Goal: Task Accomplishment & Management: Complete application form

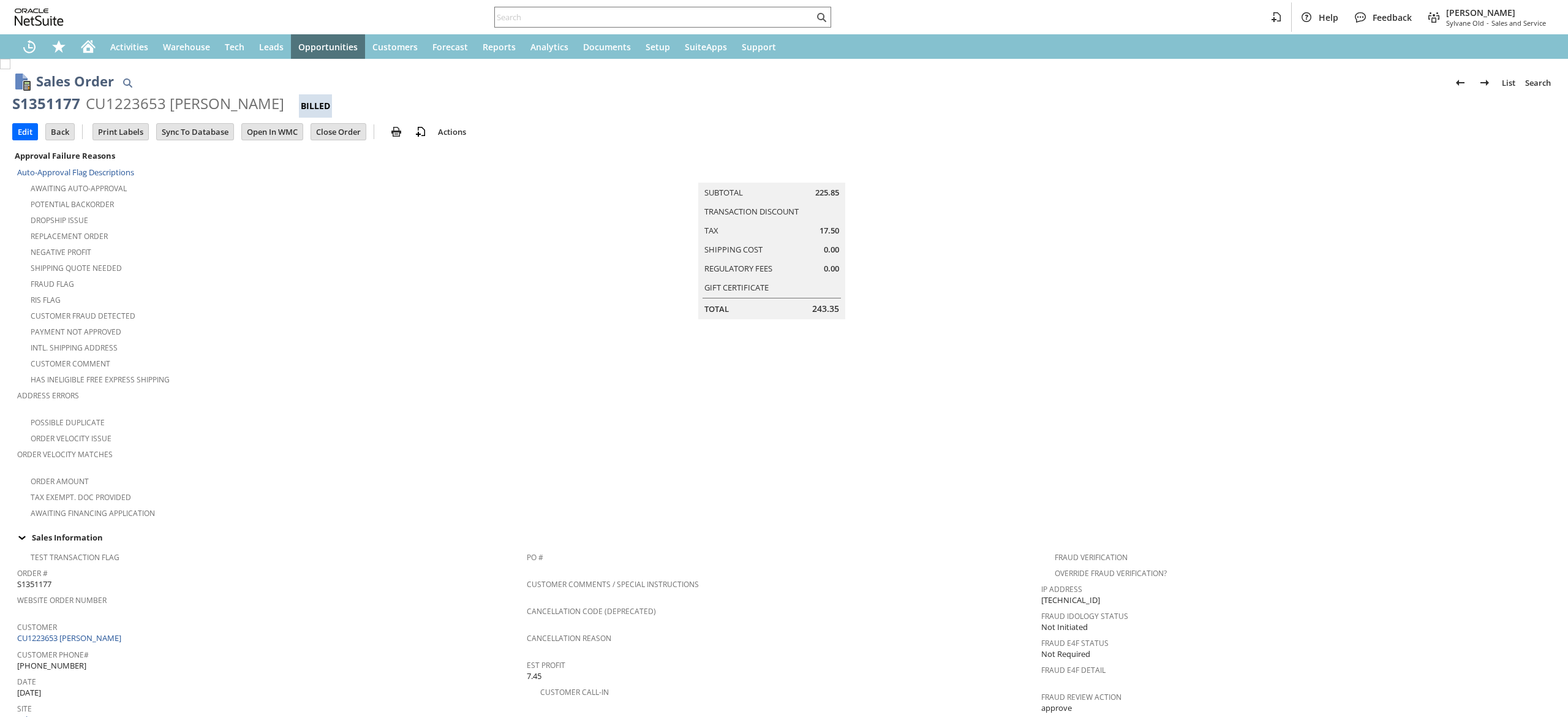
scroll to position [517, 0]
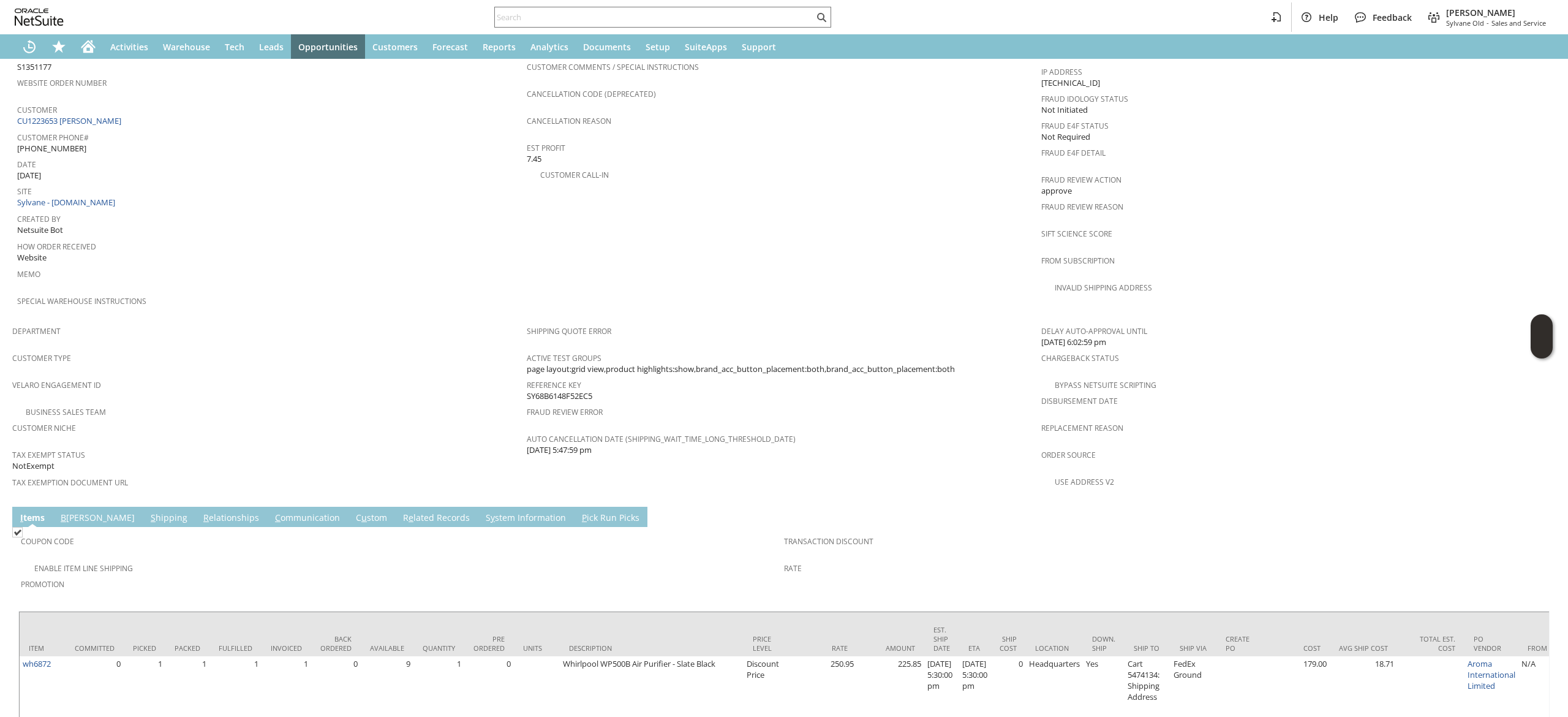
click at [148, 511] on link "S hipping" at bounding box center [169, 518] width 43 height 13
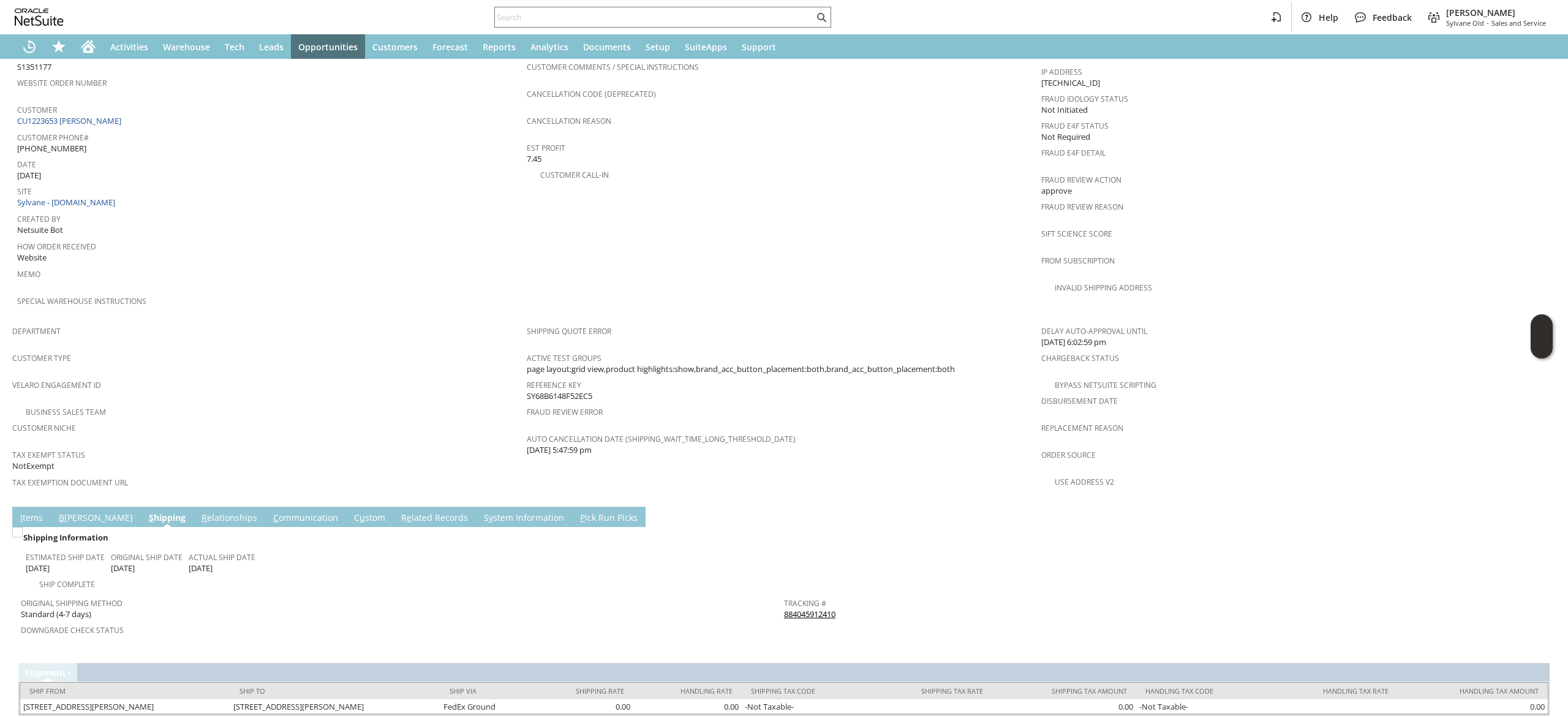
click at [791, 621] on span "Return Tracking #" at bounding box center [1163, 628] width 757 height 14
click at [798, 609] on link "884045912410" at bounding box center [810, 614] width 51 height 11
click at [247, 474] on form "Sales Order List Search S1351177 CU1223653 Jennifer L Kabashima Billed Go Edit …" at bounding box center [784, 26] width 1544 height 962
click at [270, 511] on link "C ommunication" at bounding box center [305, 518] width 71 height 13
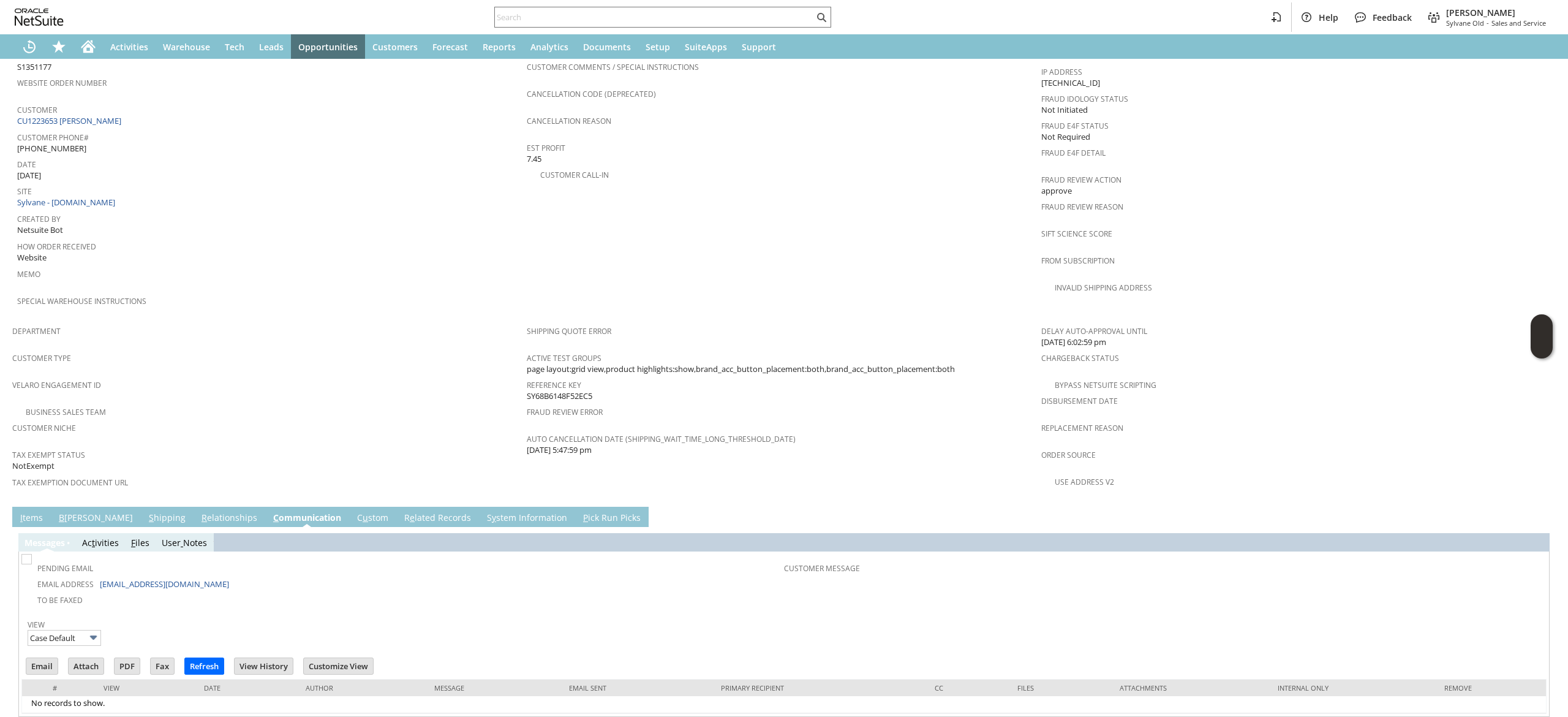
scroll to position [0, 0]
click at [27, 680] on td "#" at bounding box center [58, 687] width 72 height 16
click at [42, 658] on input "Email" at bounding box center [42, 666] width 31 height 16
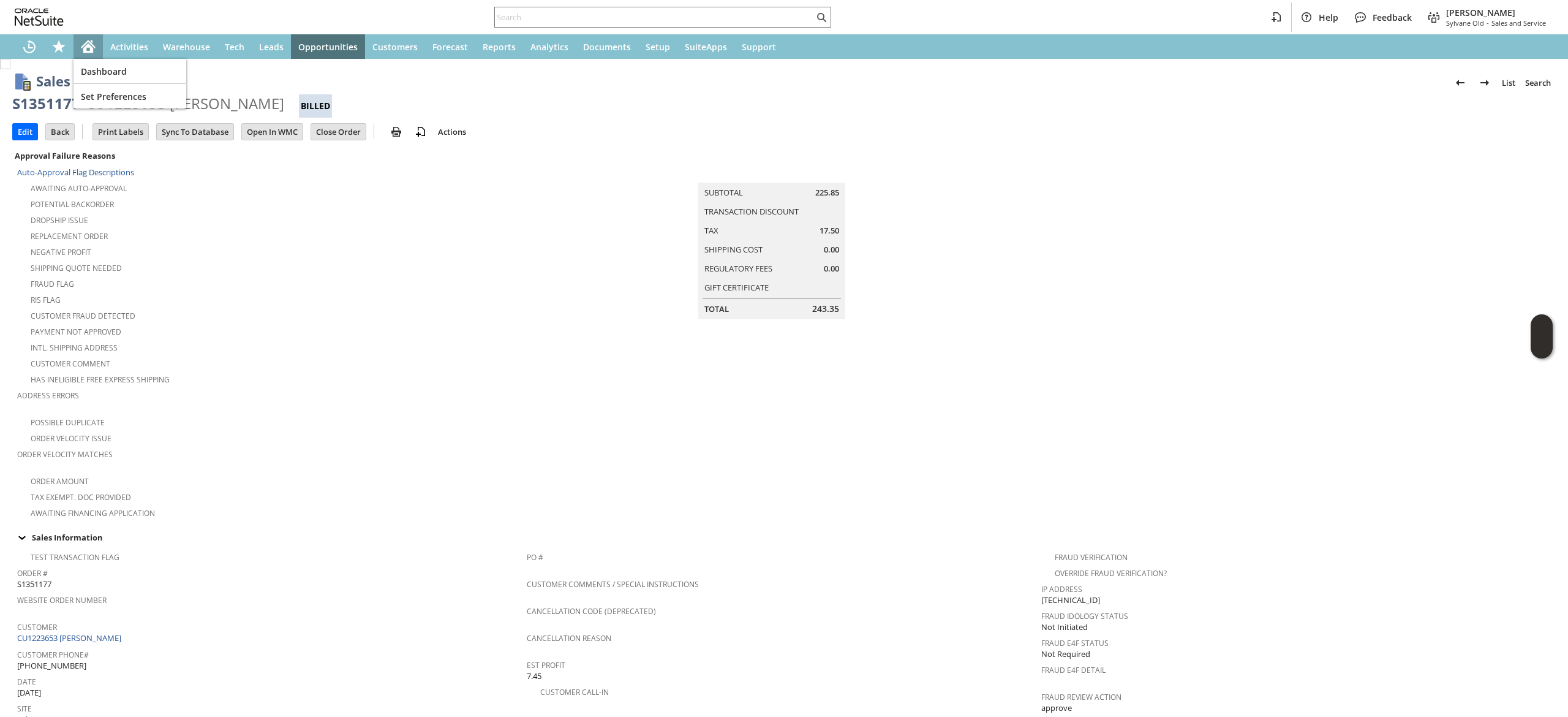
click at [91, 43] on icon "Home" at bounding box center [89, 44] width 14 height 8
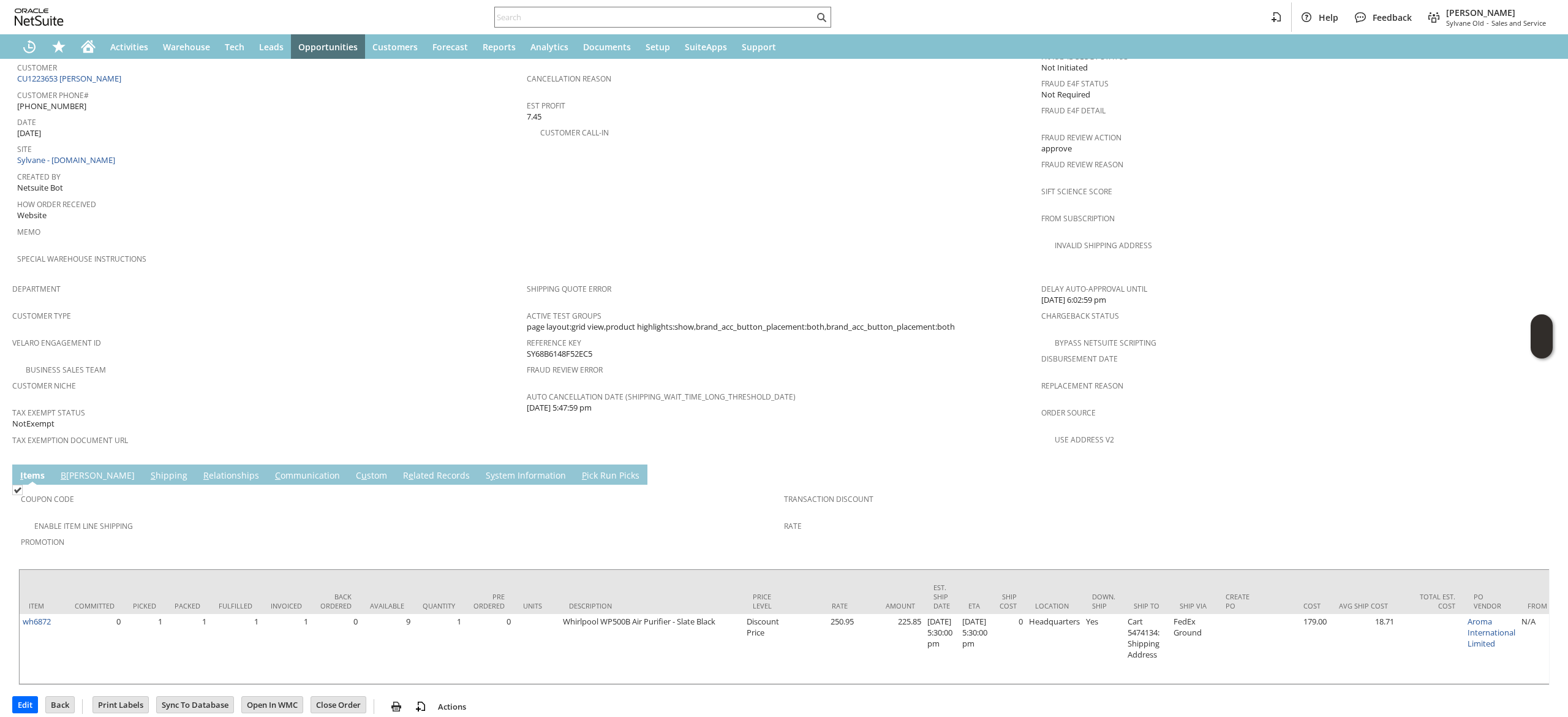
click at [272, 469] on link "C ommunication" at bounding box center [307, 476] width 71 height 13
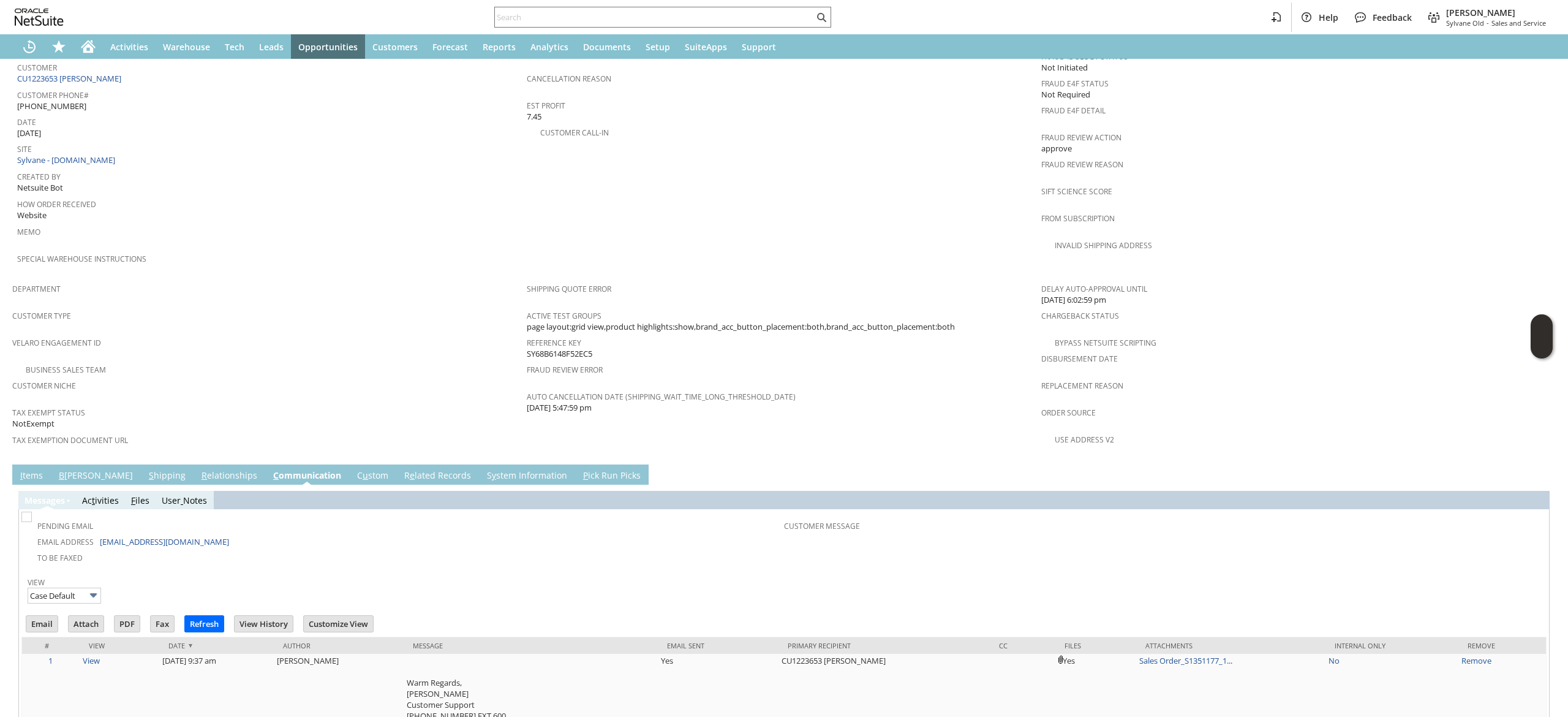
scroll to position [0, 0]
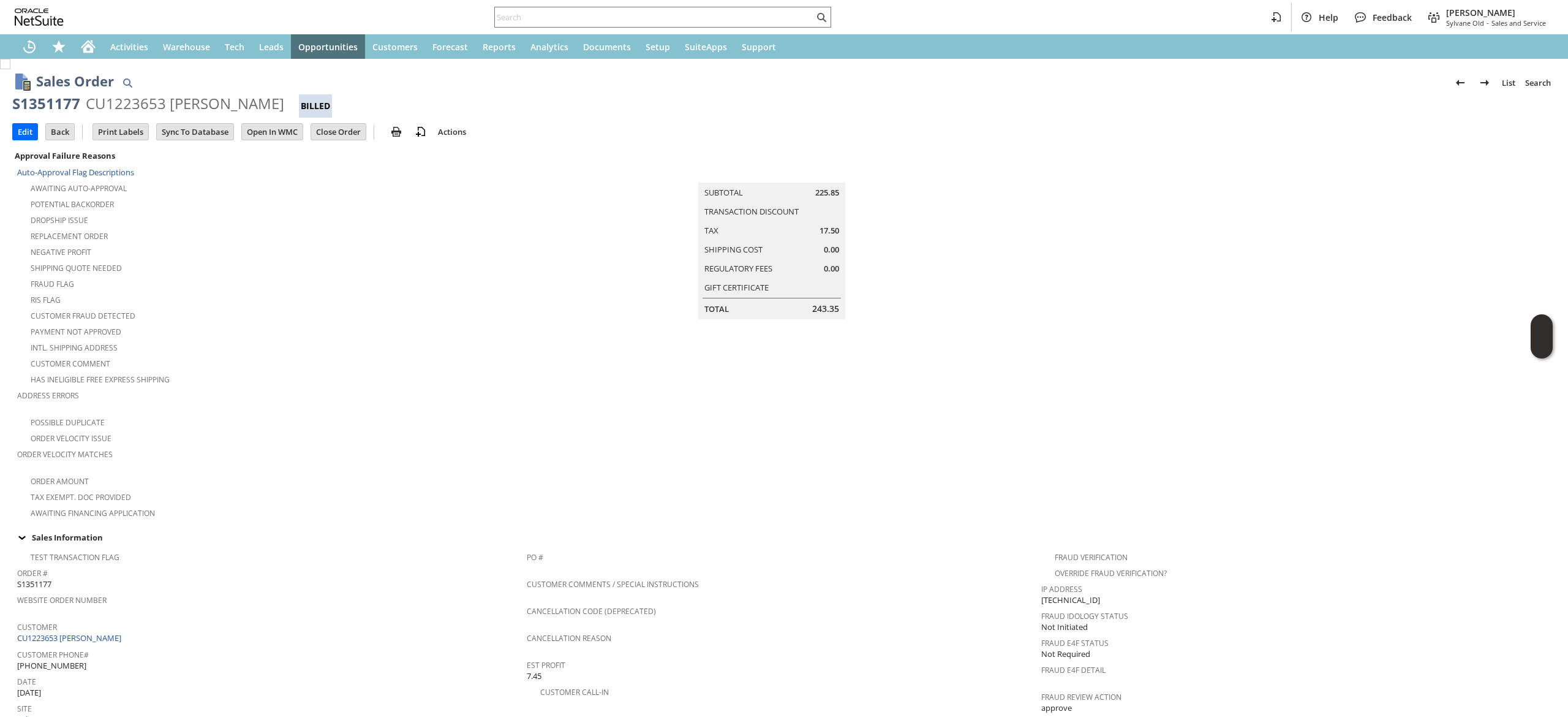
click at [75, 32] on div "Help Feedback Devin Carswell Sylvane Old - Sales and Service" at bounding box center [784, 17] width 1568 height 34
click at [92, 53] on icon "Home" at bounding box center [88, 48] width 10 height 9
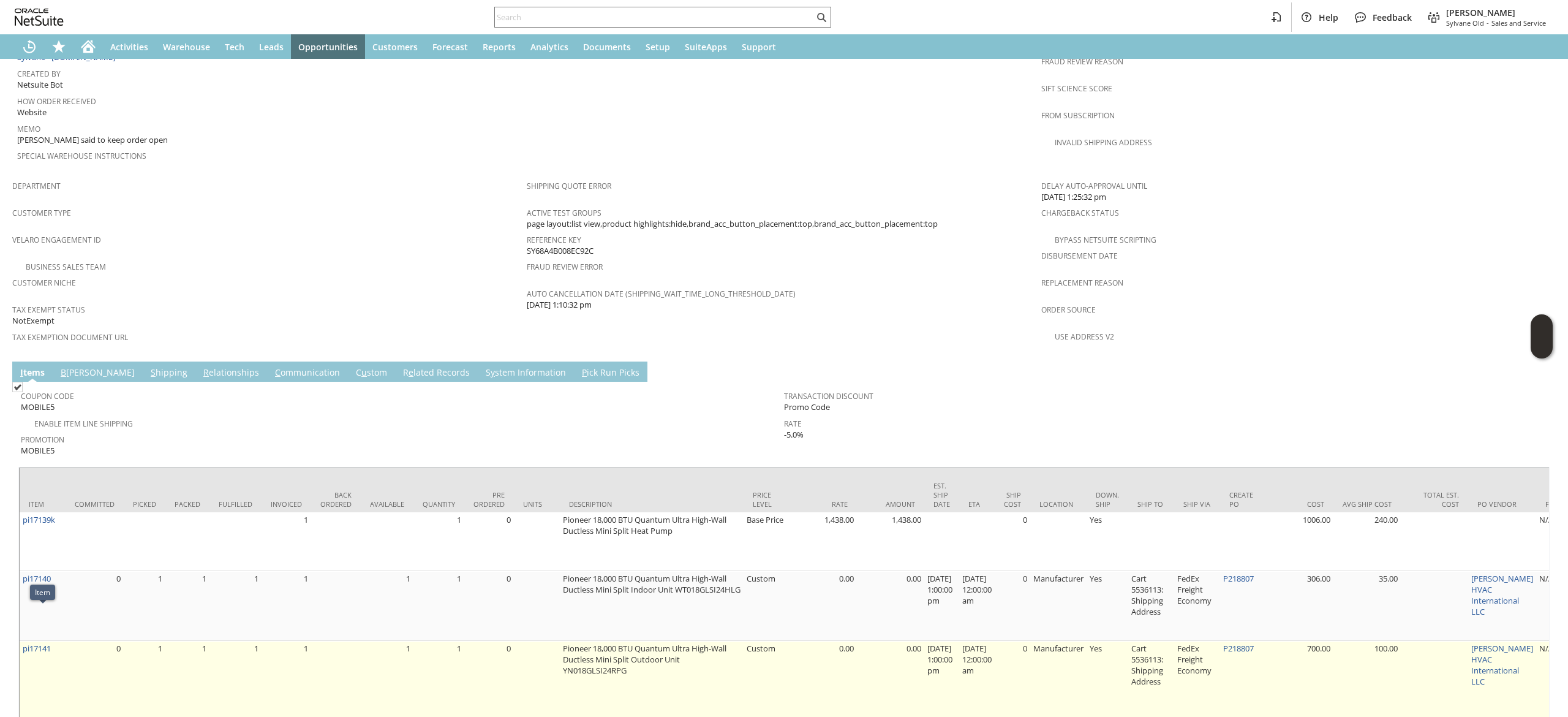
click at [54, 641] on td "pi17141" at bounding box center [42, 681] width 46 height 81
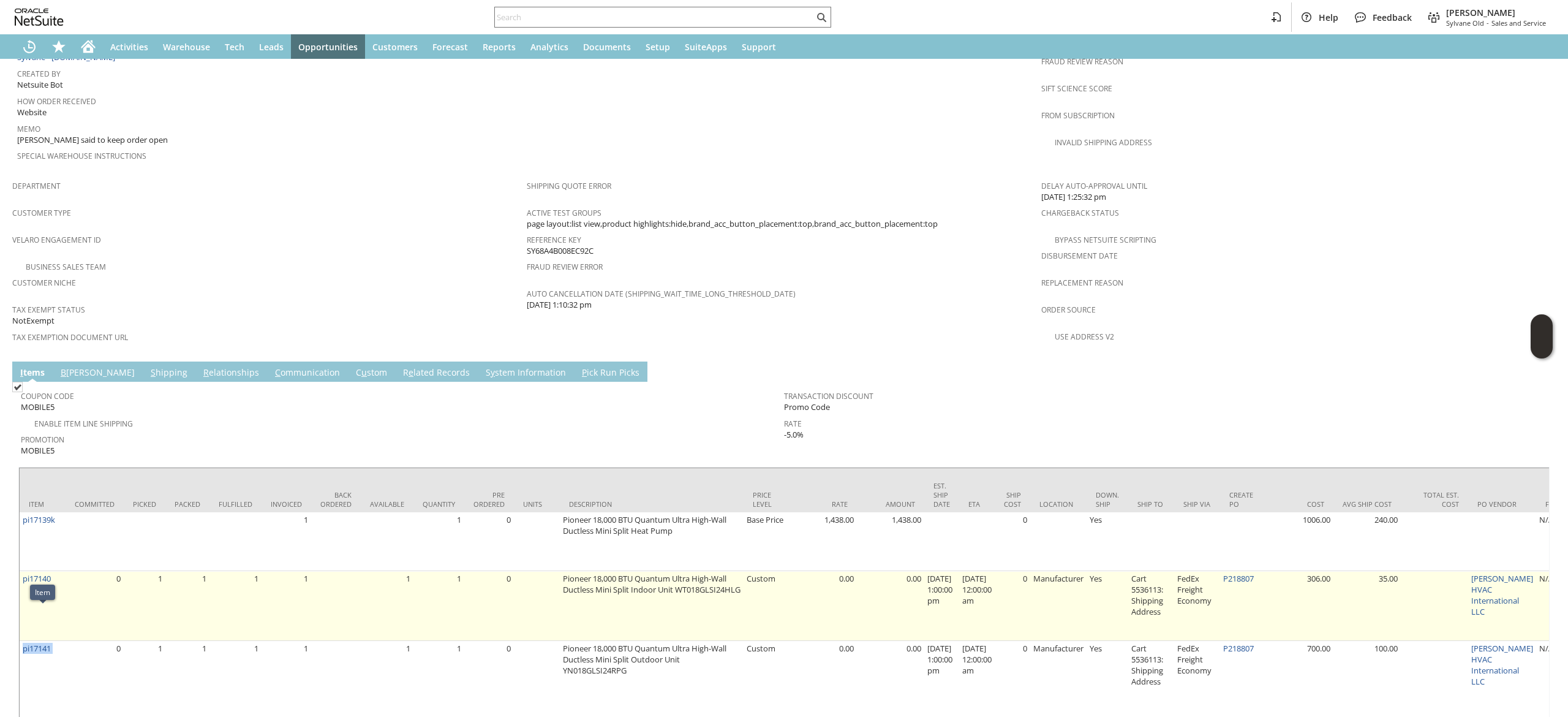
copy tr "pi17141"
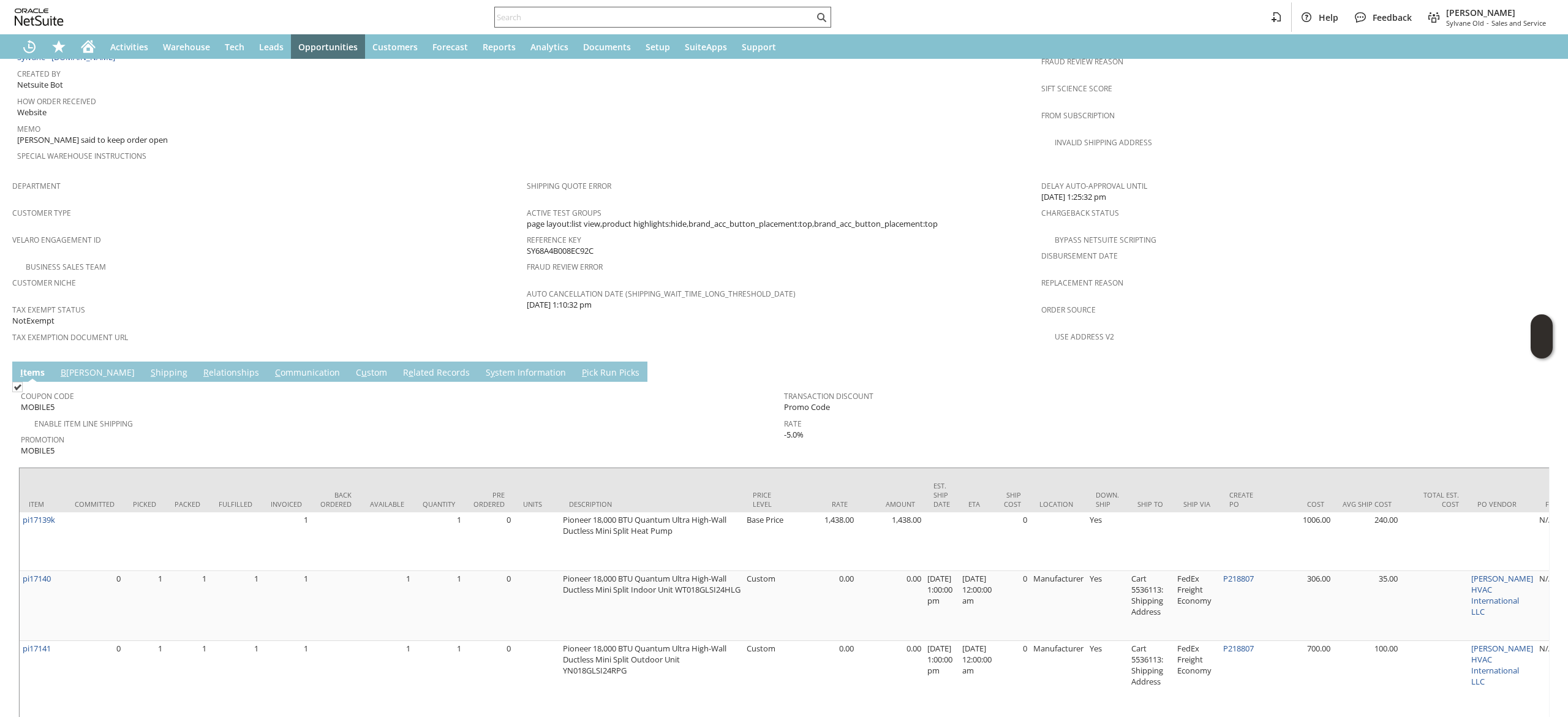
click at [661, 15] on input "text" at bounding box center [654, 17] width 319 height 15
paste input "7734849165"
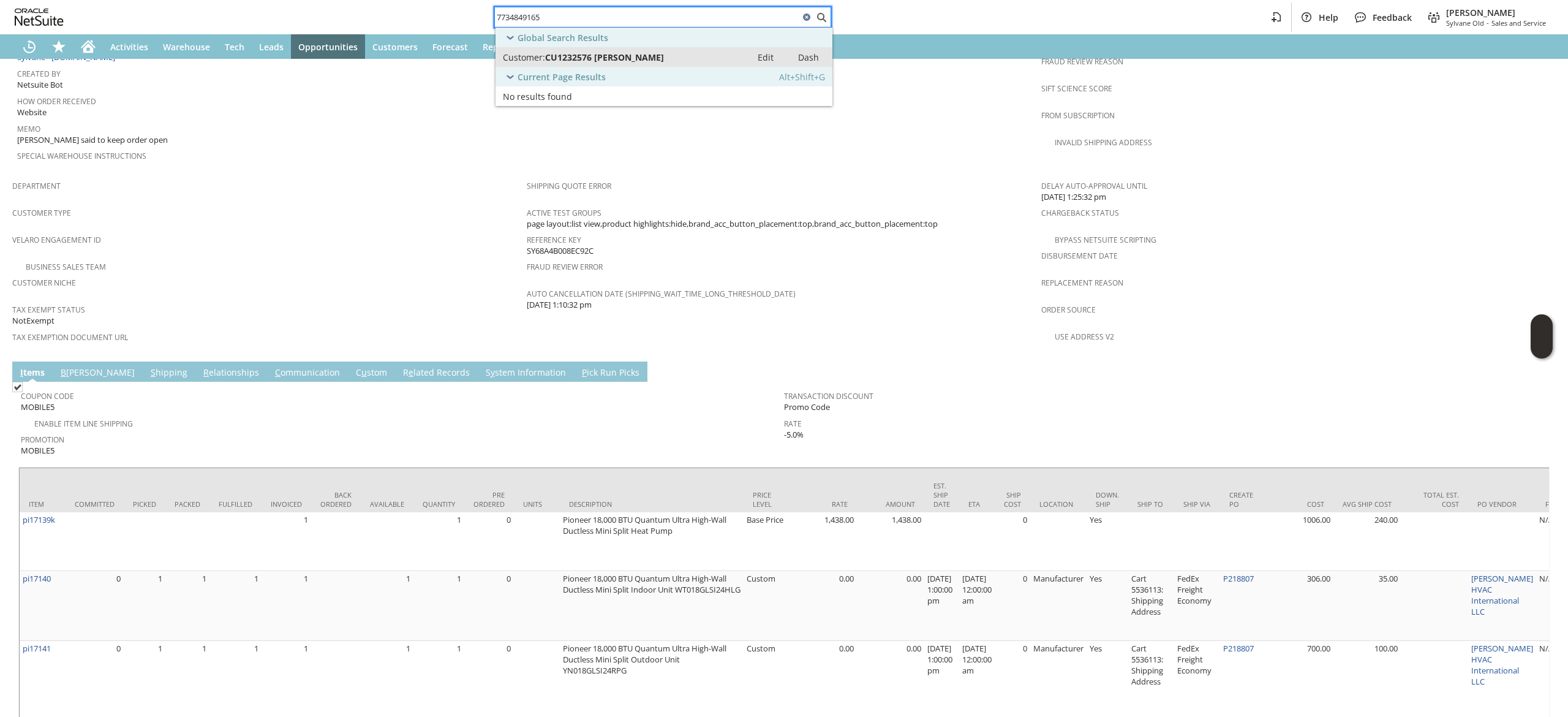
type input "7734849165"
click at [664, 49] on link "Customer: CU1232576 Emma Polson Edit Dash" at bounding box center [664, 57] width 337 height 19
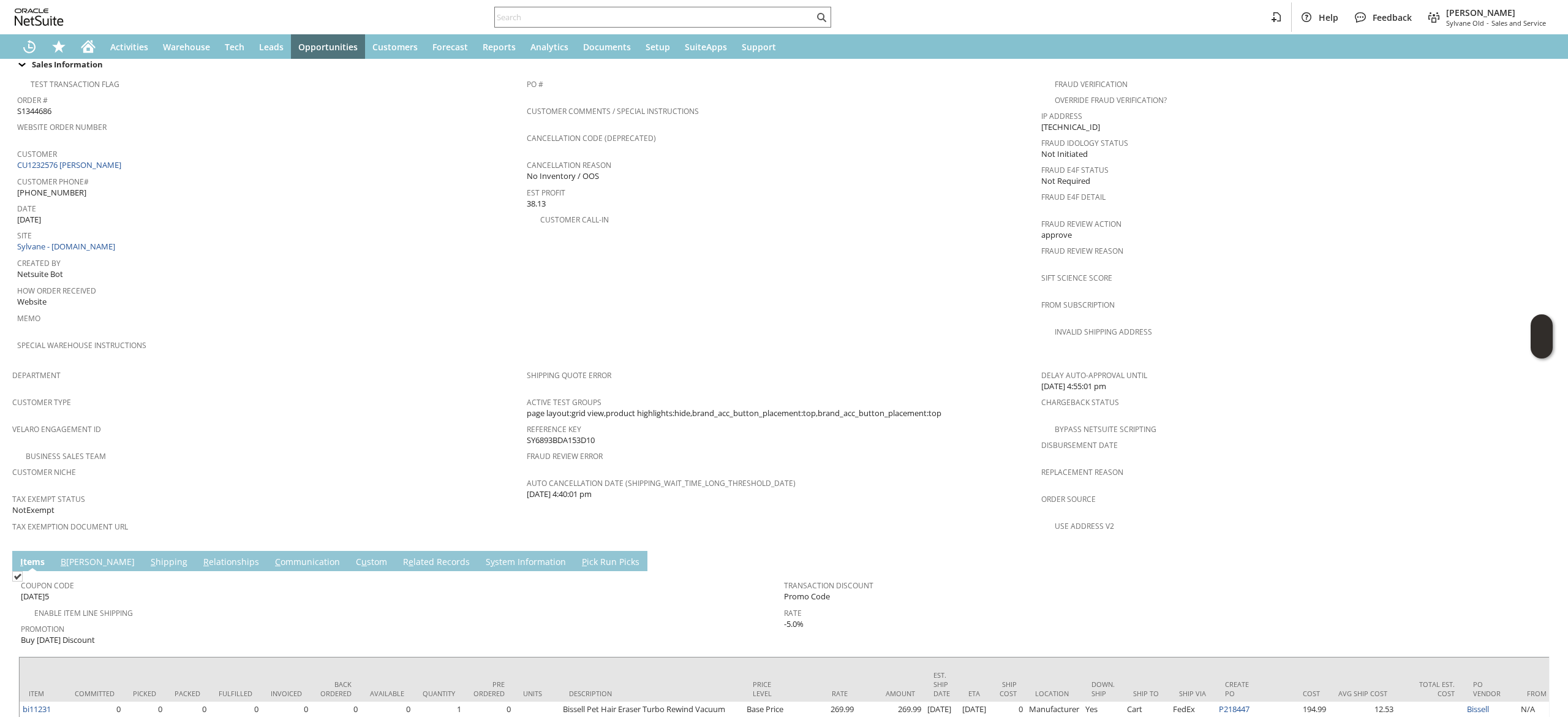
scroll to position [560, 0]
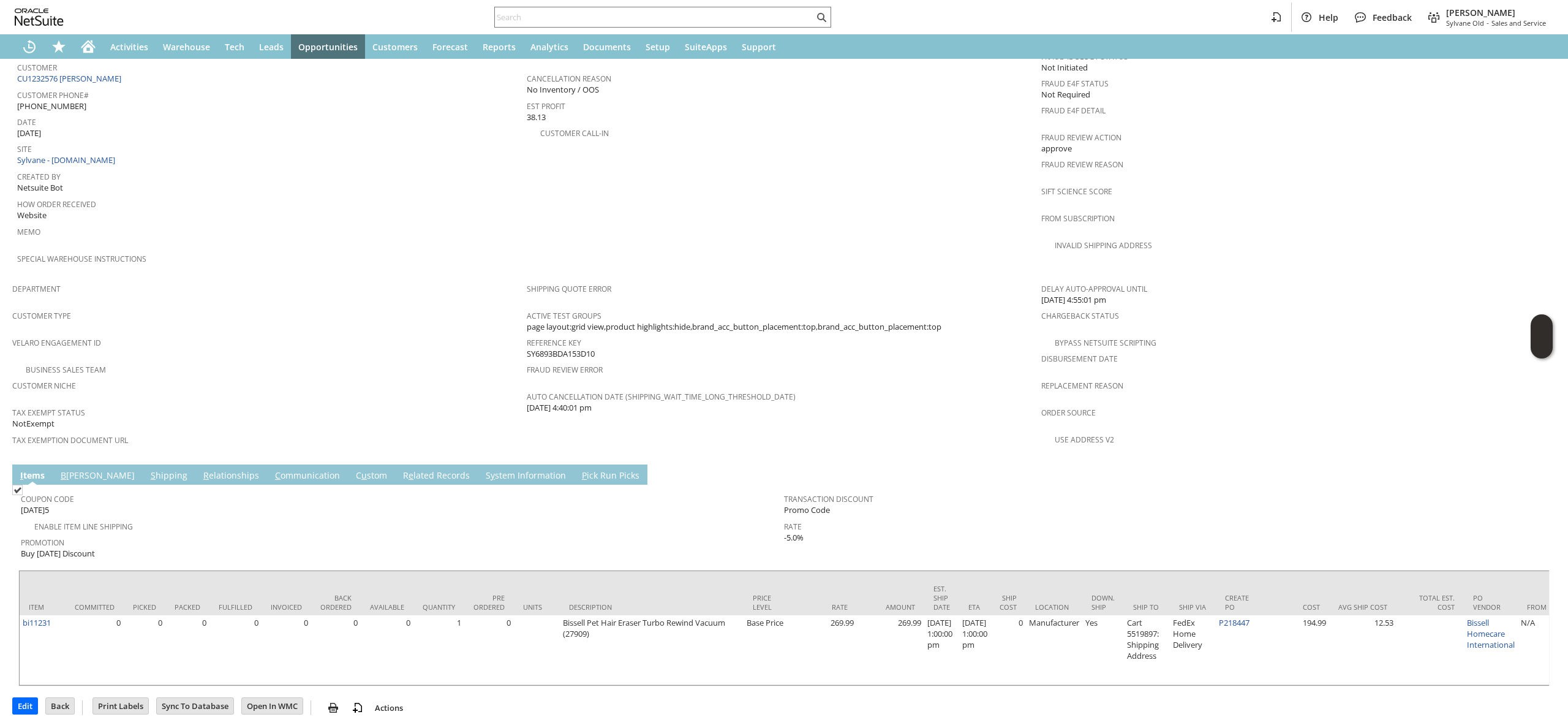
click at [272, 469] on link "C ommunication" at bounding box center [307, 476] width 71 height 13
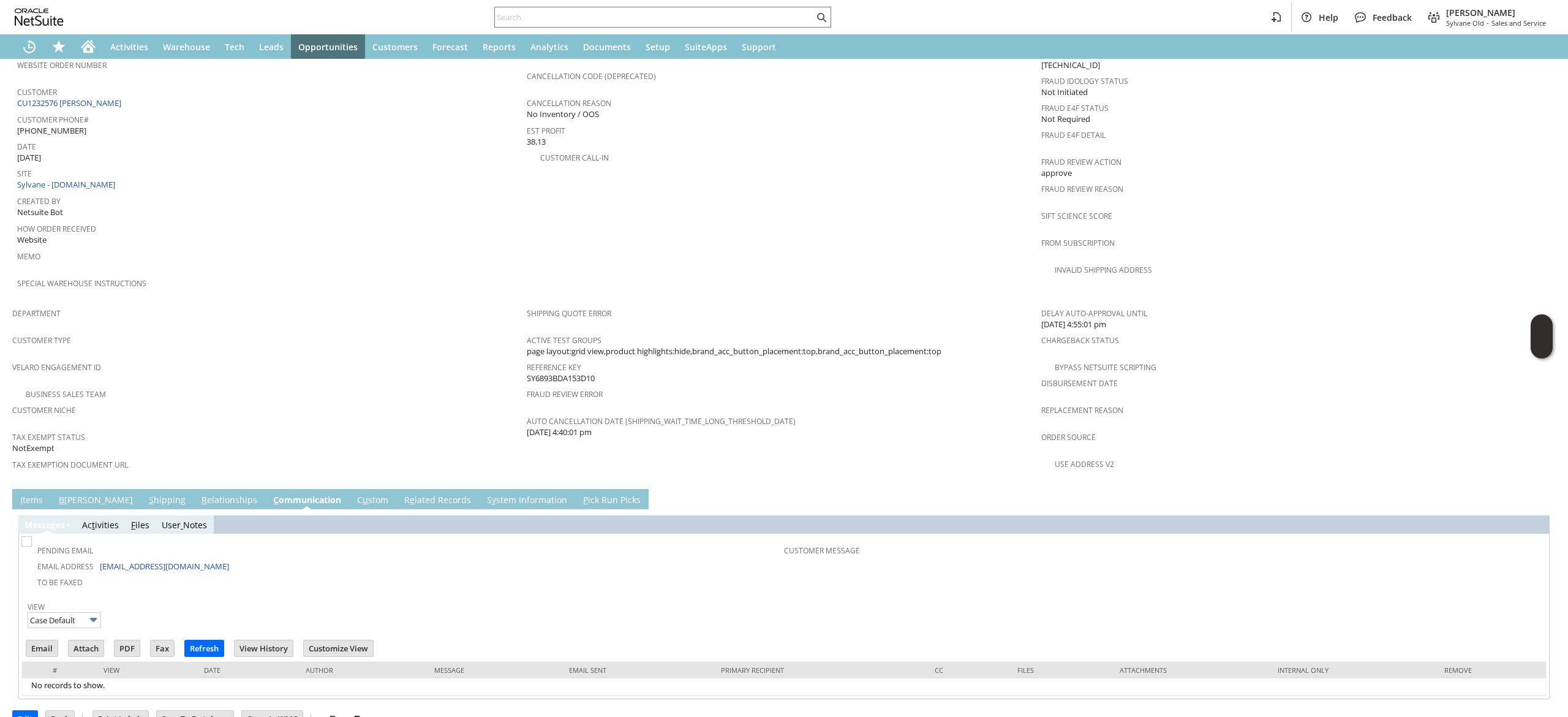
scroll to position [0, 0]
click at [27, 494] on link "I tems" at bounding box center [31, 501] width 29 height 13
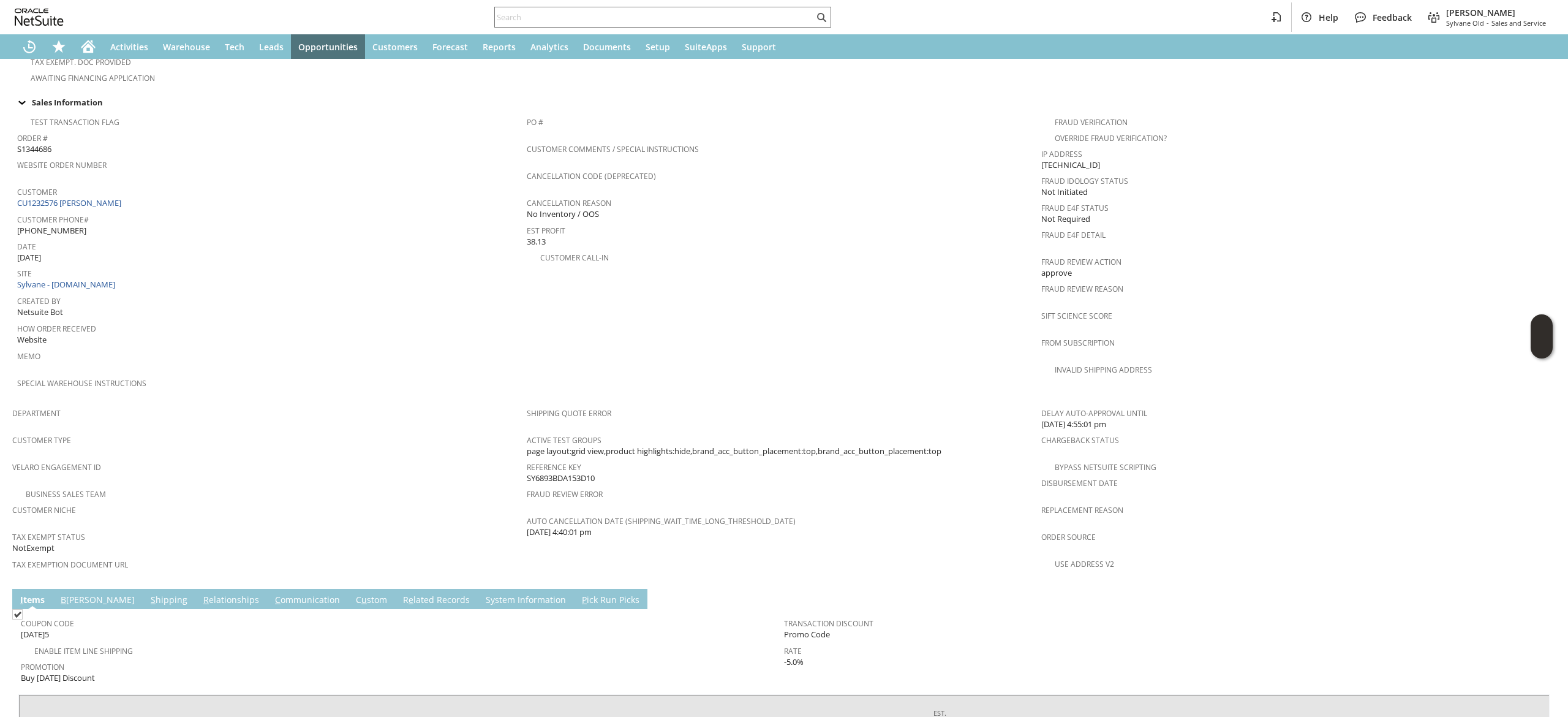
scroll to position [560, 0]
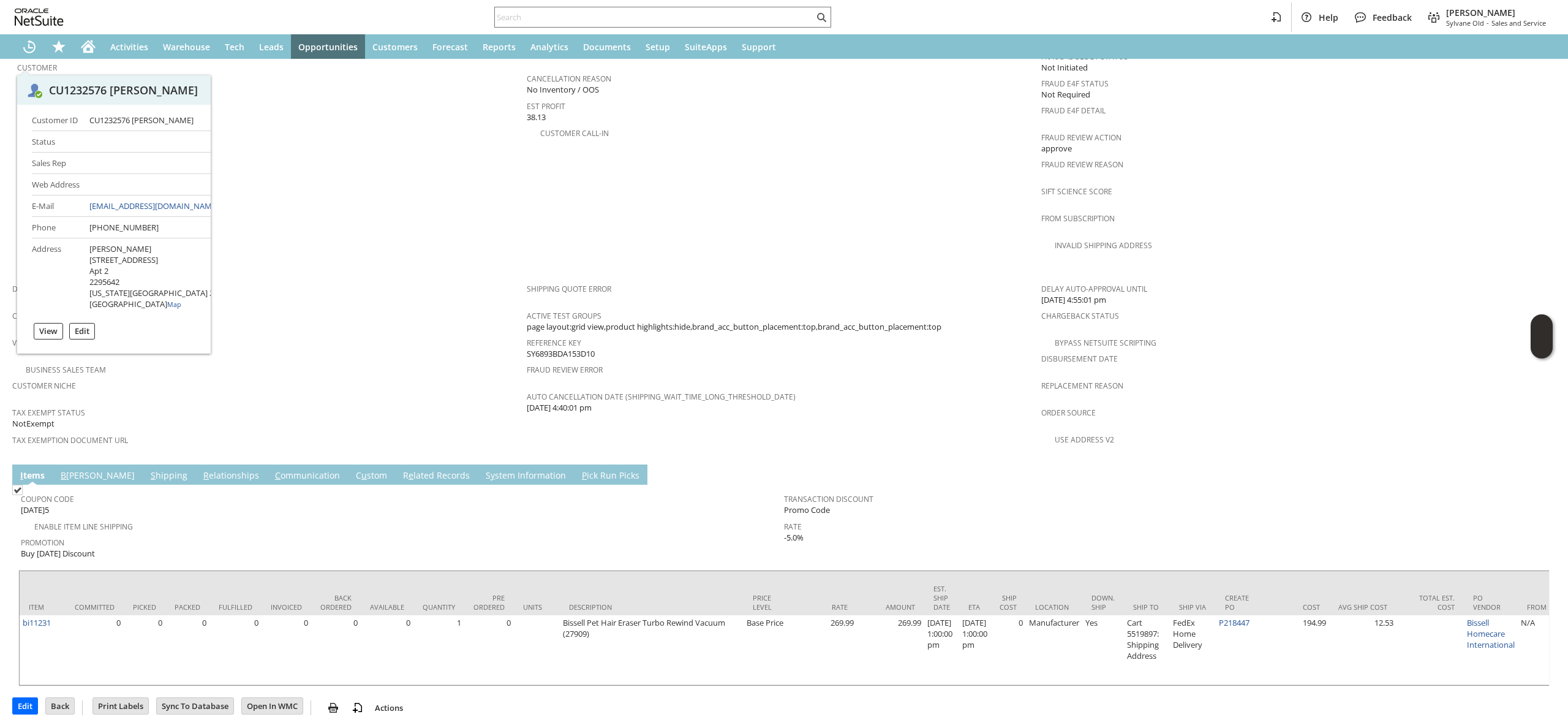
click at [121, 73] on span at bounding box center [123, 79] width 3 height 11
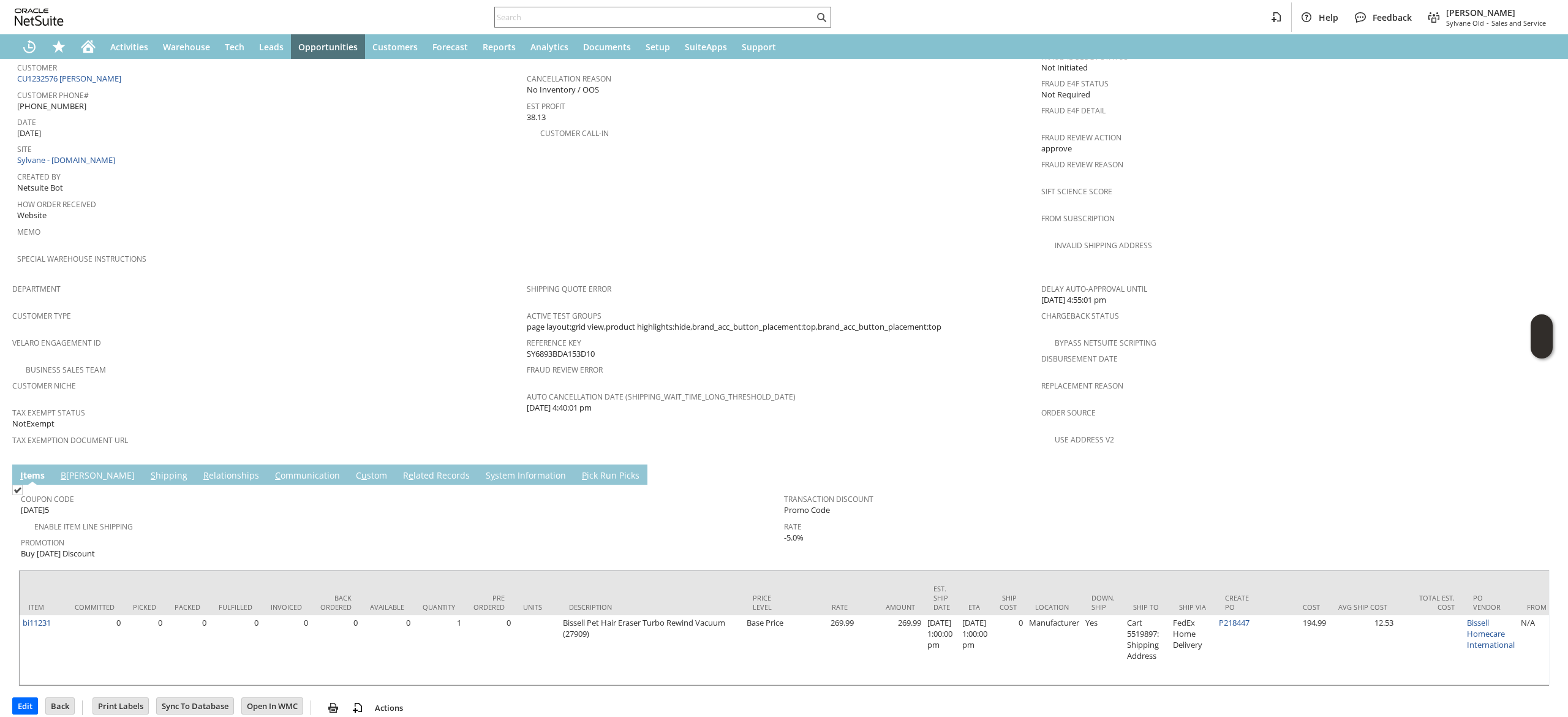
click at [272, 469] on link "C ommunication" at bounding box center [307, 476] width 71 height 13
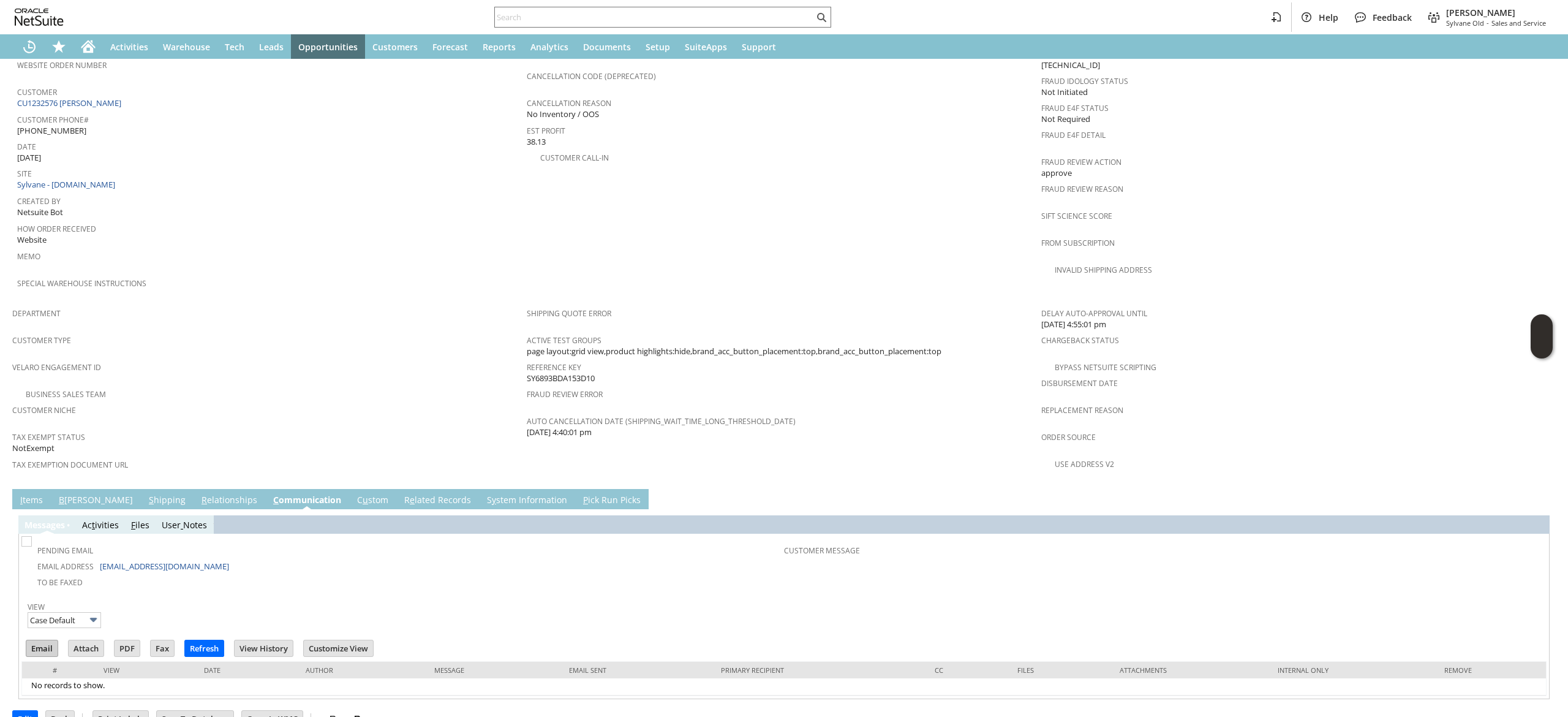
click at [42, 641] on input "Email" at bounding box center [42, 648] width 31 height 16
click at [1238, 278] on td "Fraud Verification Override Fraud Verification? IP Address 136.226.48.194 Fraud…" at bounding box center [1298, 156] width 514 height 291
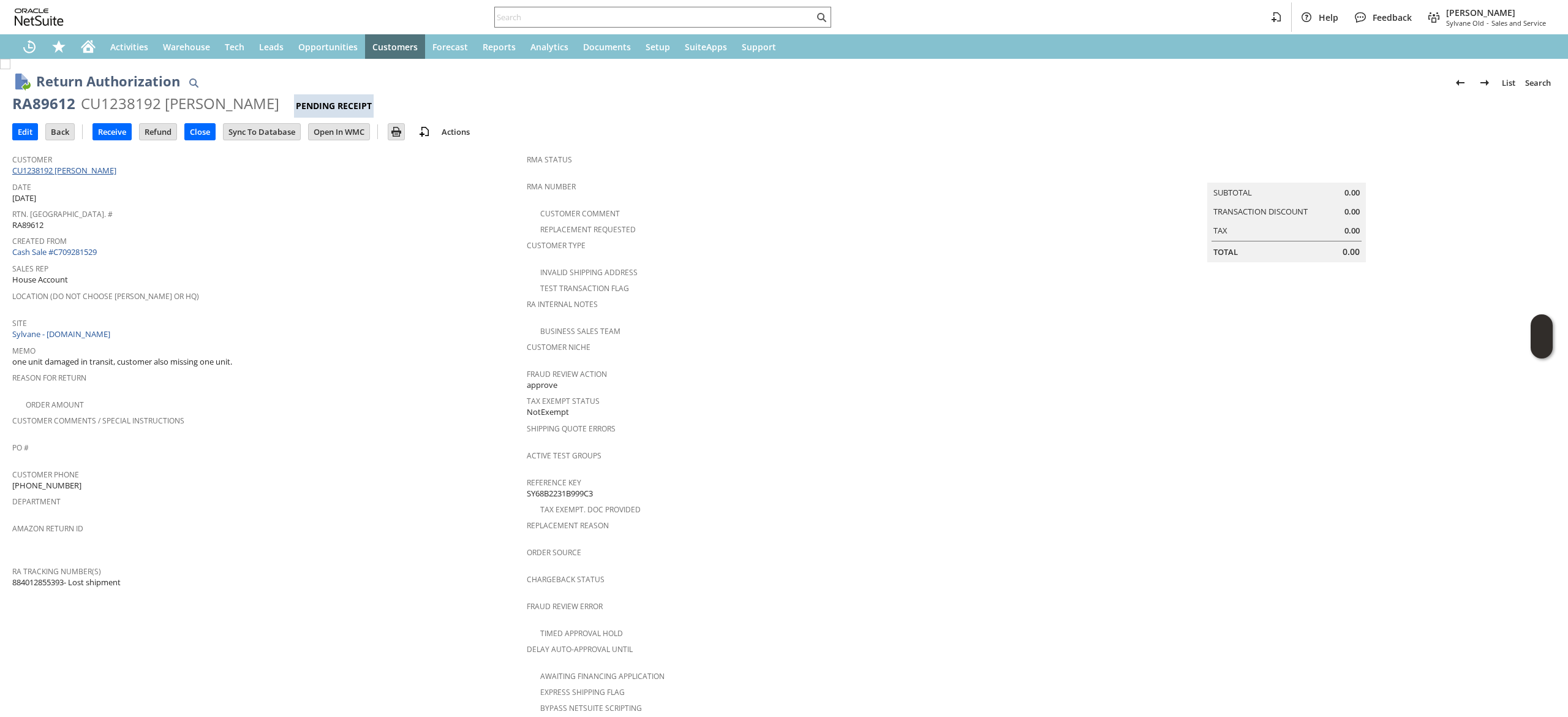
click at [87, 166] on link "CU1238192 [PERSON_NAME]" at bounding box center [66, 170] width 107 height 11
click at [30, 107] on div "RA89612" at bounding box center [44, 103] width 63 height 19
click at [30, 107] on div "RA89612" at bounding box center [44, 103] width 63 height 19
copy div "RA89612"
click at [188, 151] on span "Customer" at bounding box center [266, 158] width 508 height 14
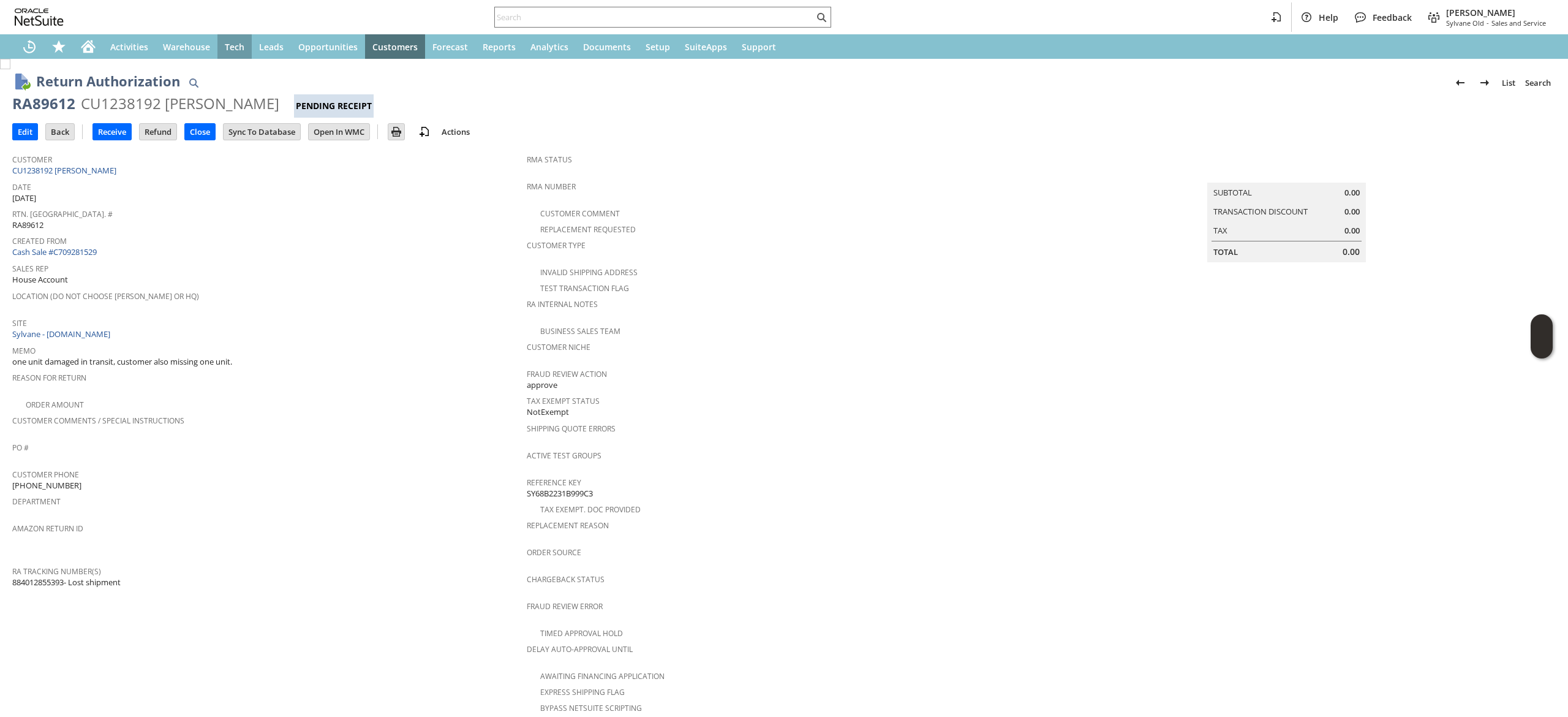
click at [173, 168] on div "Customer CU1238192 Marvin Sheffler" at bounding box center [266, 164] width 508 height 26
click at [170, 169] on div "Customer CU1238192 Marvin Sheffler" at bounding box center [266, 164] width 508 height 26
copy tbody "CU1238192 [PERSON_NAME]"
click at [69, 160] on span "Customer" at bounding box center [266, 158] width 508 height 14
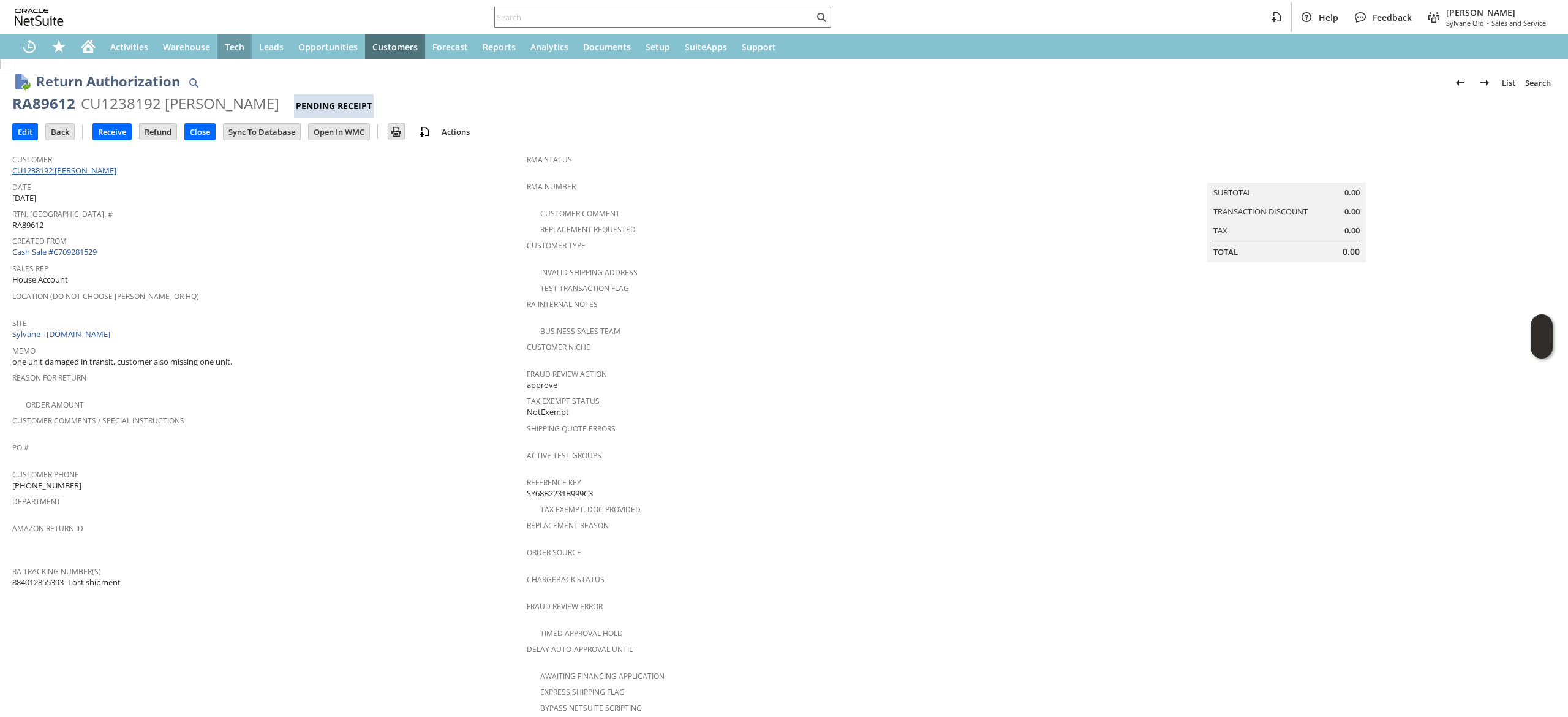
click at [76, 166] on link "CU1238192 [PERSON_NAME]" at bounding box center [66, 170] width 107 height 11
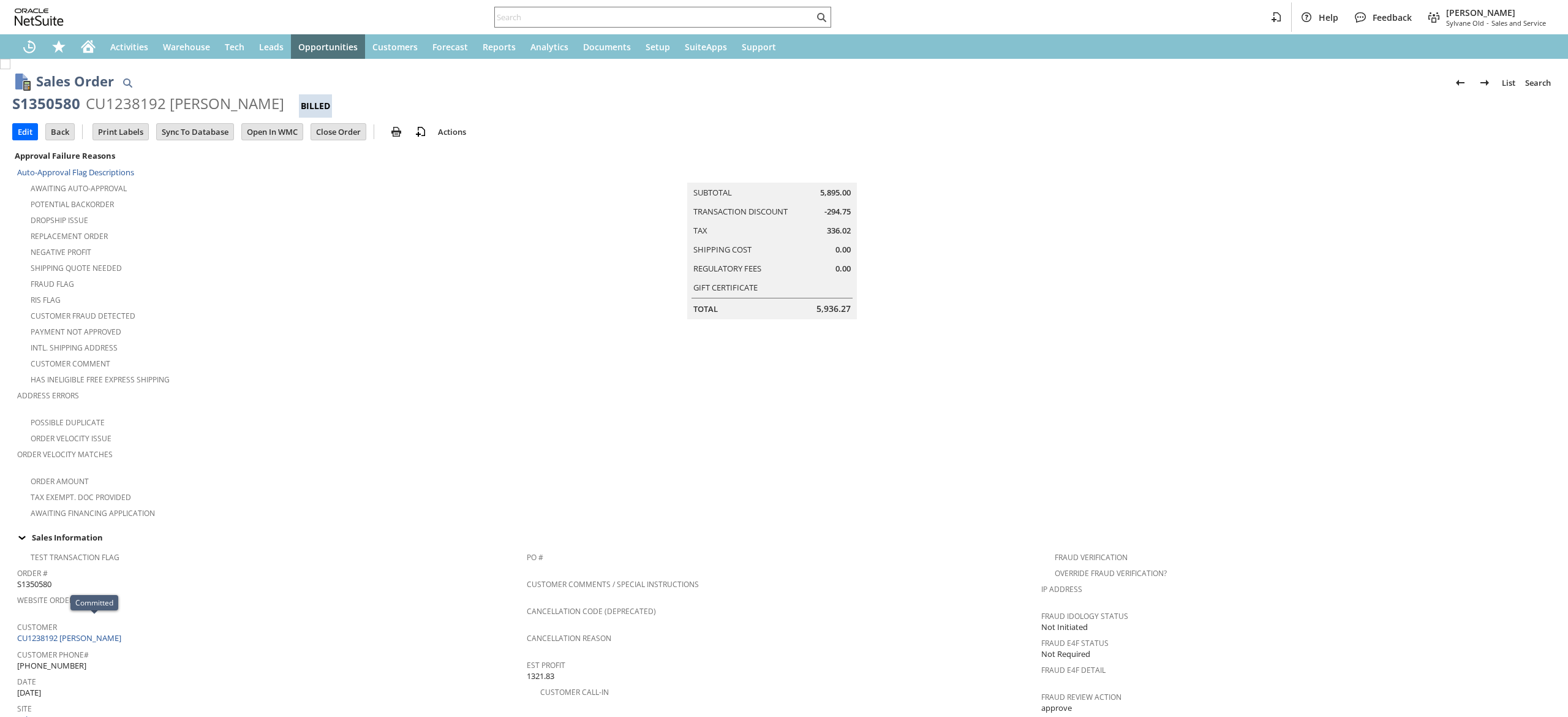
scroll to position [527, 0]
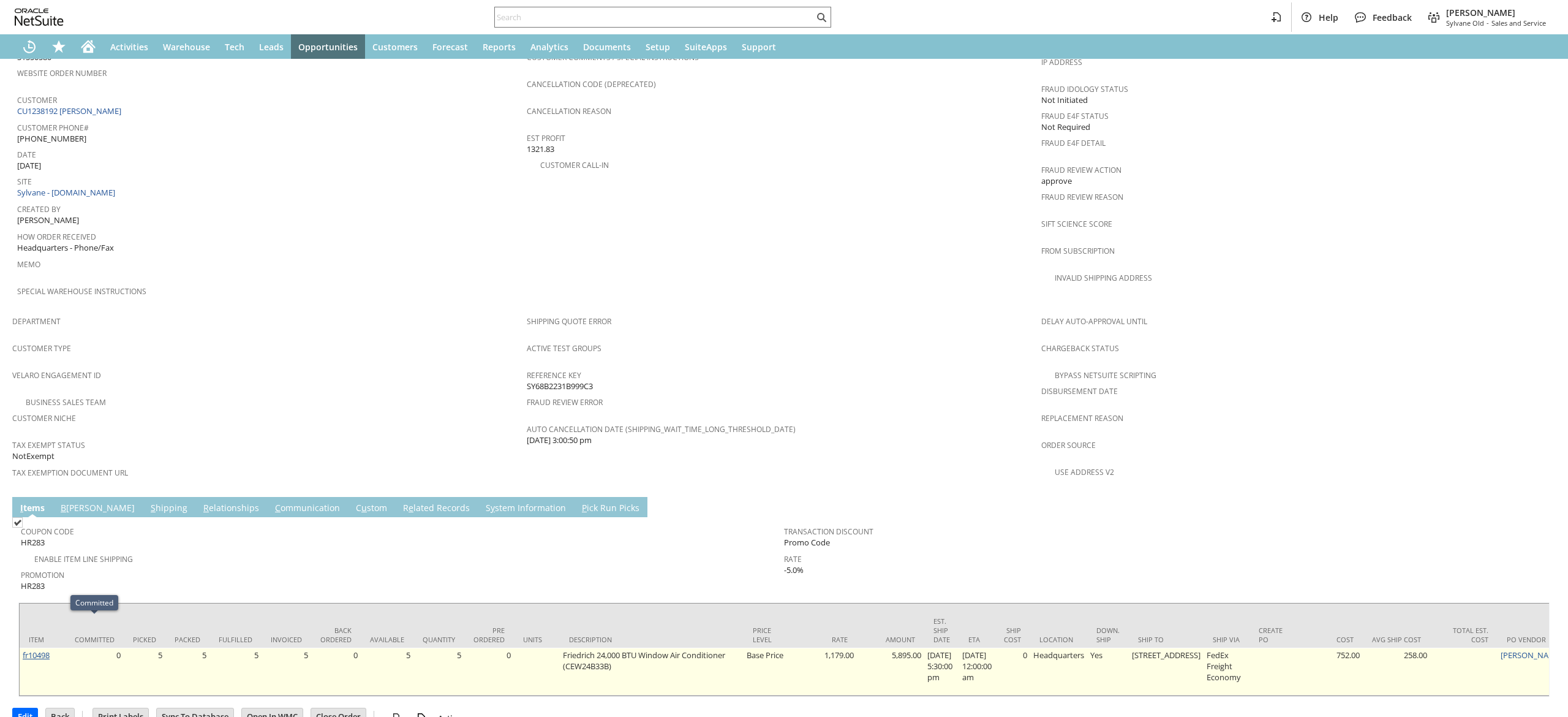
click at [32, 649] on link "fr10498" at bounding box center [36, 655] width 27 height 11
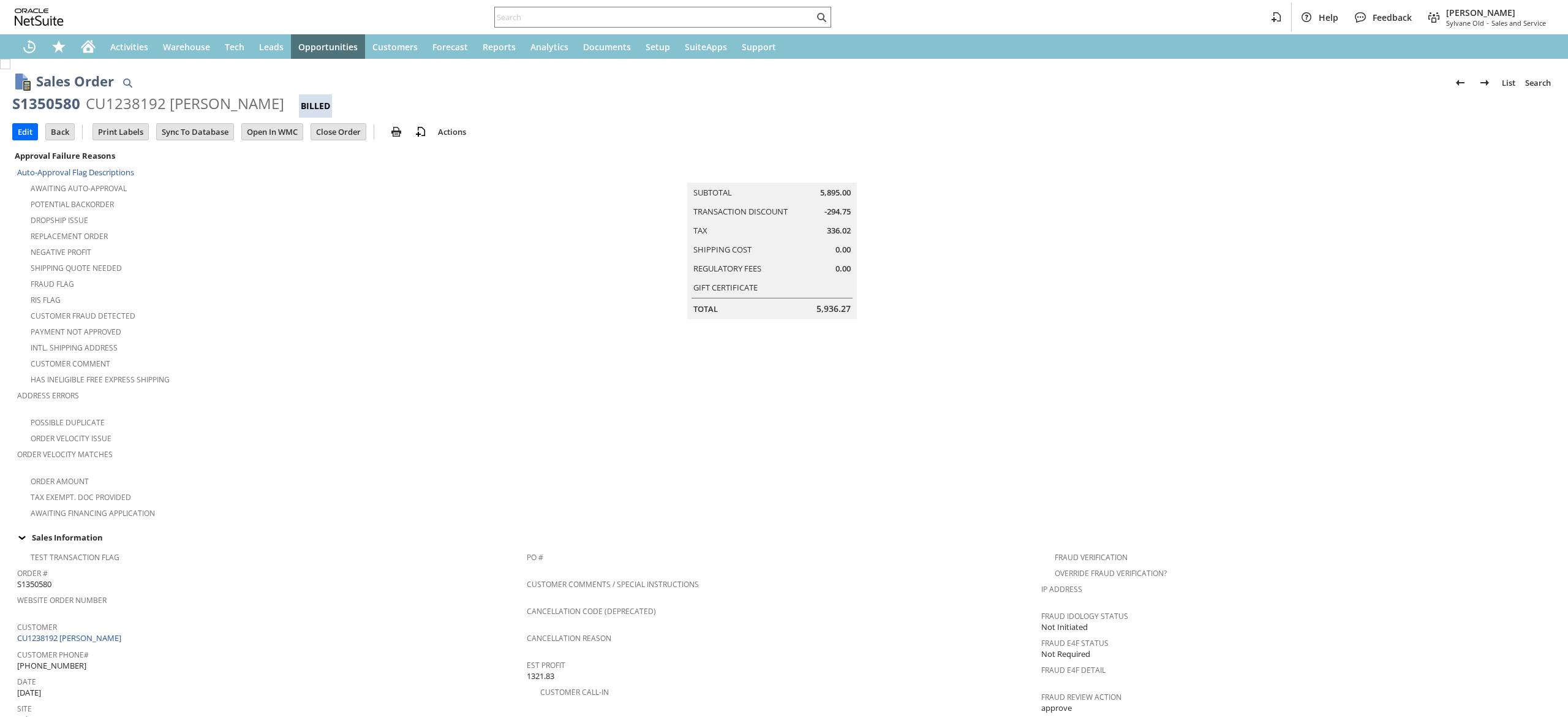
scroll to position [560, 0]
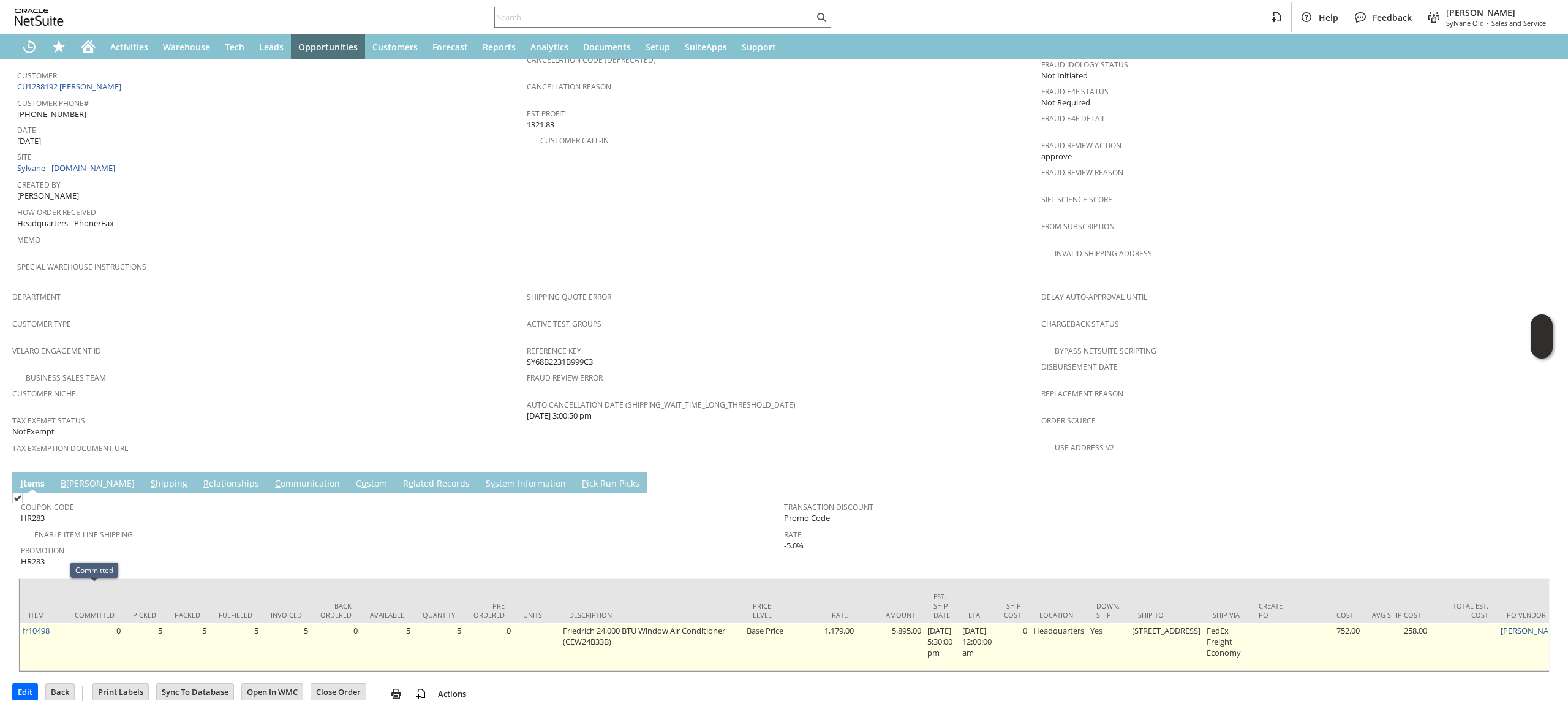
click at [54, 624] on td "fr10498" at bounding box center [42, 647] width 46 height 47
copy tr "fr10498"
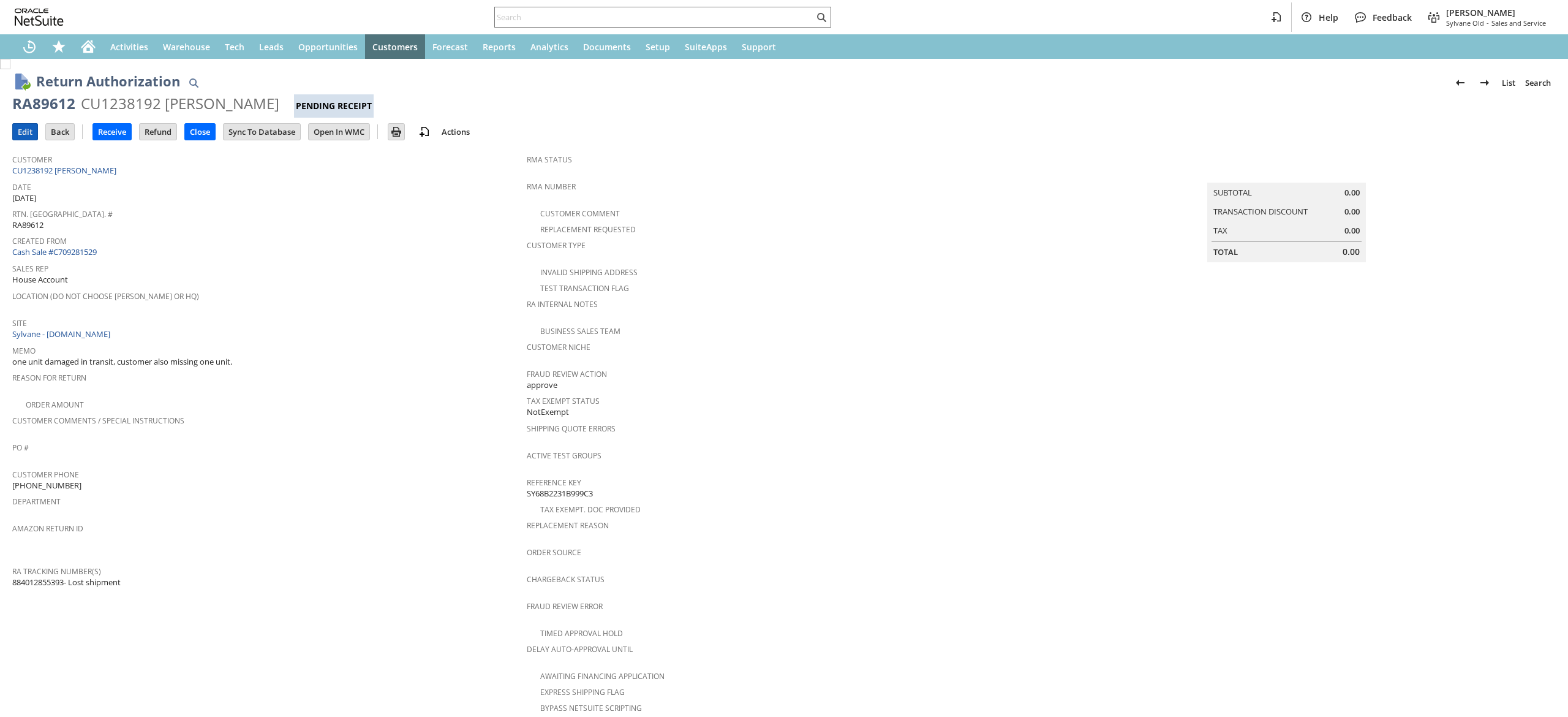
click at [23, 126] on input "Edit" at bounding box center [25, 132] width 24 height 16
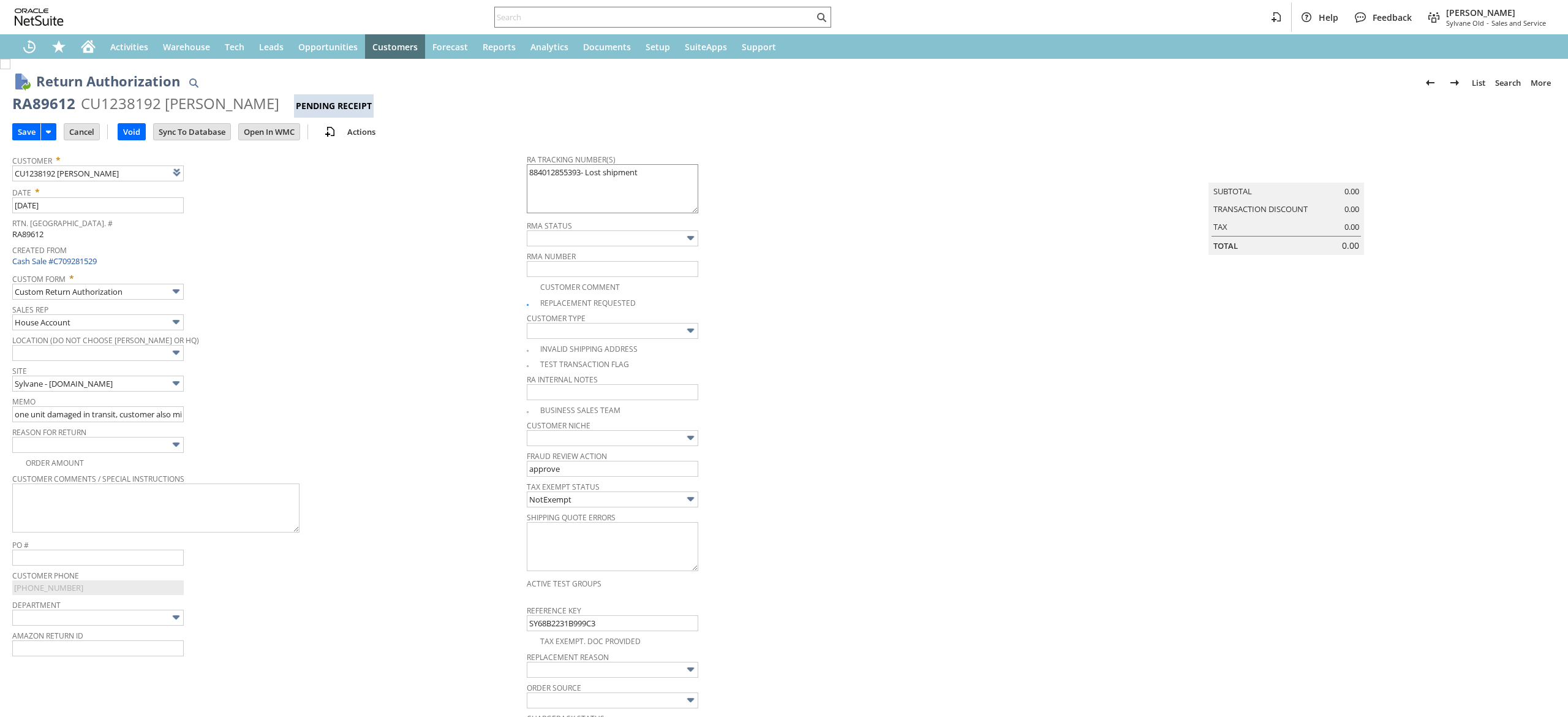
click at [681, 175] on textarea "884012855393- Lost shipment" at bounding box center [612, 188] width 171 height 49
click at [661, 178] on textarea "884012855393- Lost shipment" at bounding box center [612, 188] width 171 height 49
paste textarea "FedEx Freight Economy20250919NSP480592 09/19/2025 1 178.00 LBS 10:30 AM - 6:00 …"
type textarea "884012855393- Lost shipment 884511997600 FedEx Freight Economy20250919NSP480592…"
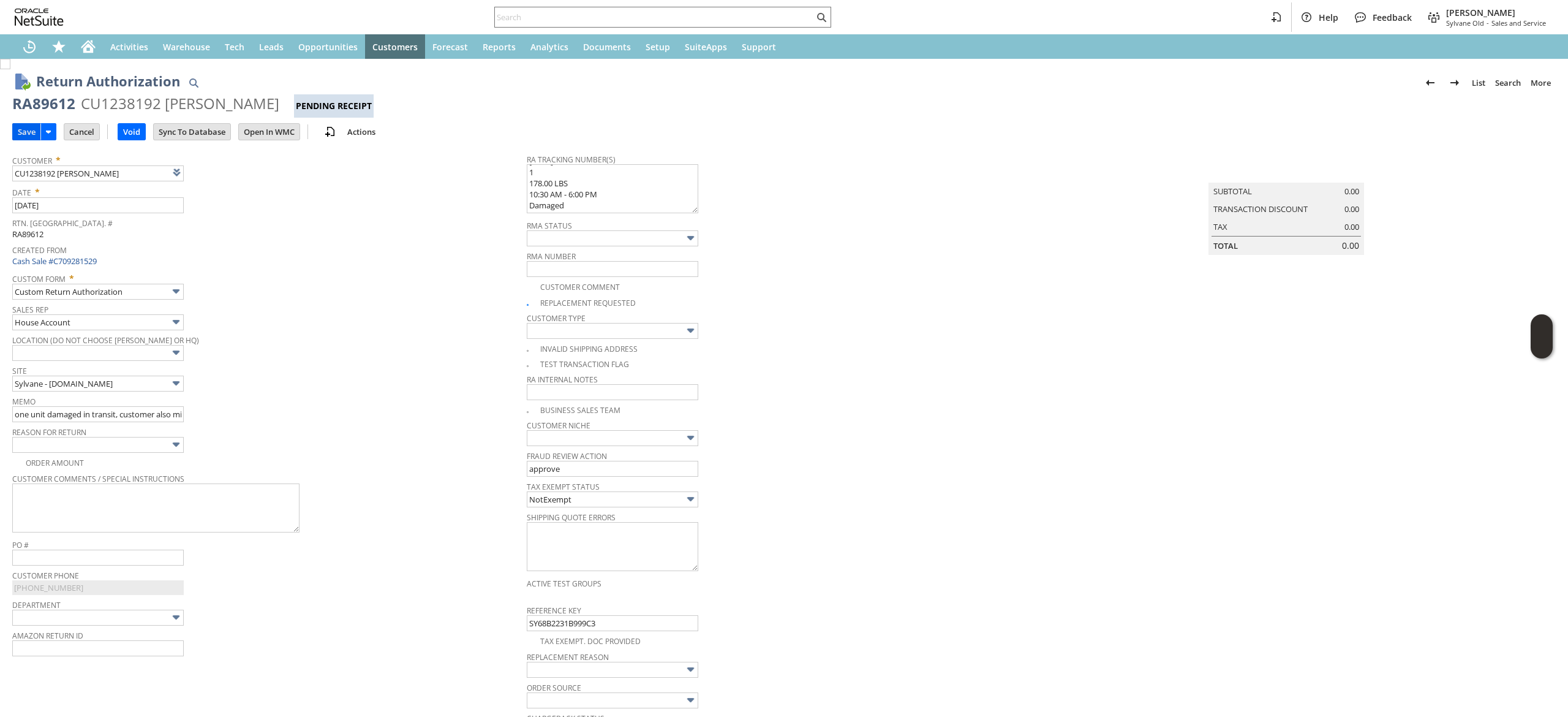
click at [25, 124] on input "Save" at bounding box center [26, 132] width 27 height 16
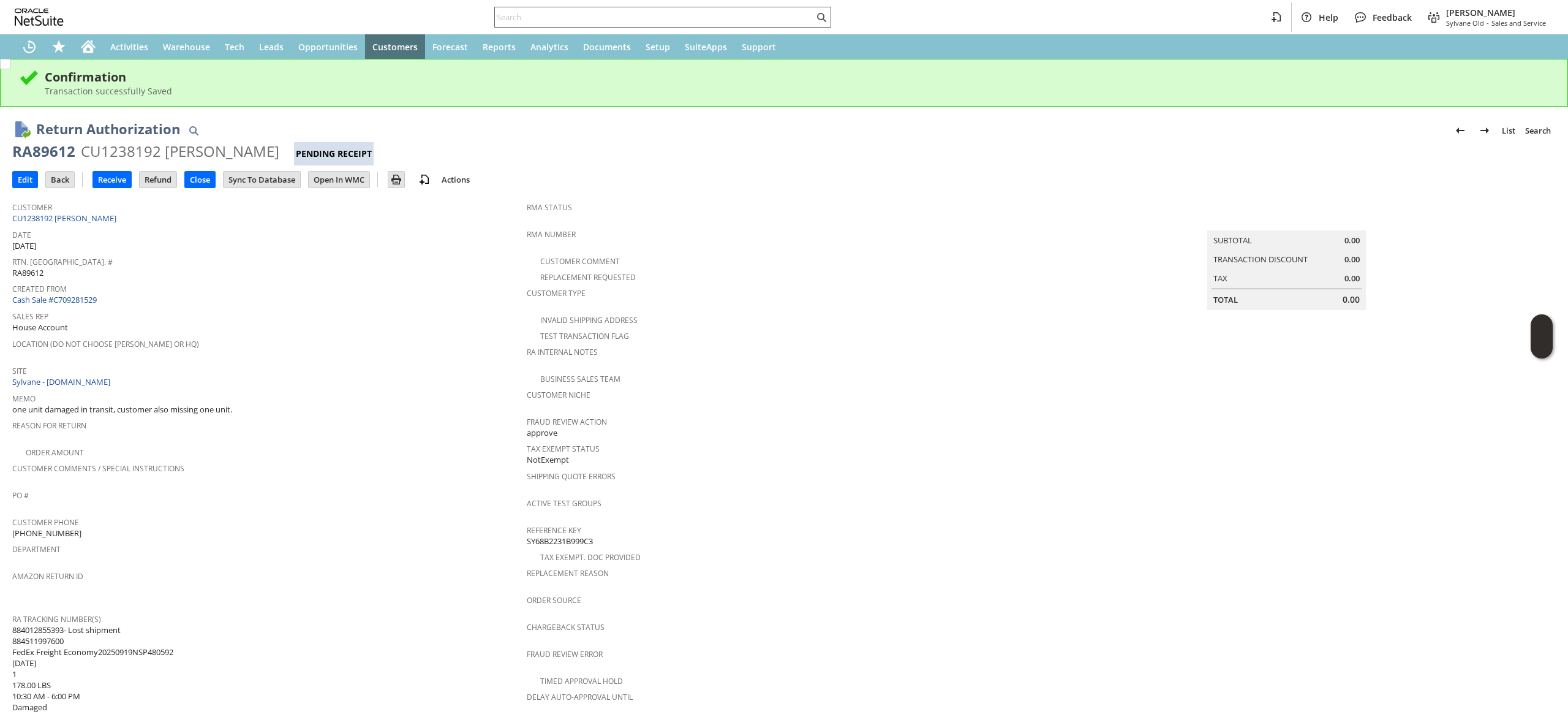
click at [559, 16] on input "text" at bounding box center [654, 17] width 319 height 15
paste input "SY 686D7218852B8."
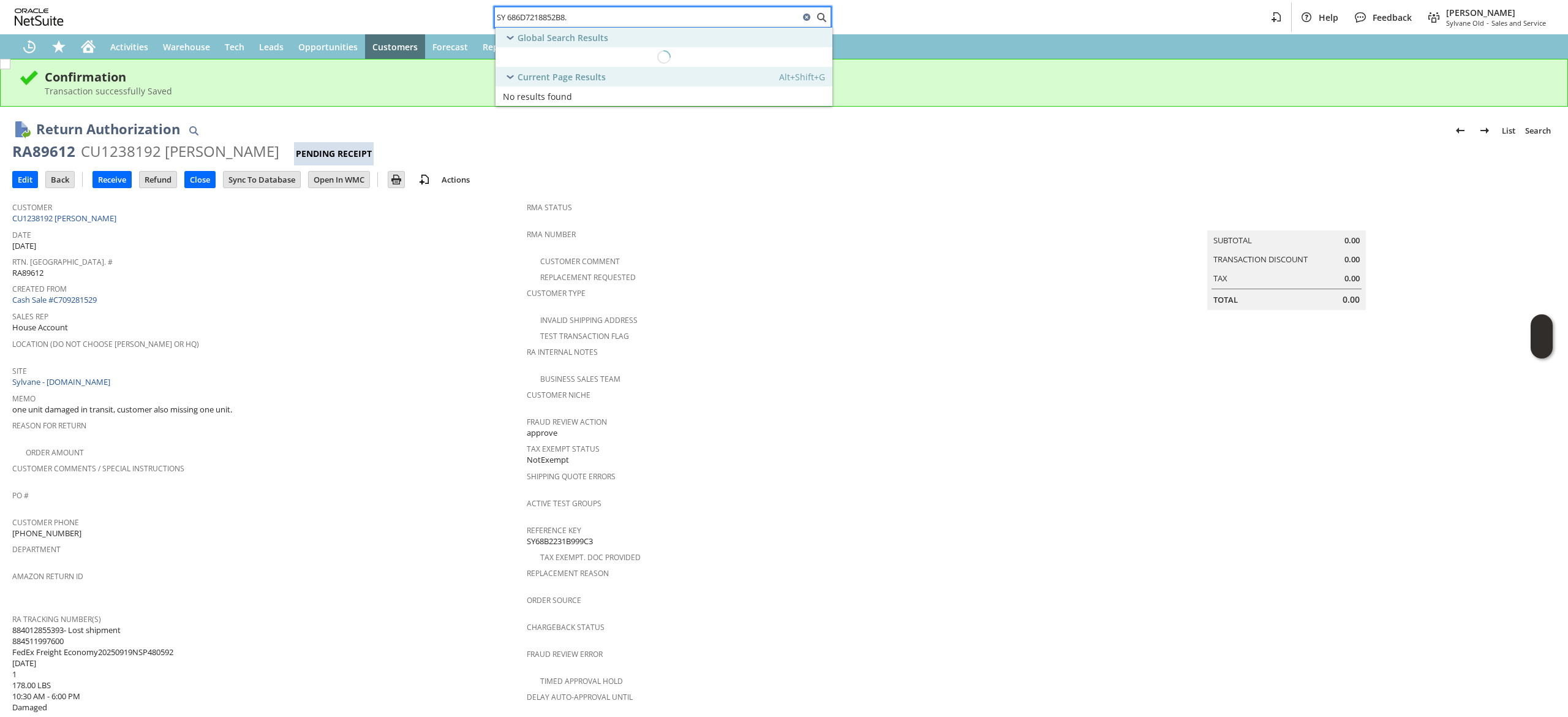
click at [510, 11] on input "SY 686D7218852B8." at bounding box center [647, 17] width 304 height 15
click at [513, 16] on input "SY 686D7218852B8." at bounding box center [647, 17] width 304 height 15
type input "SY686D7218852B8."
click at [578, 73] on span "S1335895 (CU1224155 ellen convery)" at bounding box center [637, 76] width 167 height 12
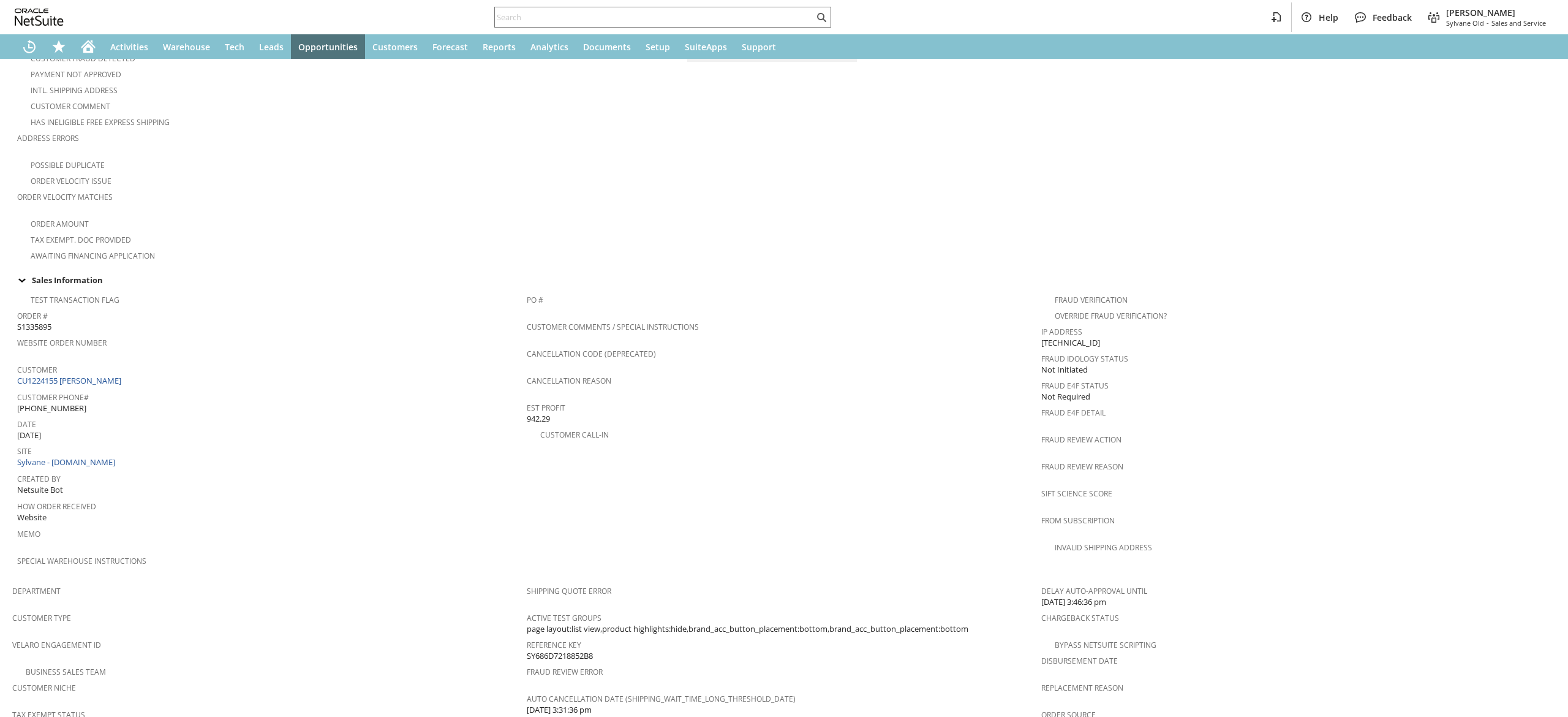
scroll to position [245, 0]
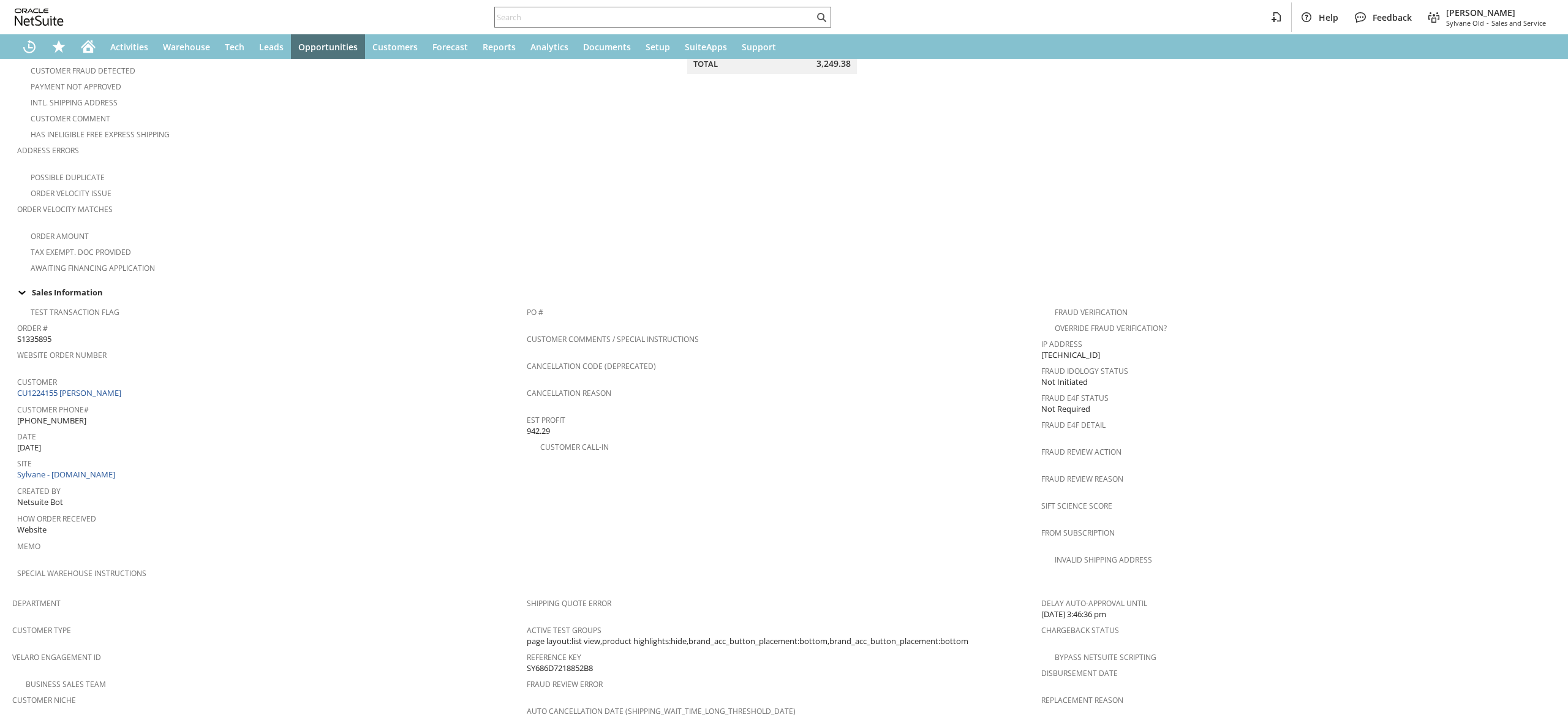
click at [143, 379] on div "Customer CU1224155 [PERSON_NAME]" at bounding box center [268, 386] width 503 height 26
copy tbody "CU1224155 ellen convery"
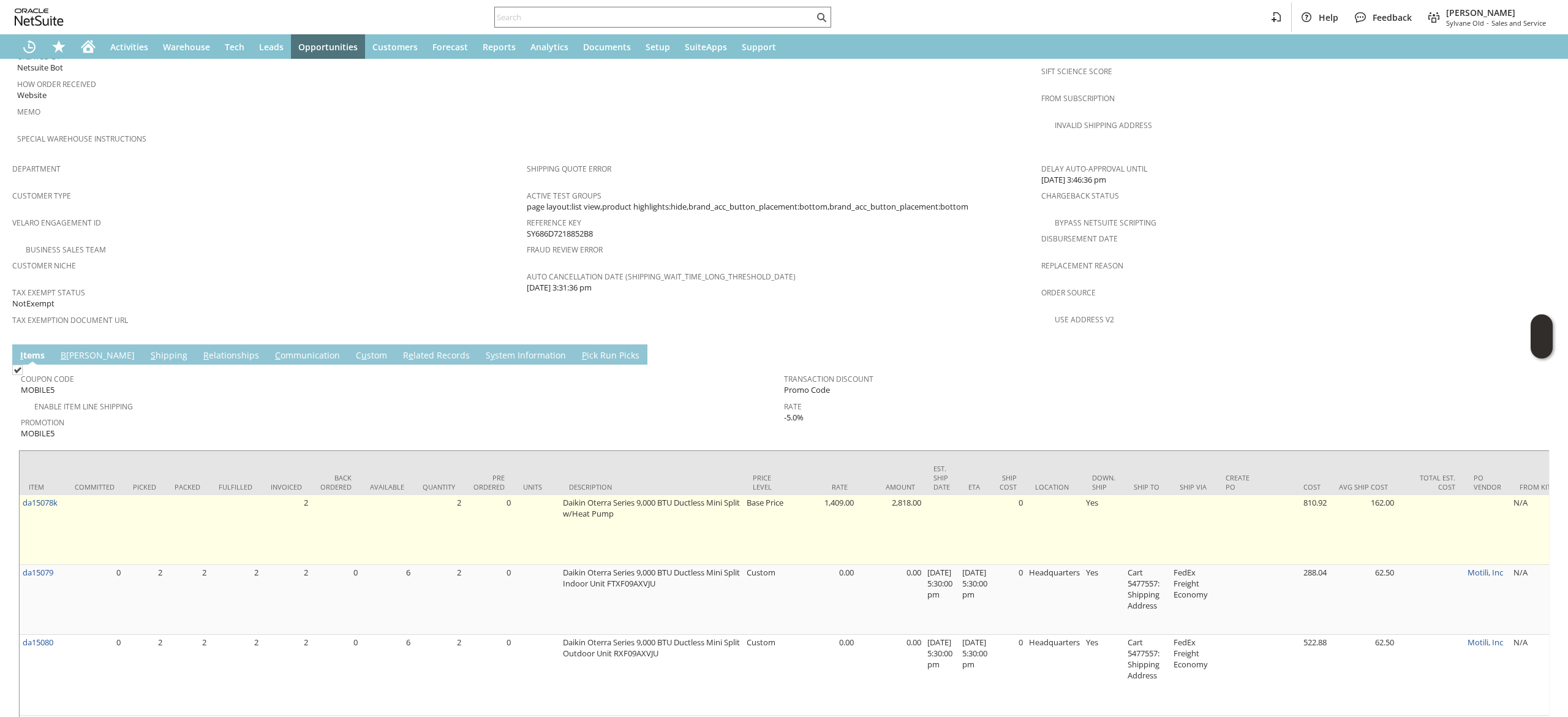
scroll to position [736, 0]
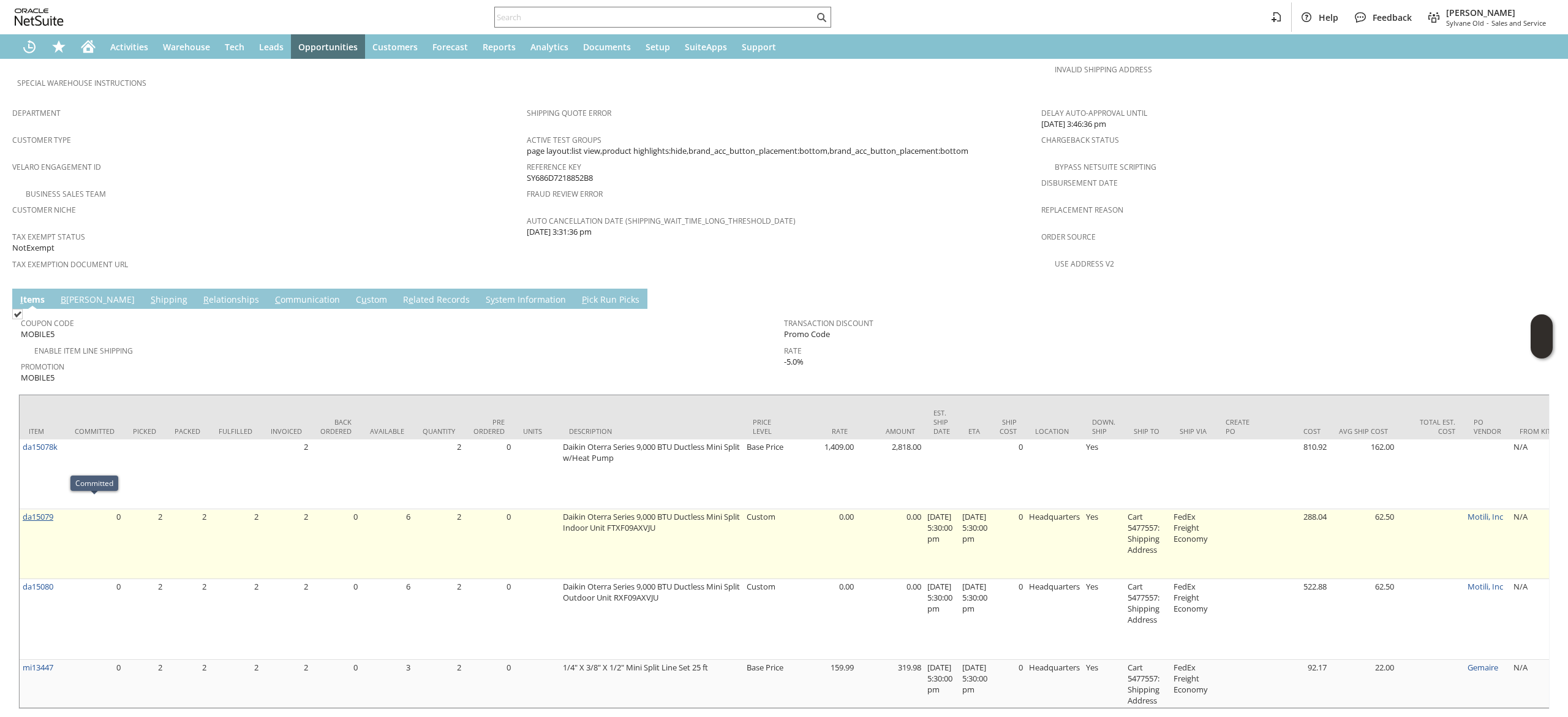
click at [44, 511] on link "da15079" at bounding box center [37, 517] width 30 height 11
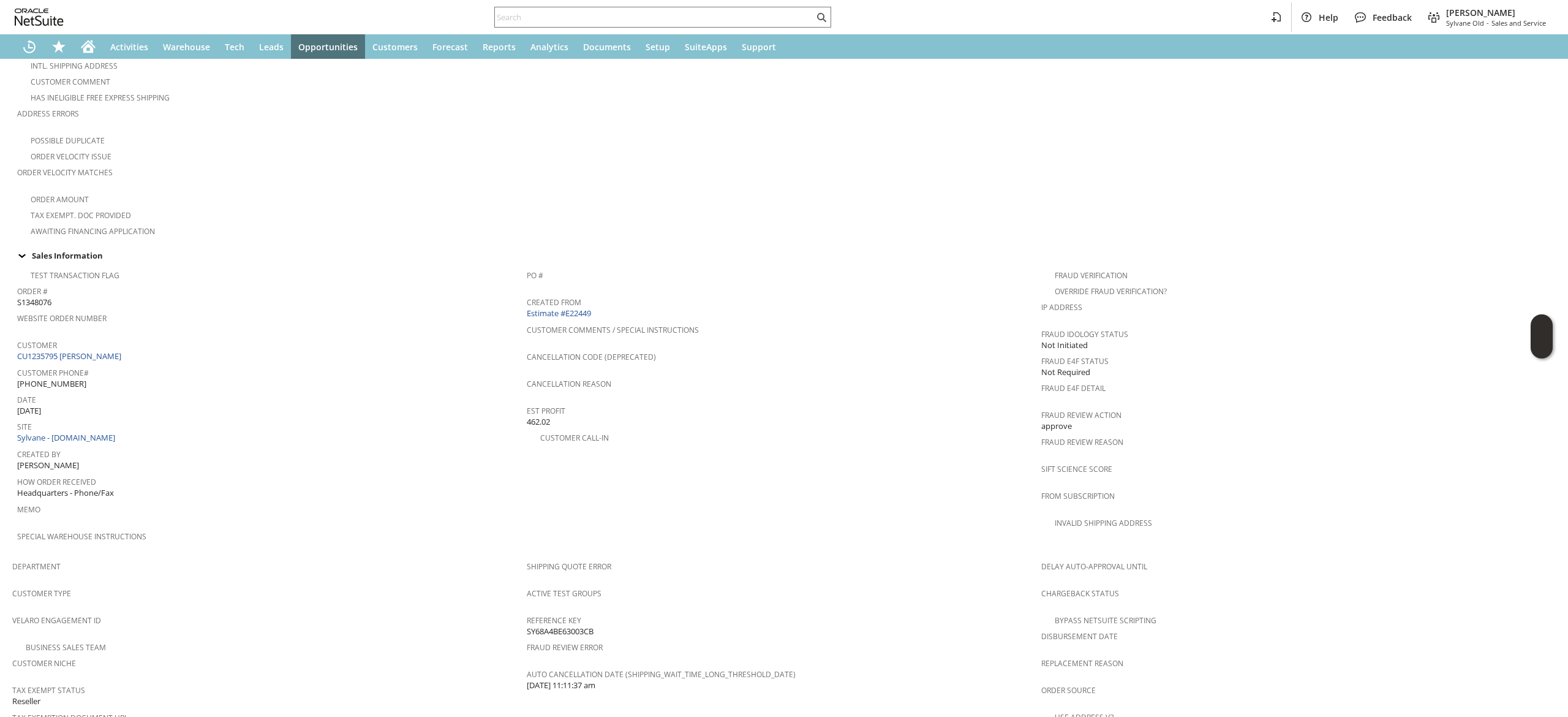
scroll to position [281, 0]
click at [87, 352] on link "CU1235795 Nathan Dubin" at bounding box center [71, 357] width 107 height 11
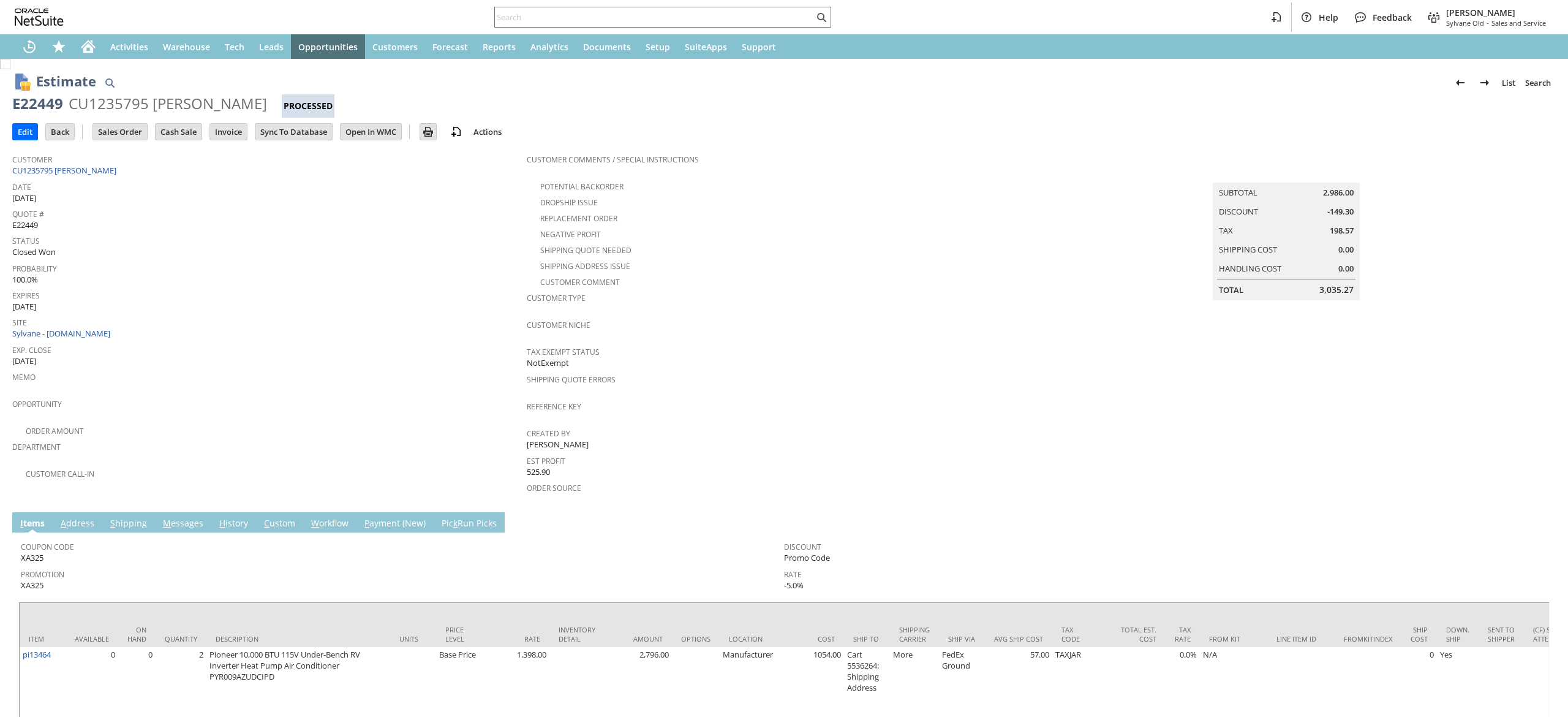
scroll to position [122, 0]
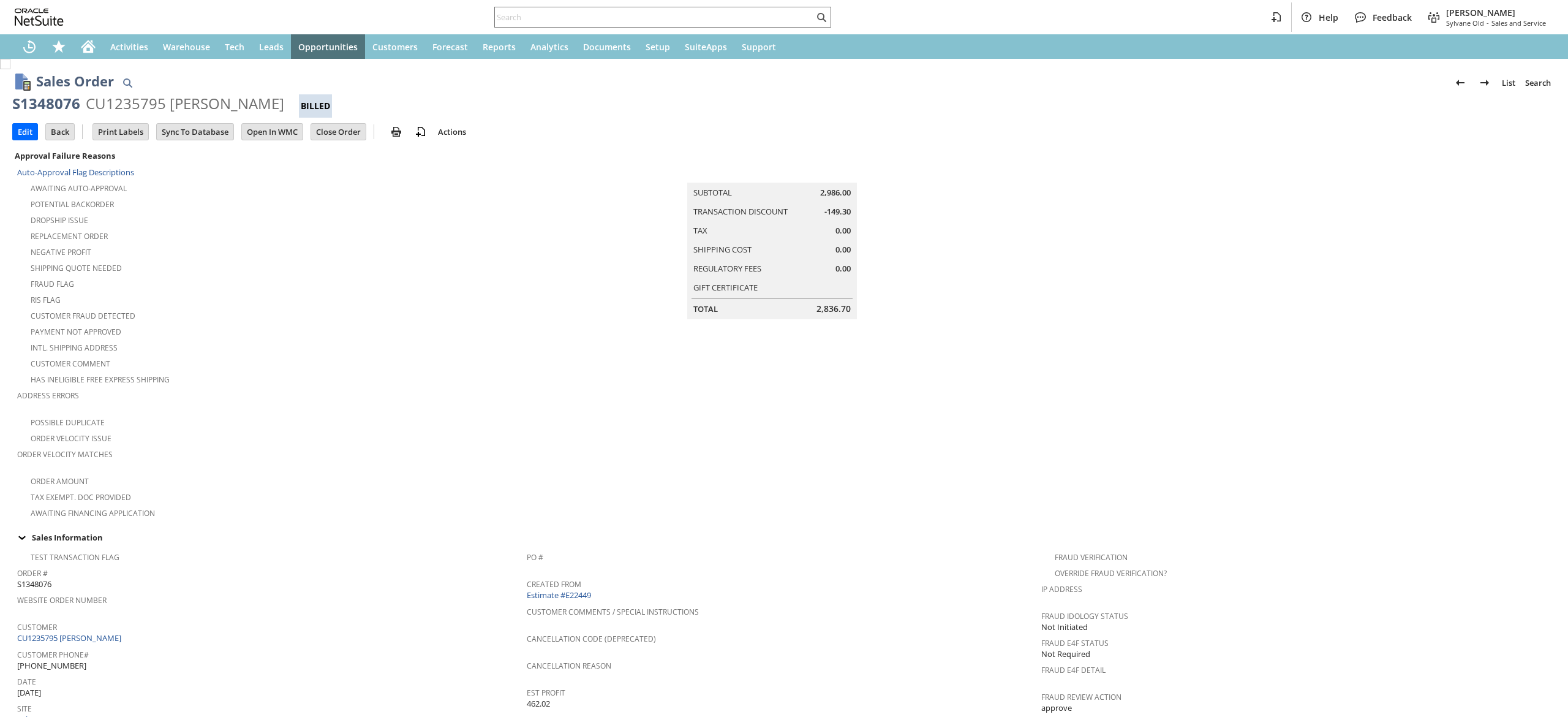
scroll to position [616, 0]
drag, startPoint x: 0, startPoint y: 0, endPoint x: 101, endPoint y: 56, distance: 115.5
click at [96, 54] on div "Home" at bounding box center [88, 46] width 30 height 24
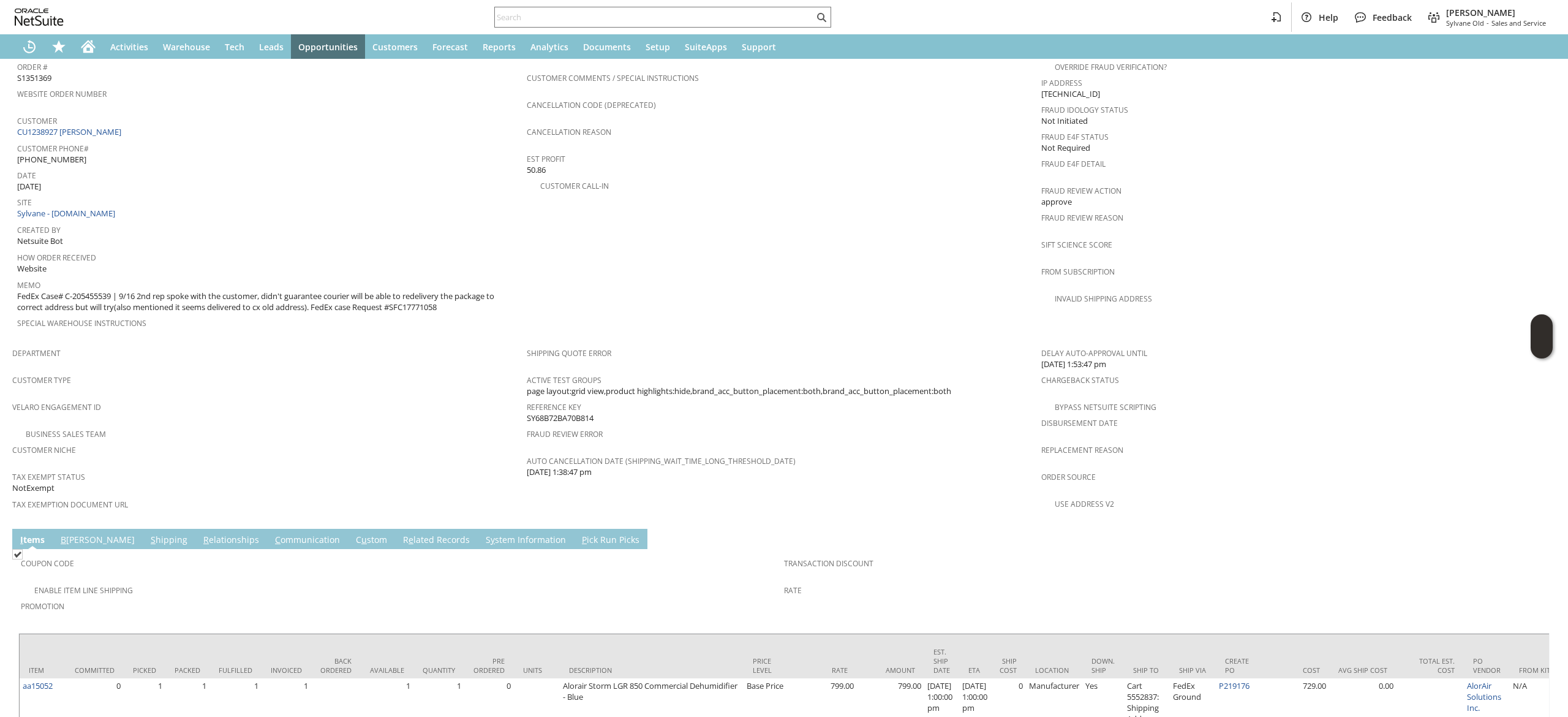
scroll to position [570, 0]
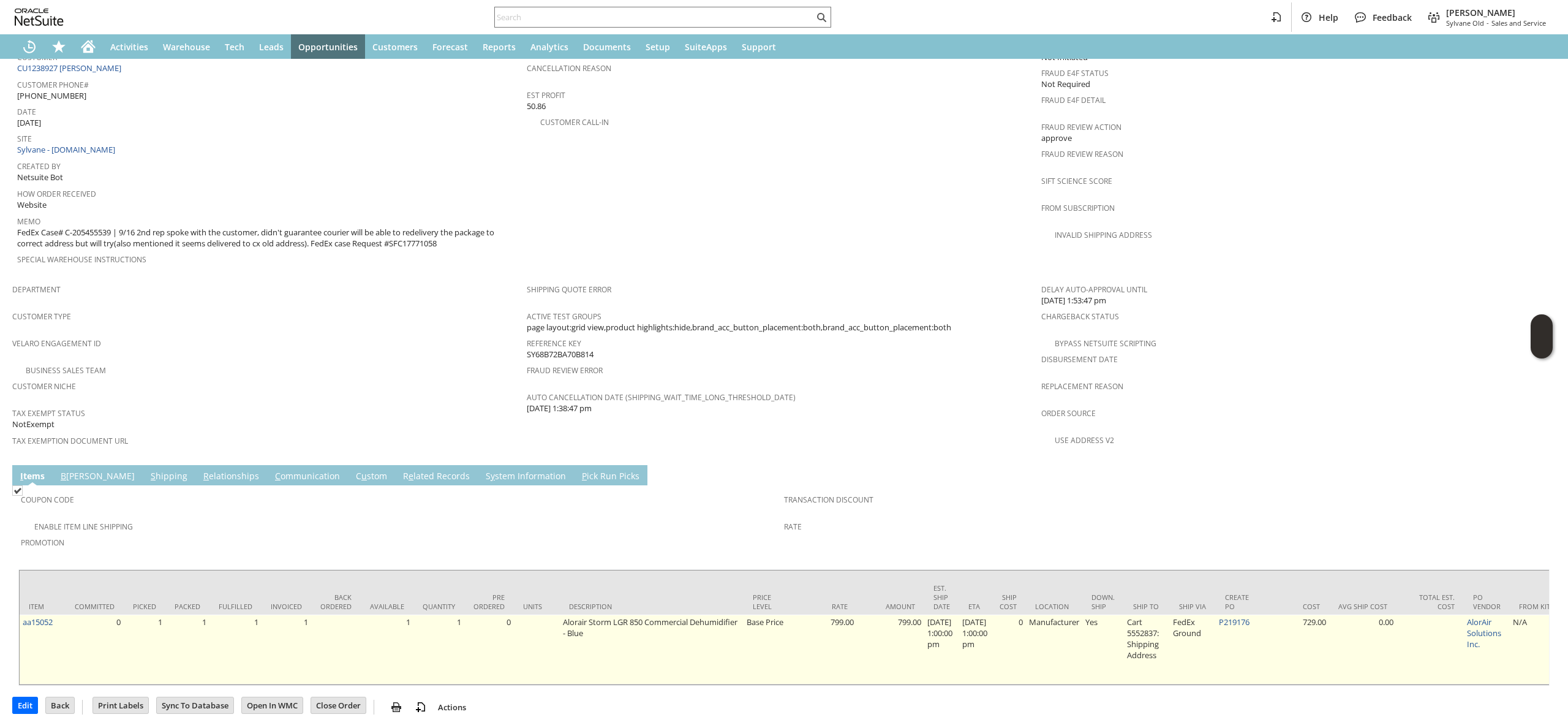
click at [1255, 615] on td "P219176" at bounding box center [1239, 650] width 46 height 70
click at [1250, 617] on link "P219176" at bounding box center [1234, 622] width 30 height 11
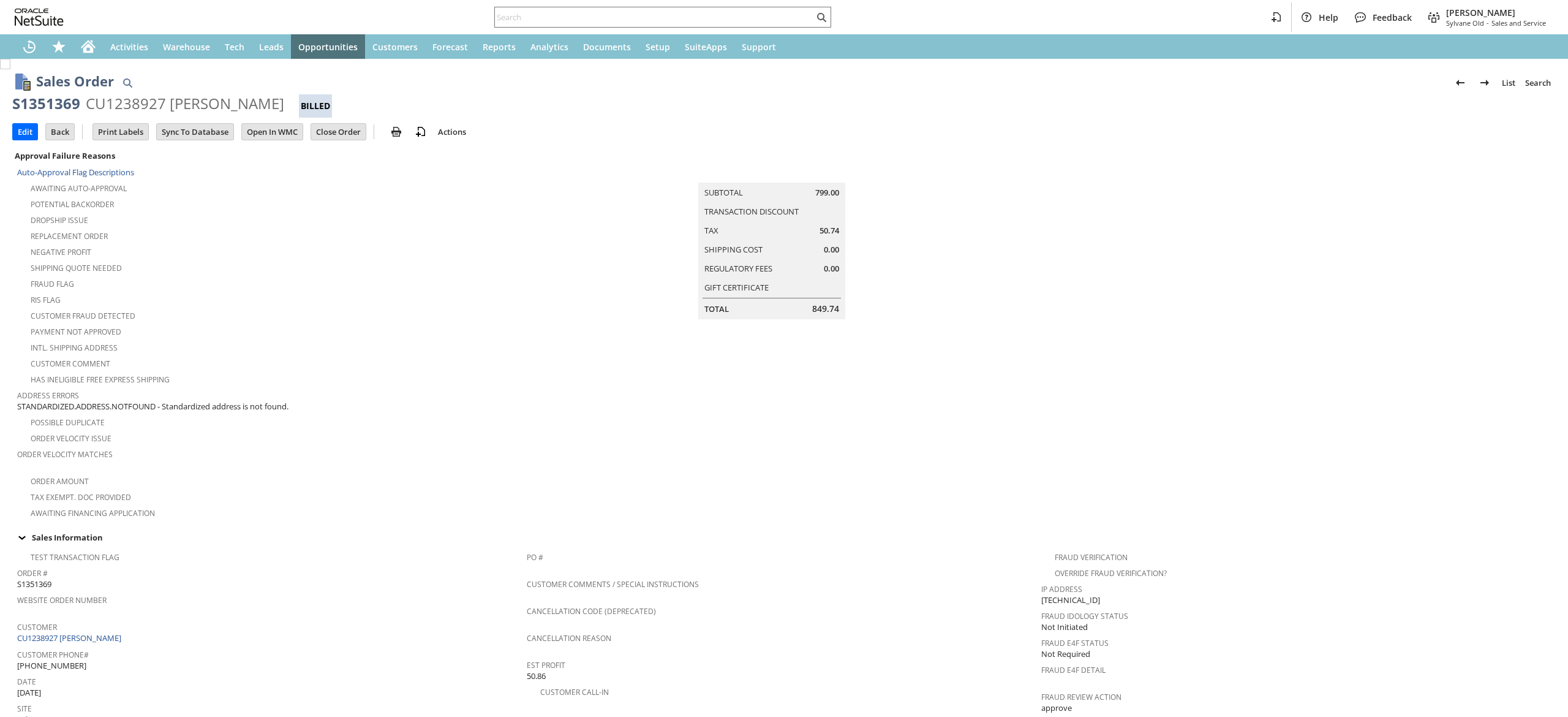
scroll to position [537, 0]
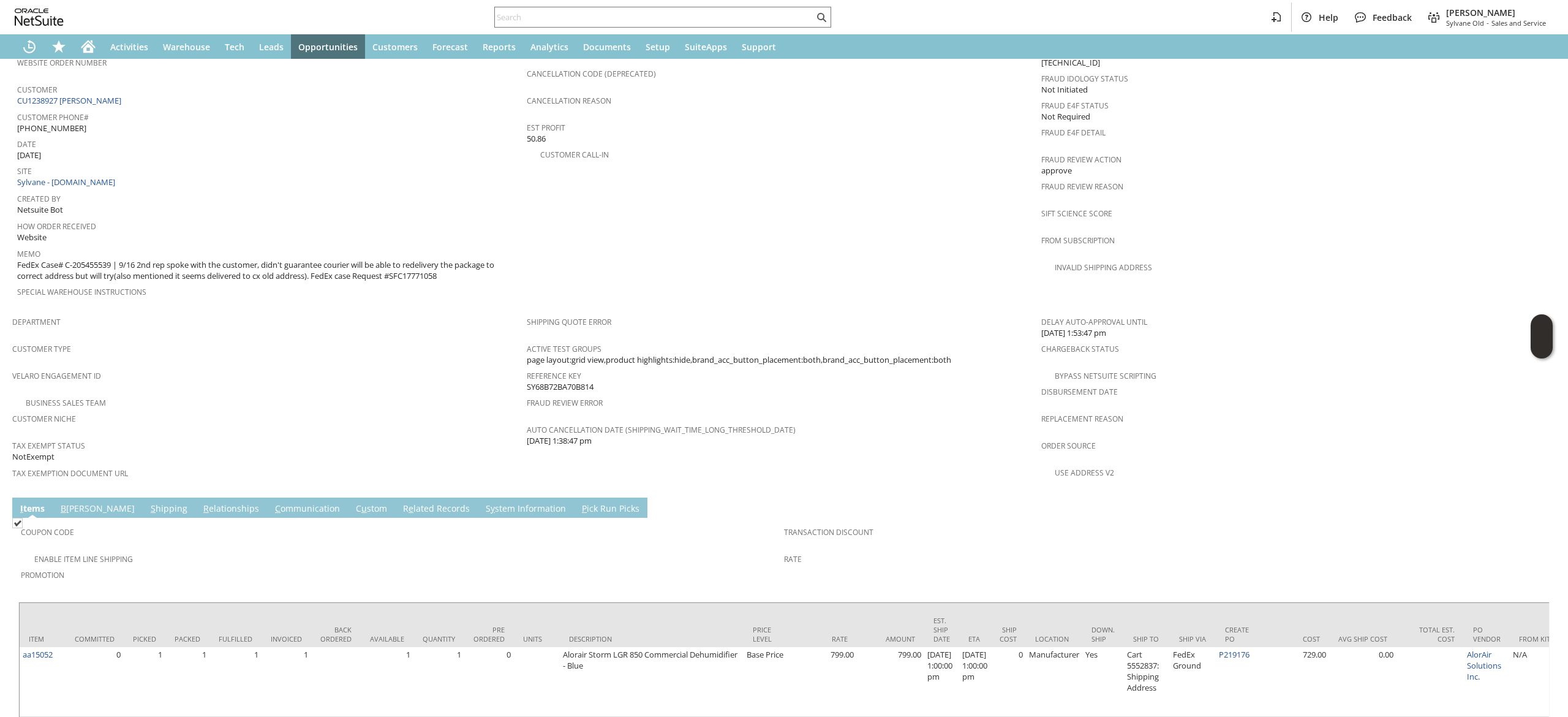
drag, startPoint x: 396, startPoint y: 256, endPoint x: 463, endPoint y: 252, distance: 67.1
click at [463, 259] on span "FedEx Case# C-205455539 | 9/16 2nd rep spoke with the customer, didn't guarante…" at bounding box center [268, 270] width 503 height 23
copy span "SFC17771058"
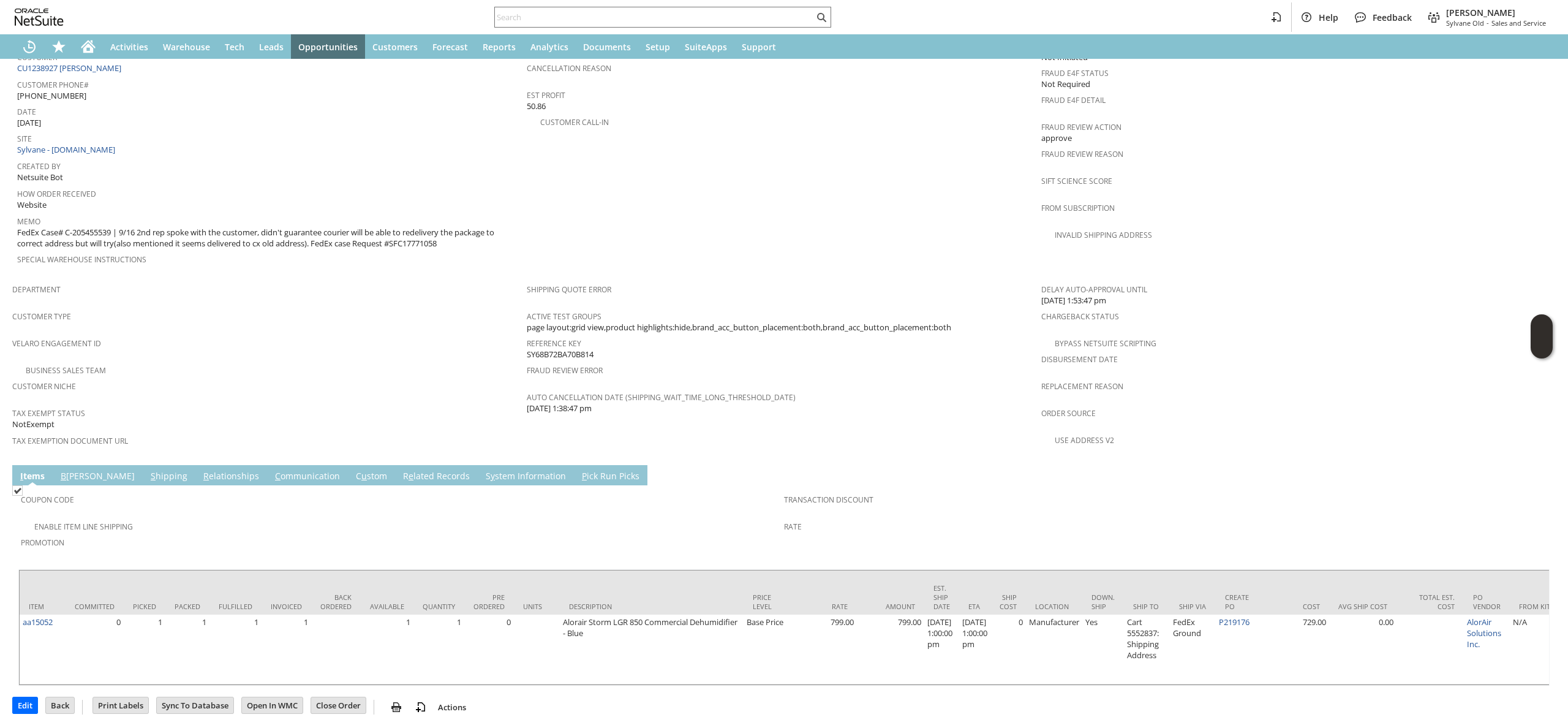
click at [272, 470] on link "C ommunication" at bounding box center [307, 476] width 71 height 13
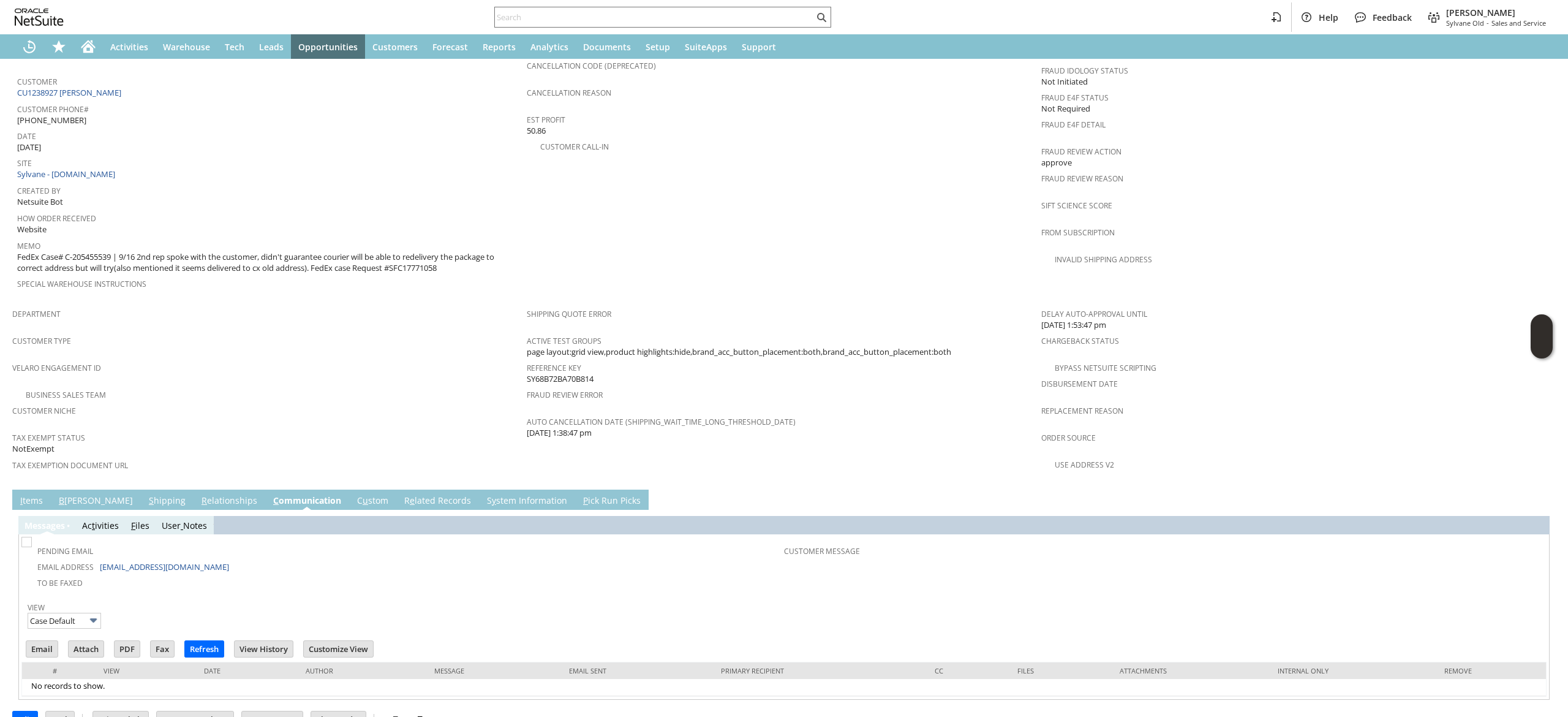
scroll to position [0, 0]
click at [51, 490] on td "B illing" at bounding box center [96, 500] width 90 height 20
click at [35, 494] on link "I tems" at bounding box center [31, 501] width 29 height 13
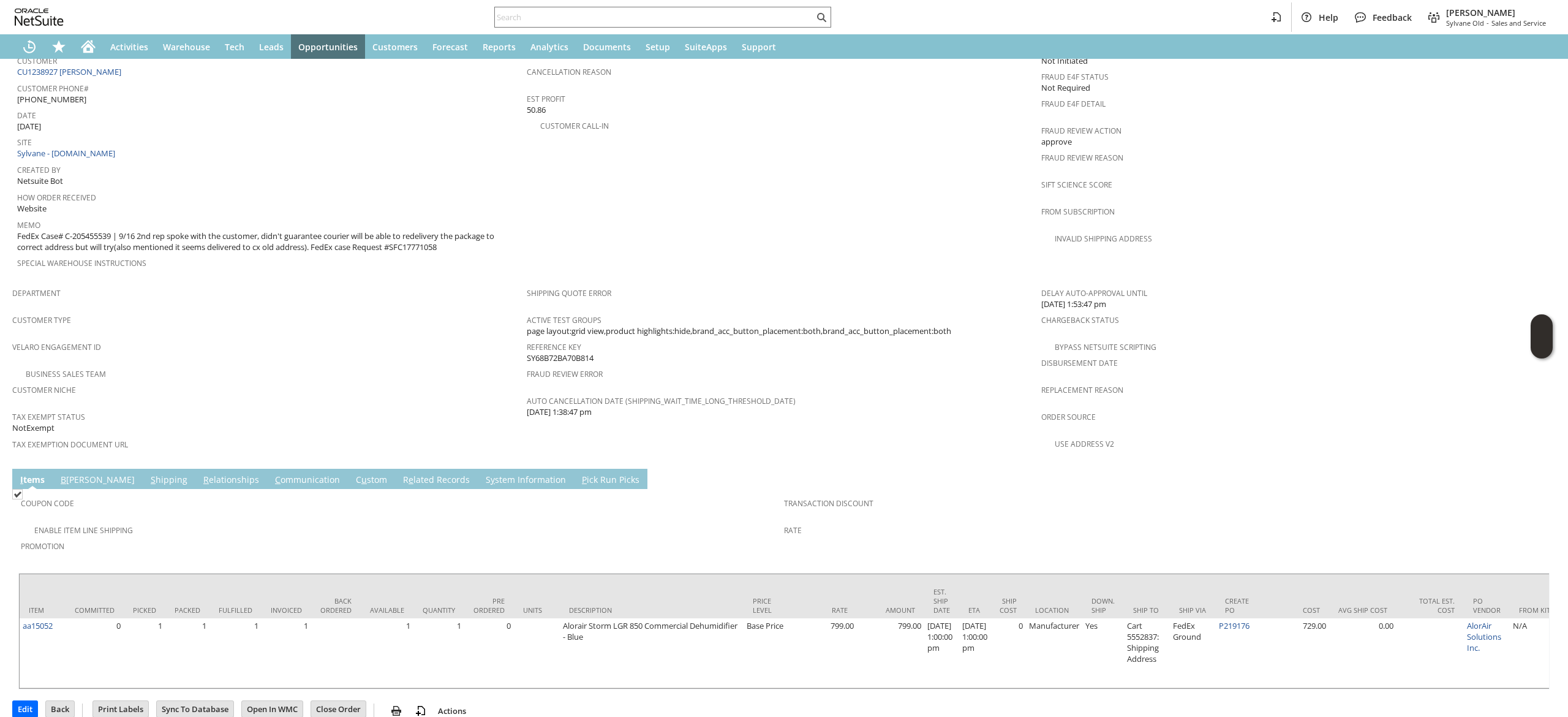
scroll to position [570, 0]
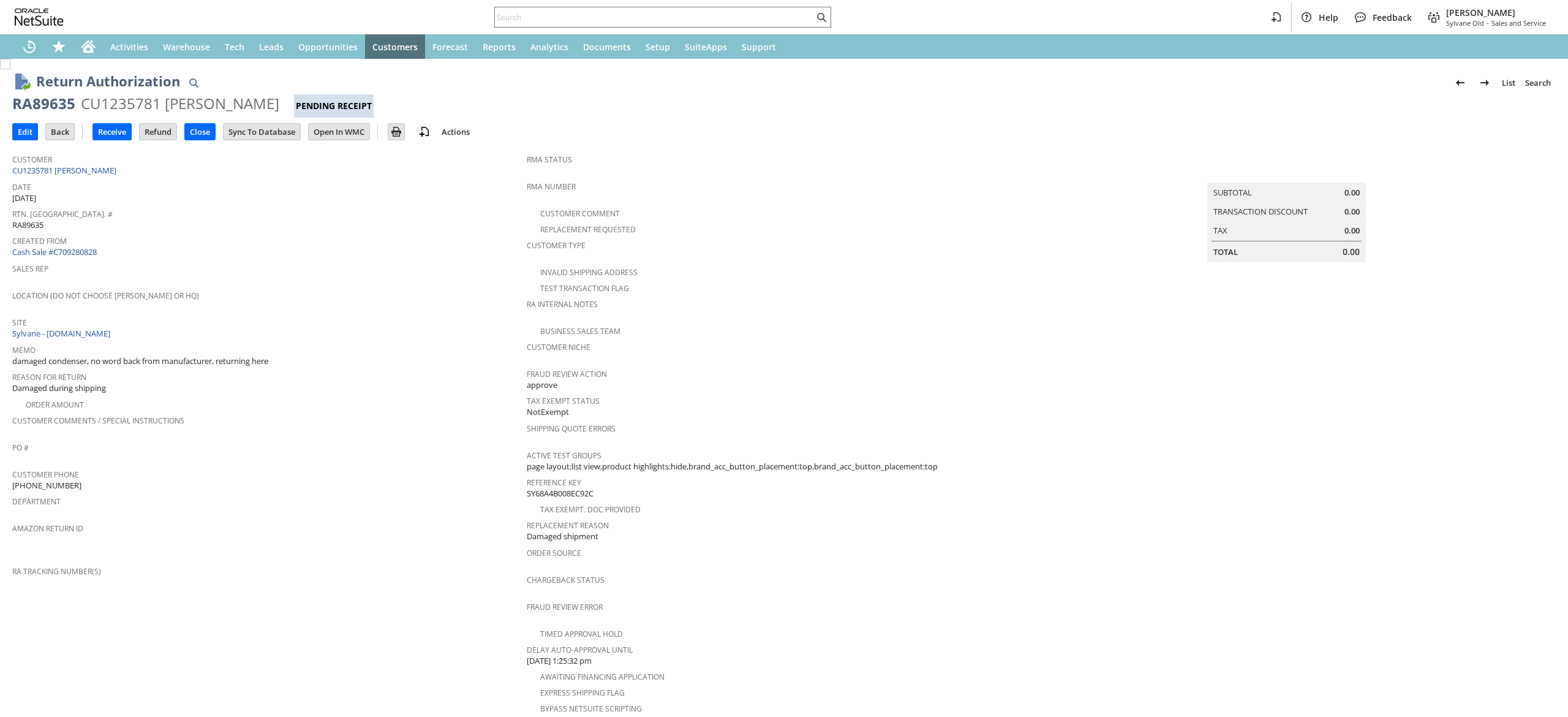
scroll to position [288, 0]
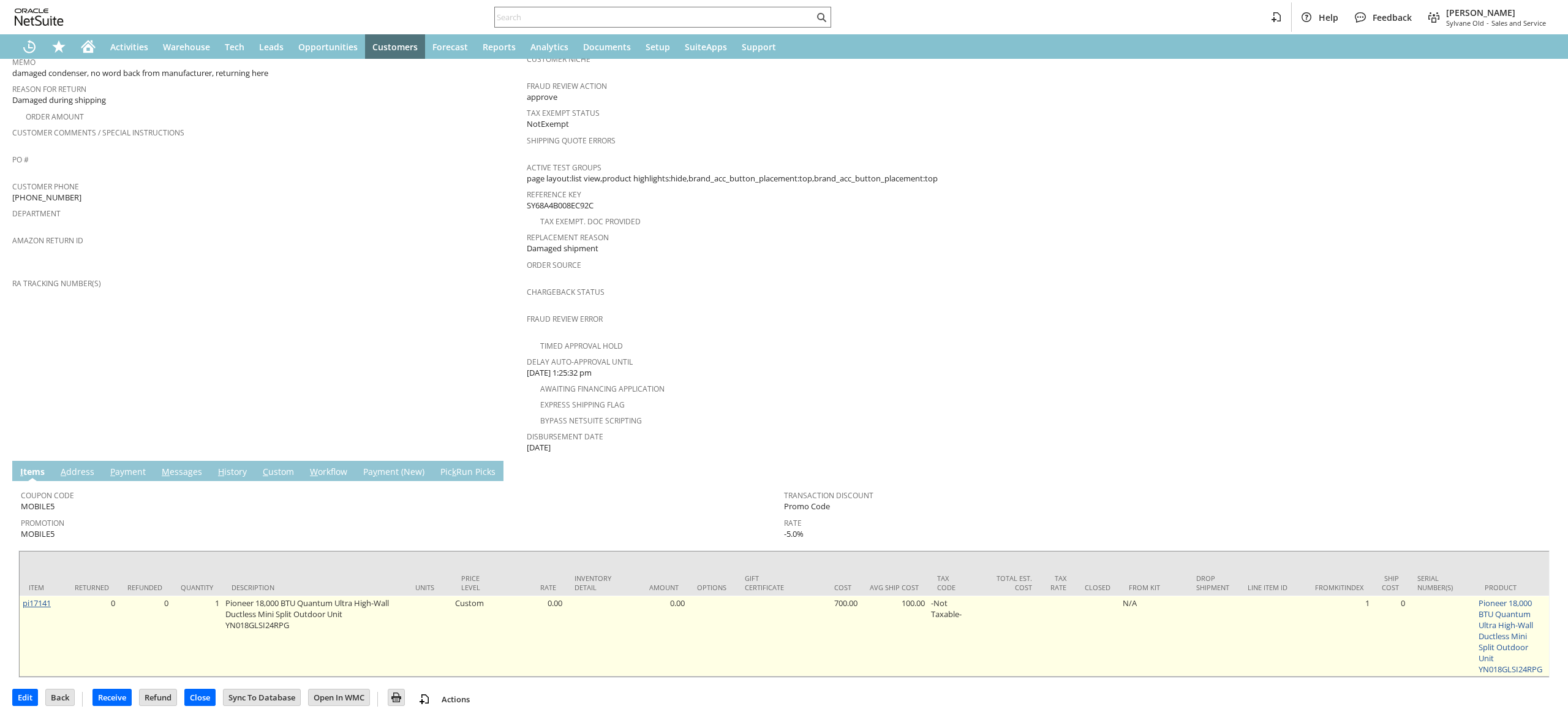
click at [49, 598] on link "pi17141" at bounding box center [37, 603] width 28 height 11
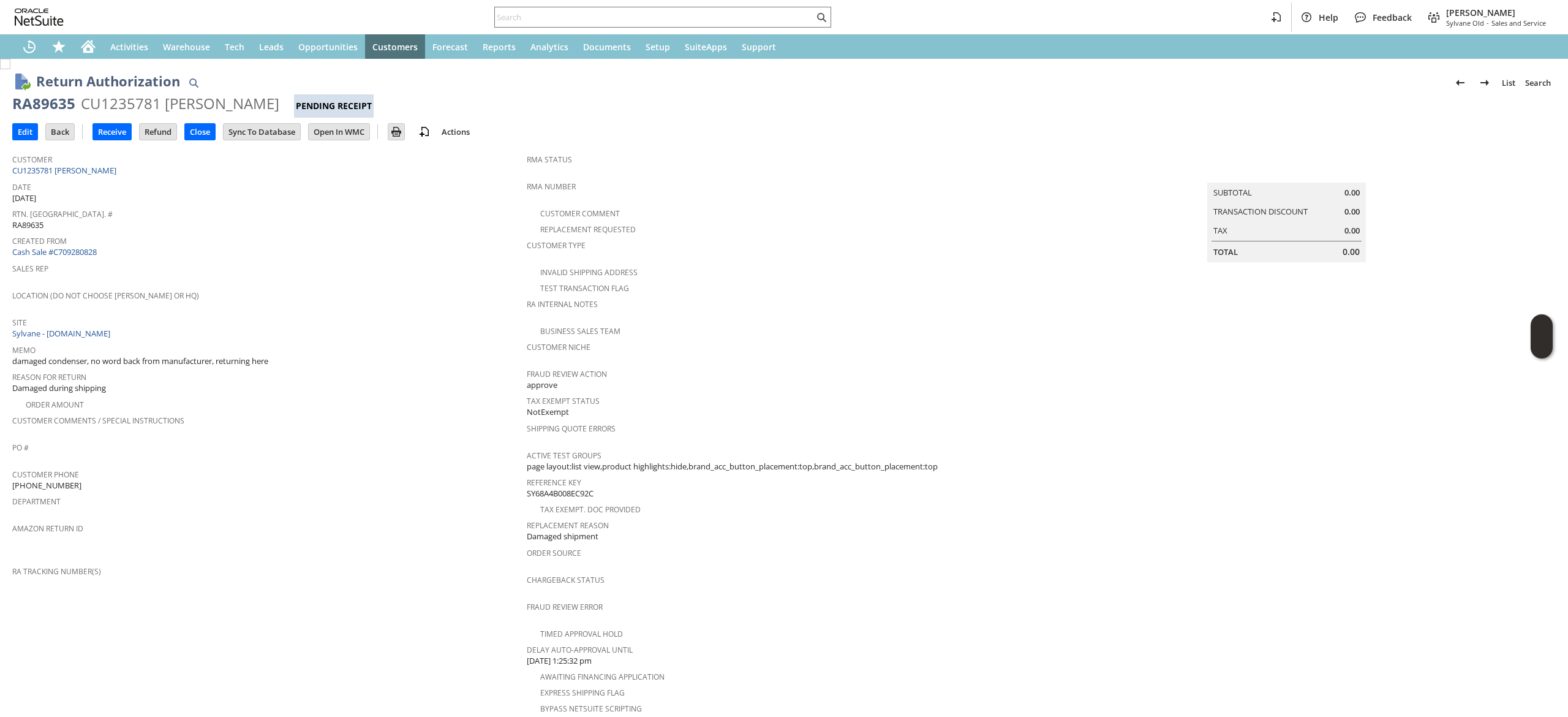
click at [37, 103] on div "RA89635" at bounding box center [44, 103] width 63 height 19
drag, startPoint x: 37, startPoint y: 103, endPoint x: 295, endPoint y: 39, distance: 265.8
click at [37, 100] on div "RA89635" at bounding box center [44, 103] width 63 height 19
copy div "RA89635 CU1235781 [PERSON_NAME] Pending Receipt"
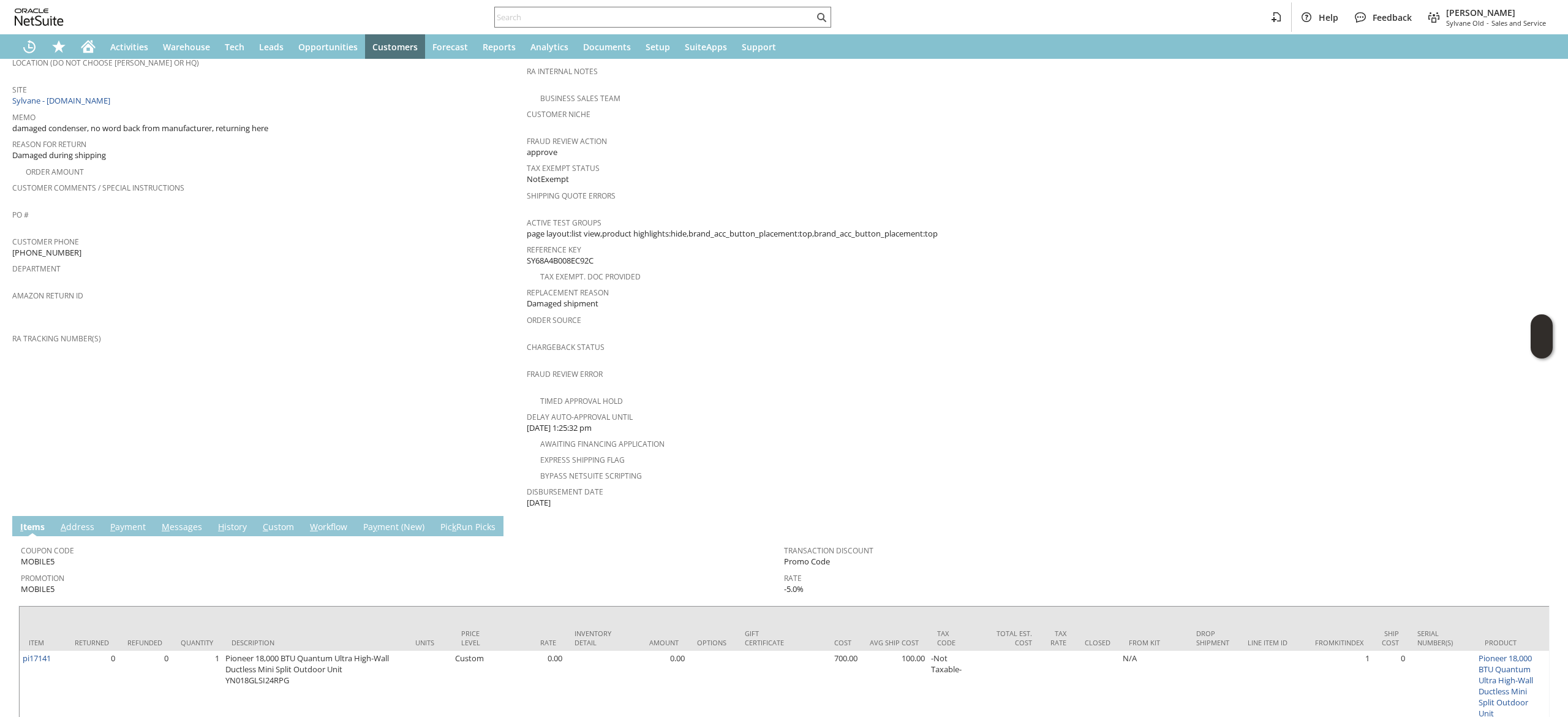
scroll to position [288, 0]
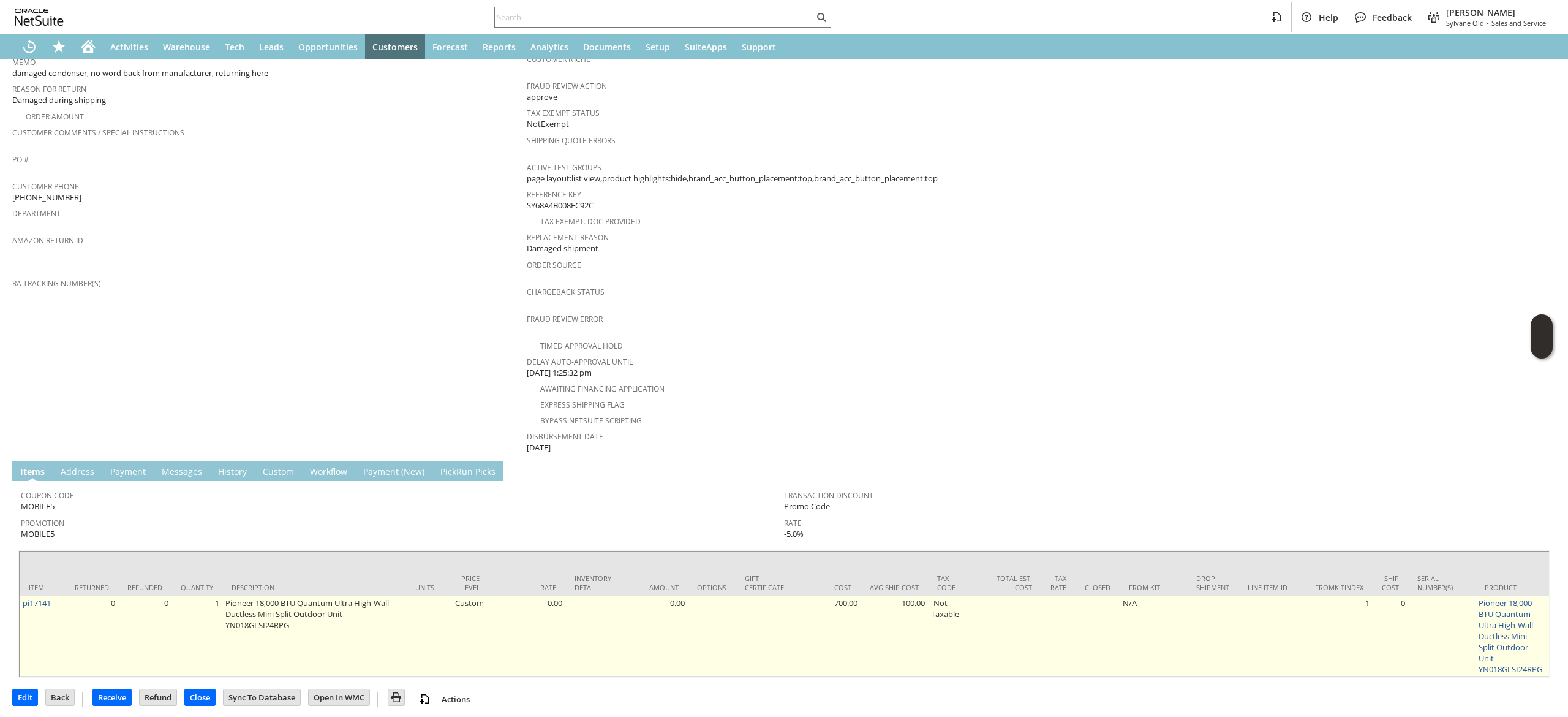
click at [68, 596] on td "0" at bounding box center [92, 636] width 53 height 81
click at [55, 596] on td "pi17141" at bounding box center [42, 636] width 46 height 81
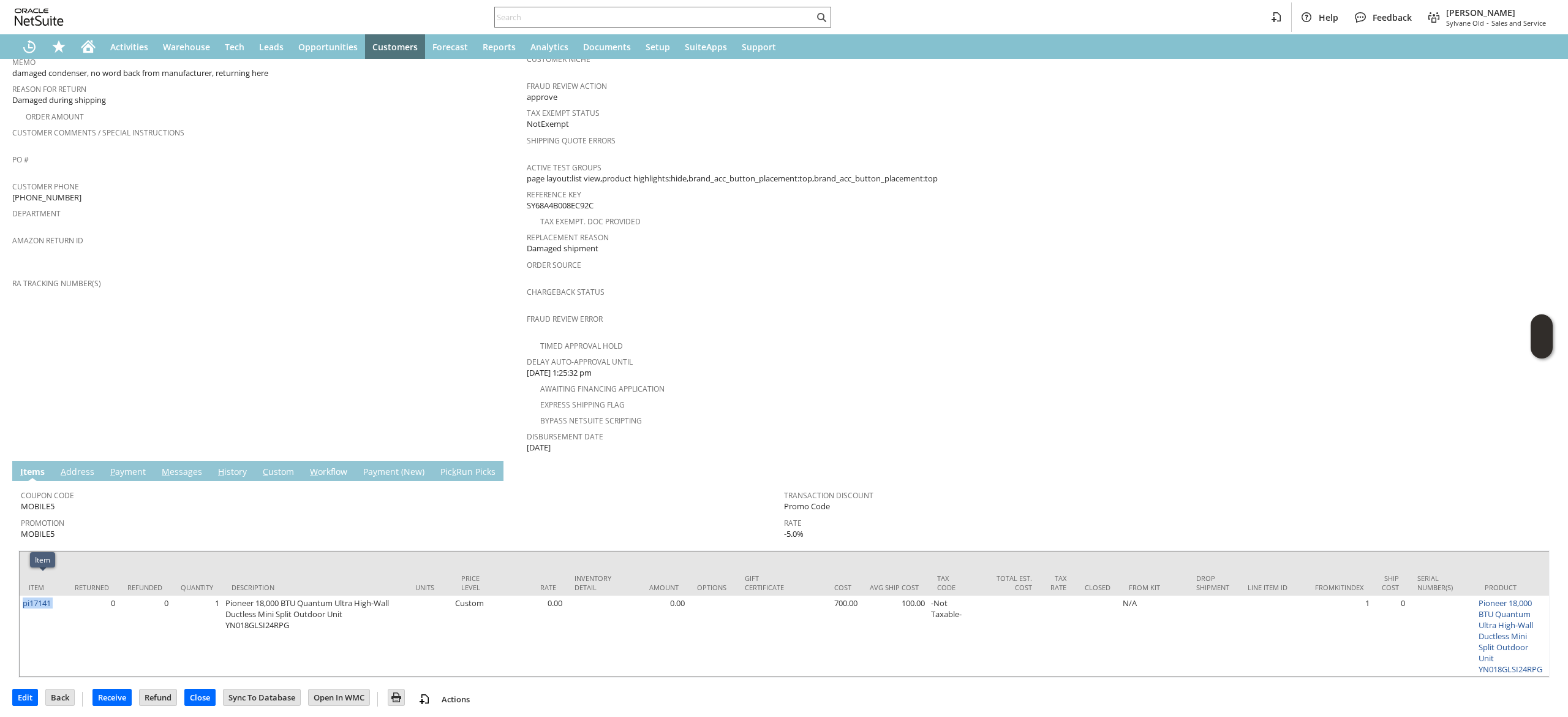
copy tr "pi17141"
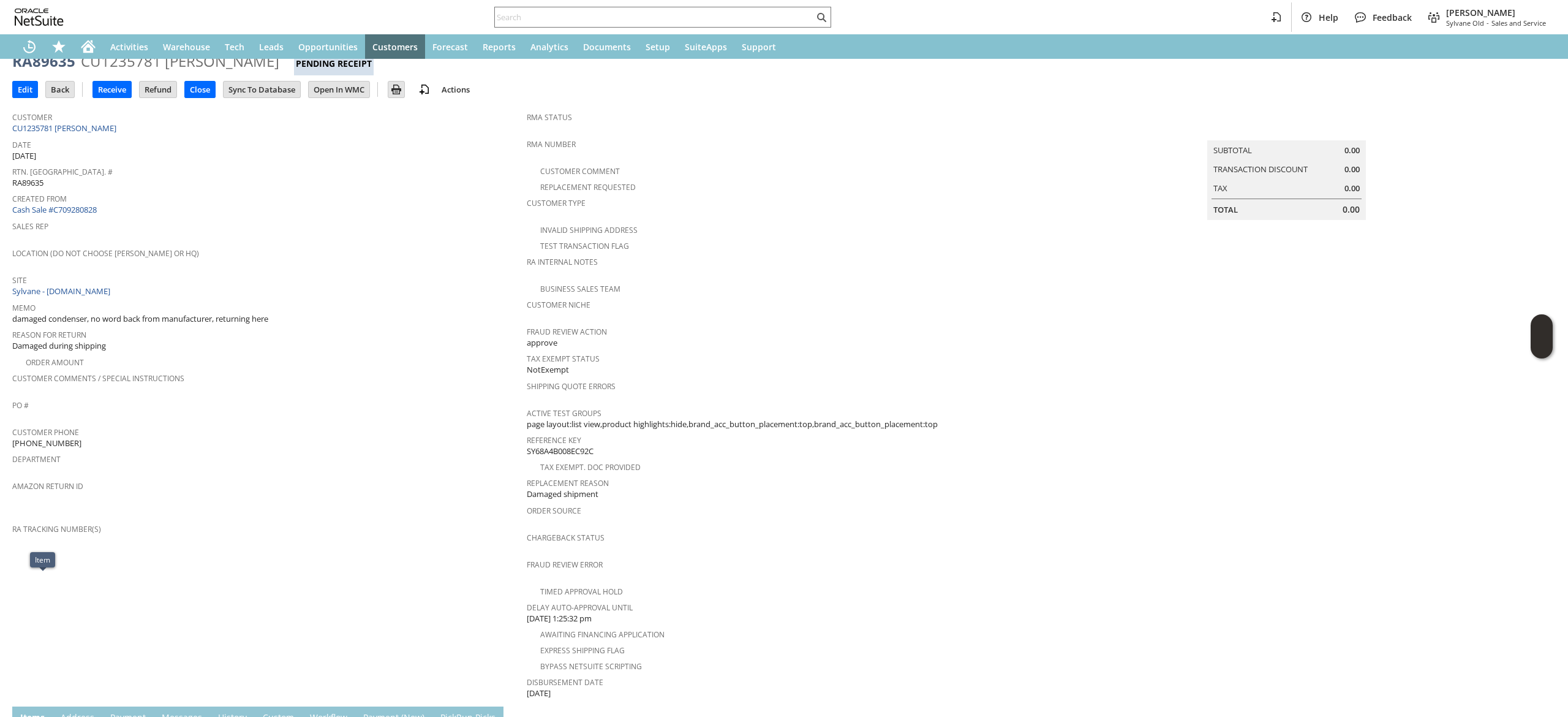
scroll to position [0, 0]
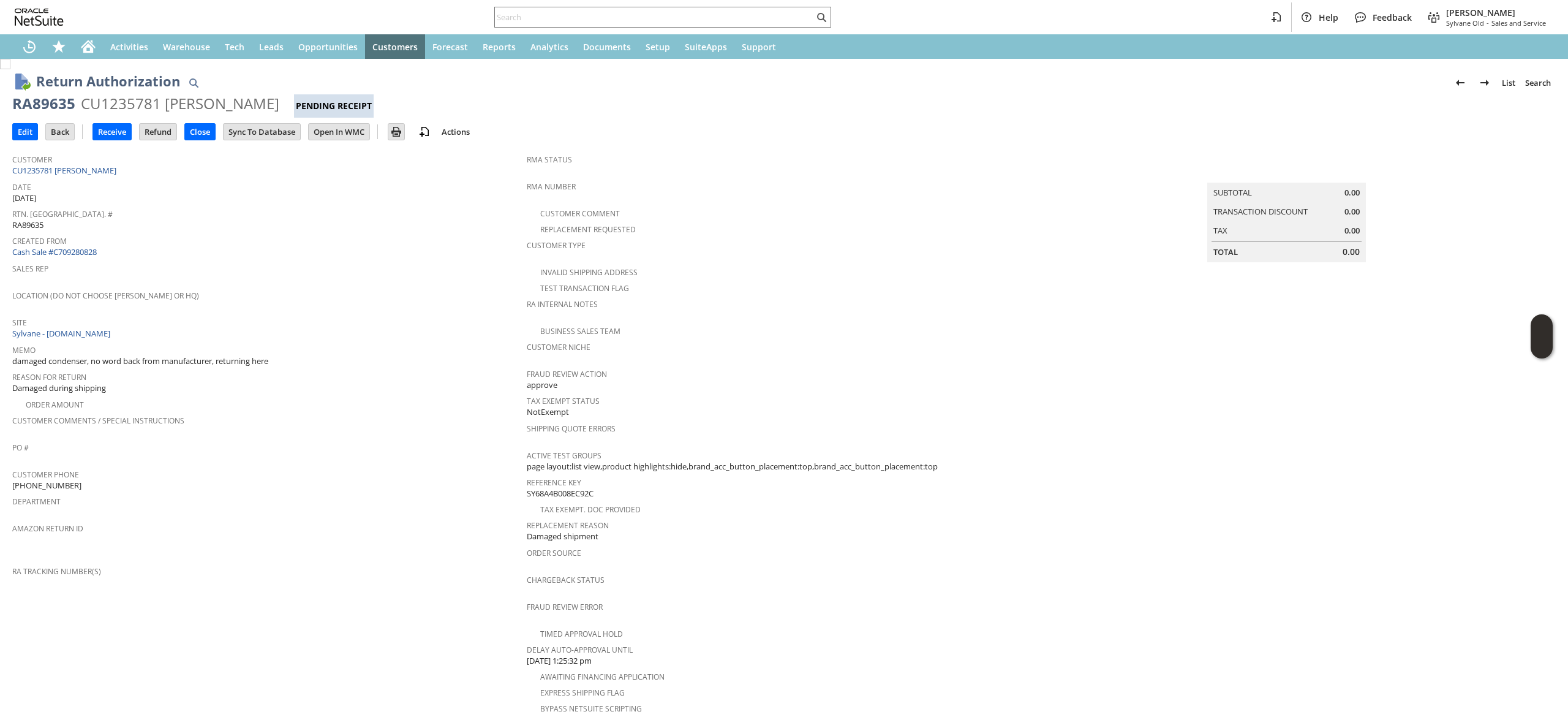
click at [102, 180] on span "Date" at bounding box center [266, 185] width 508 height 14
click at [100, 176] on td "Customer CU1235781 Deborah Stoker" at bounding box center [269, 163] width 514 height 30
click at [101, 171] on link "CU1235781 [PERSON_NAME]" at bounding box center [66, 170] width 107 height 11
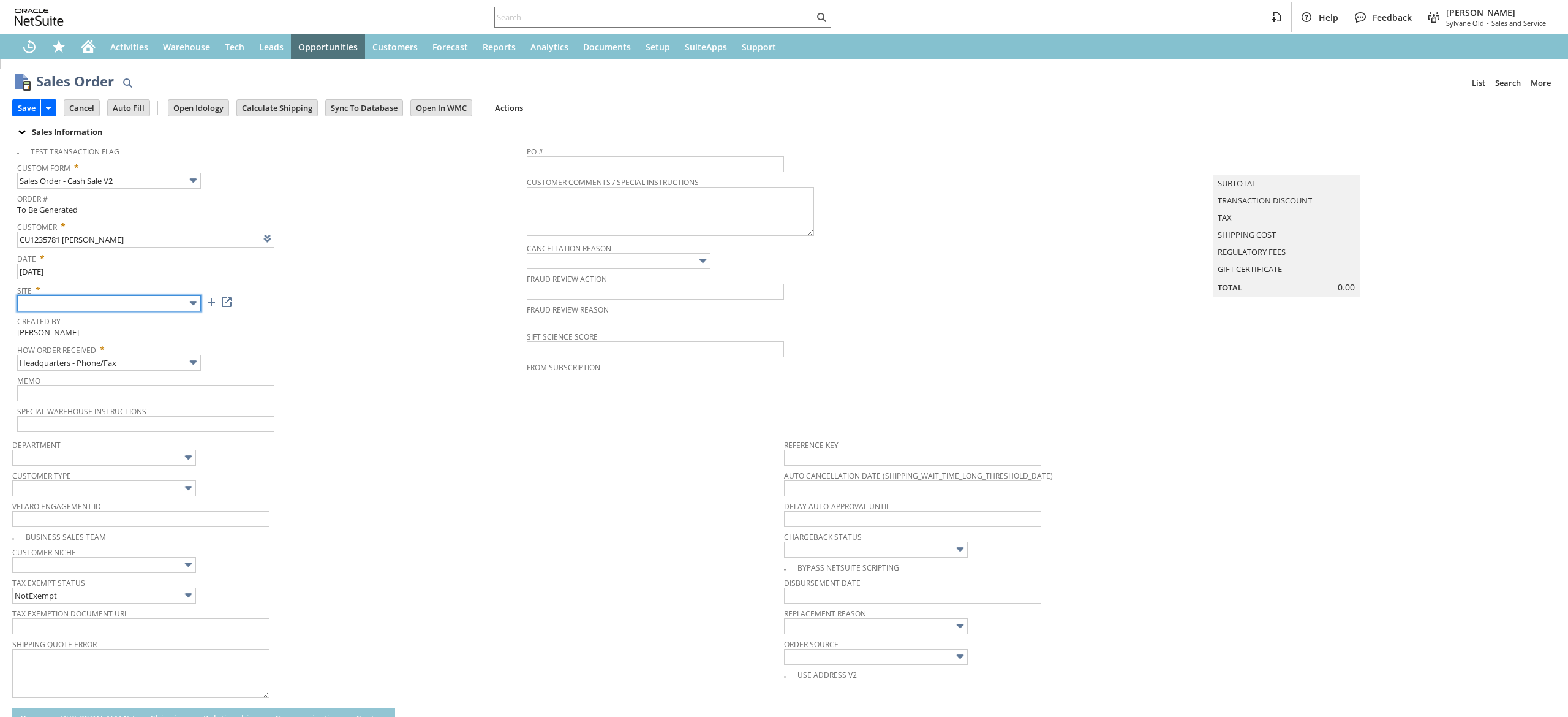
click at [160, 299] on input "text" at bounding box center [109, 303] width 184 height 16
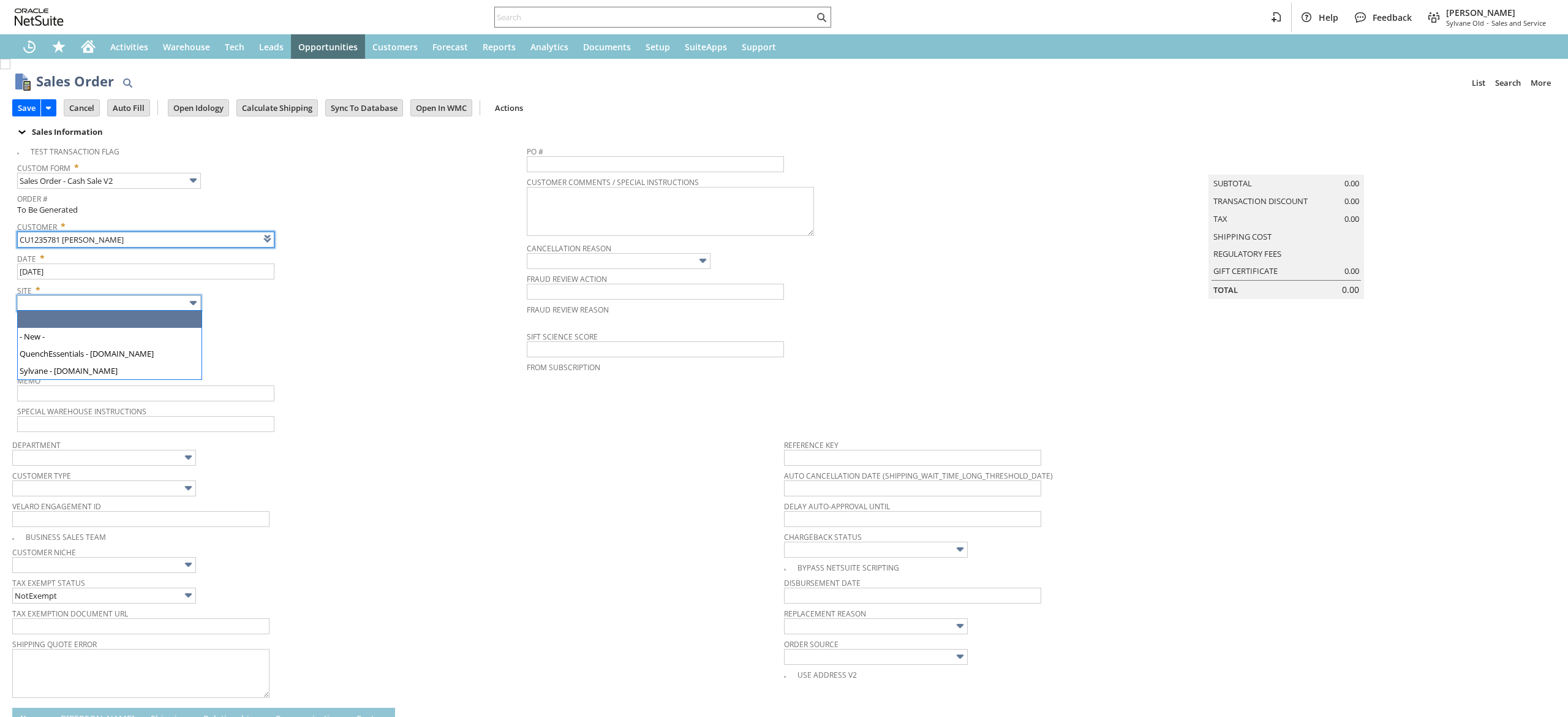
type input "Intelligent Recommendations ⁰"
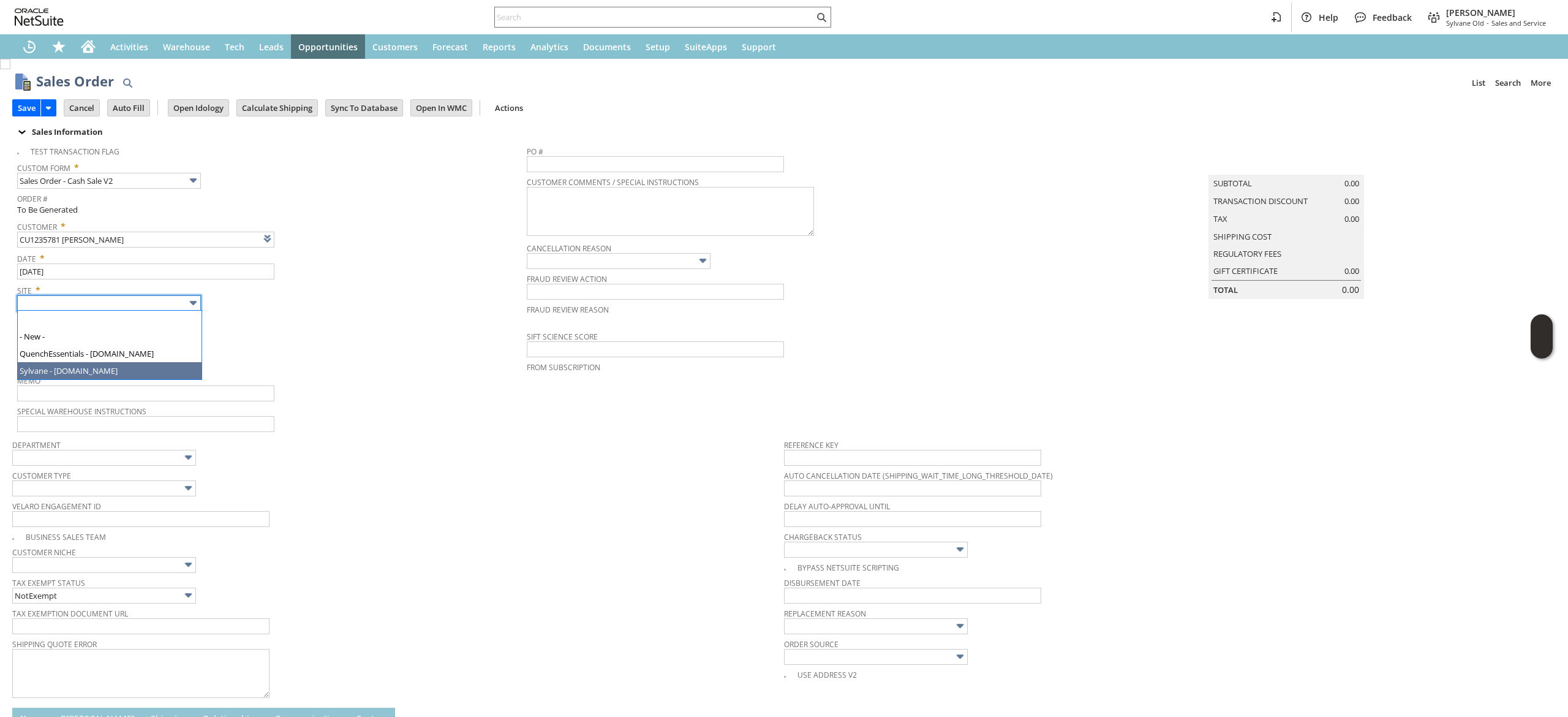
type input "Sylvane - [DOMAIN_NAME]"
click at [140, 381] on span "Memo" at bounding box center [268, 378] width 503 height 13
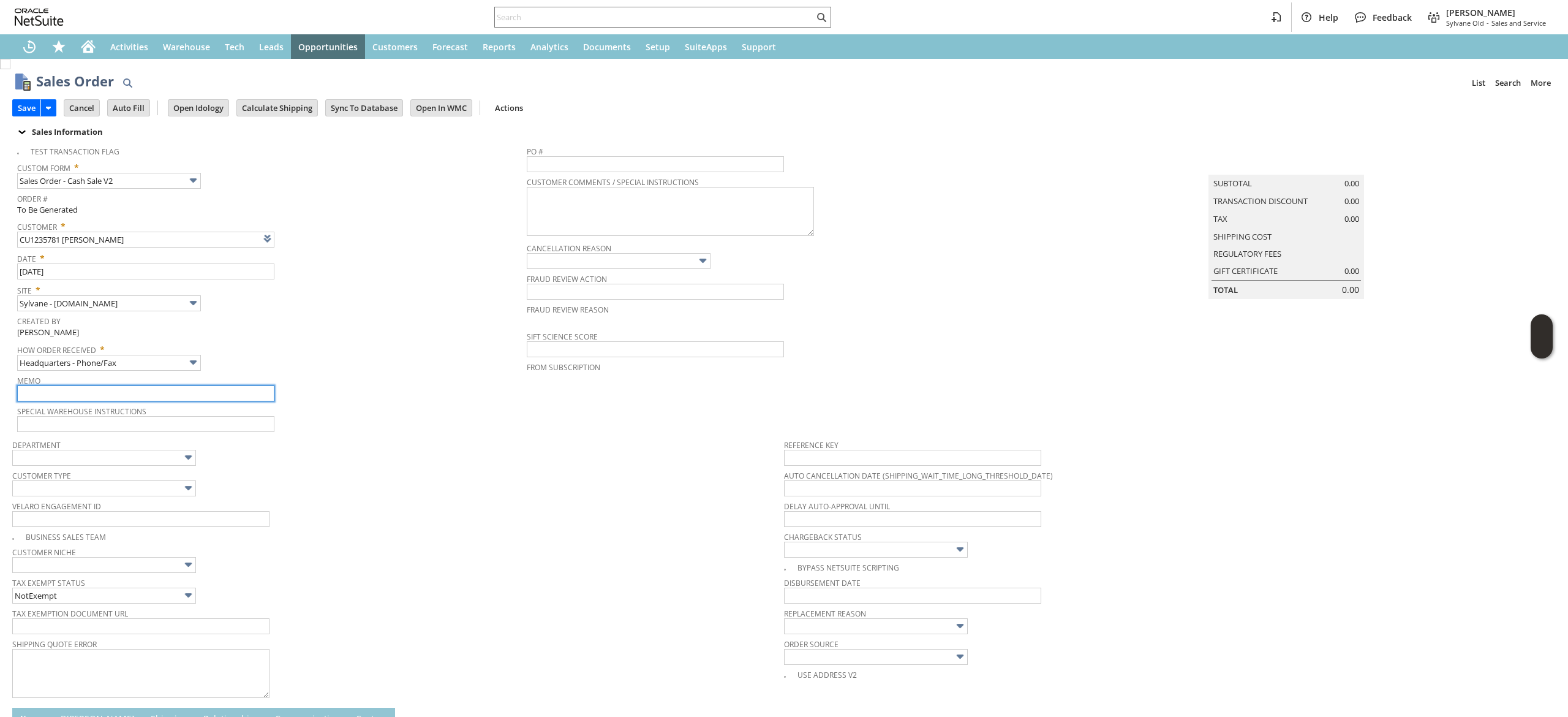
click at [139, 391] on input "text" at bounding box center [146, 393] width 258 height 16
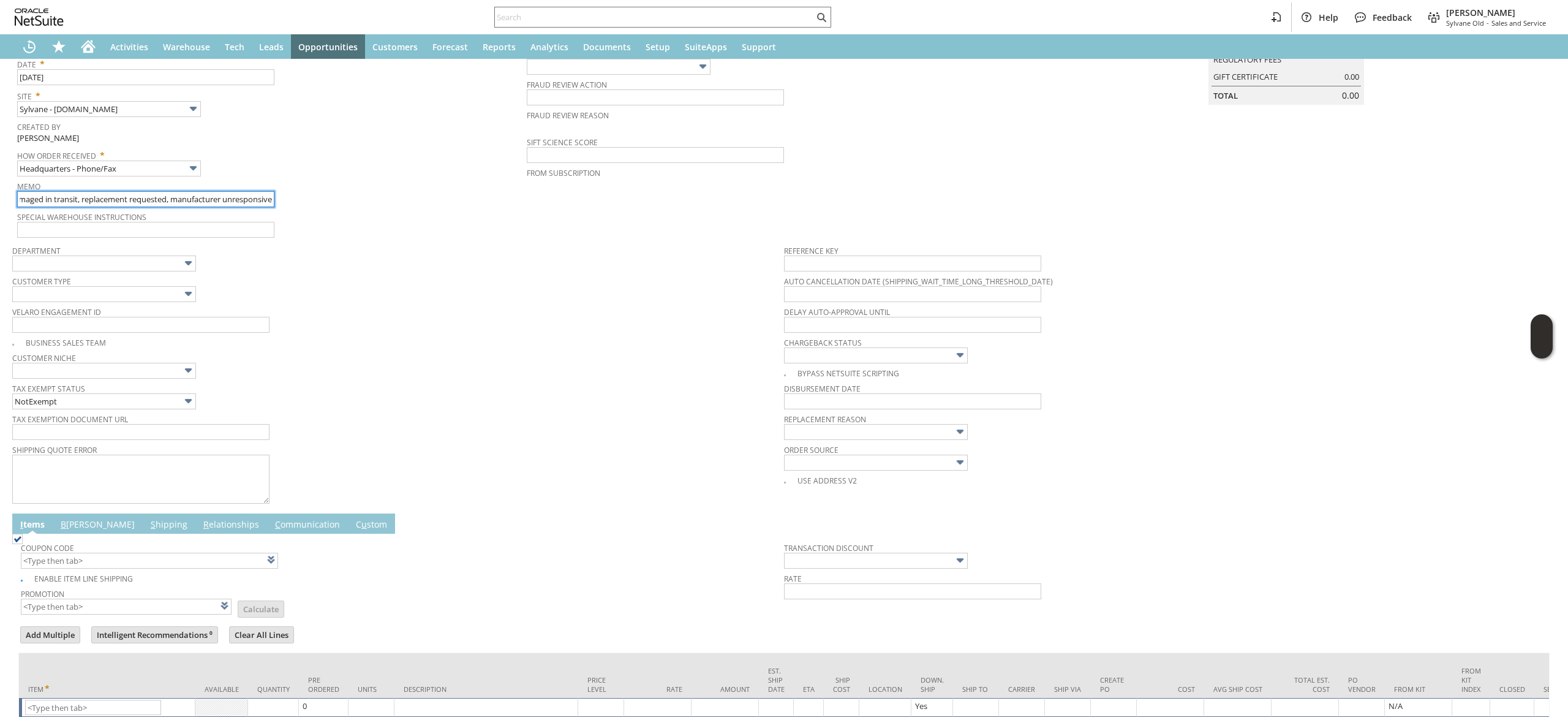
scroll to position [245, 0]
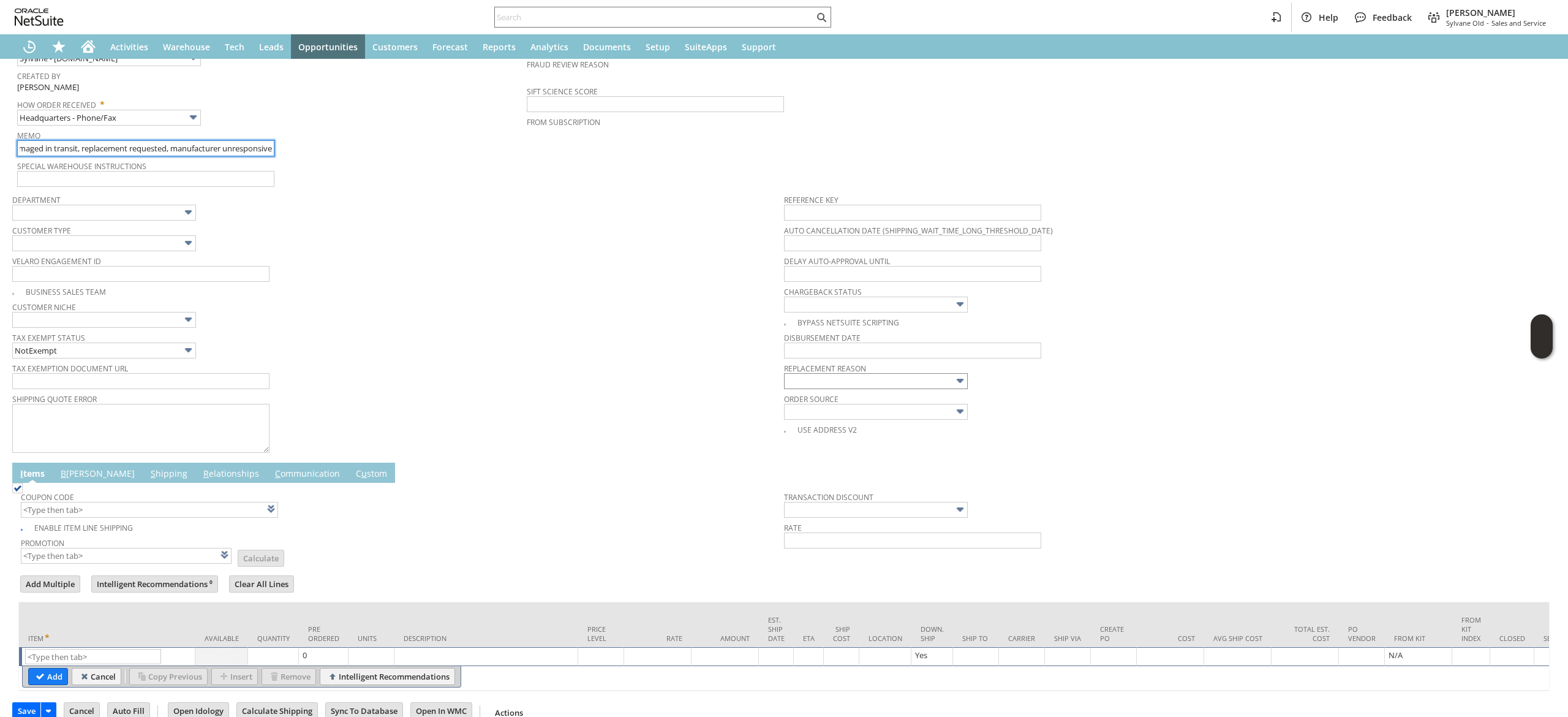
type input "item damaged in transit, replacement requested, manufacturer unresponsive"
click at [878, 388] on input "text" at bounding box center [876, 381] width 184 height 16
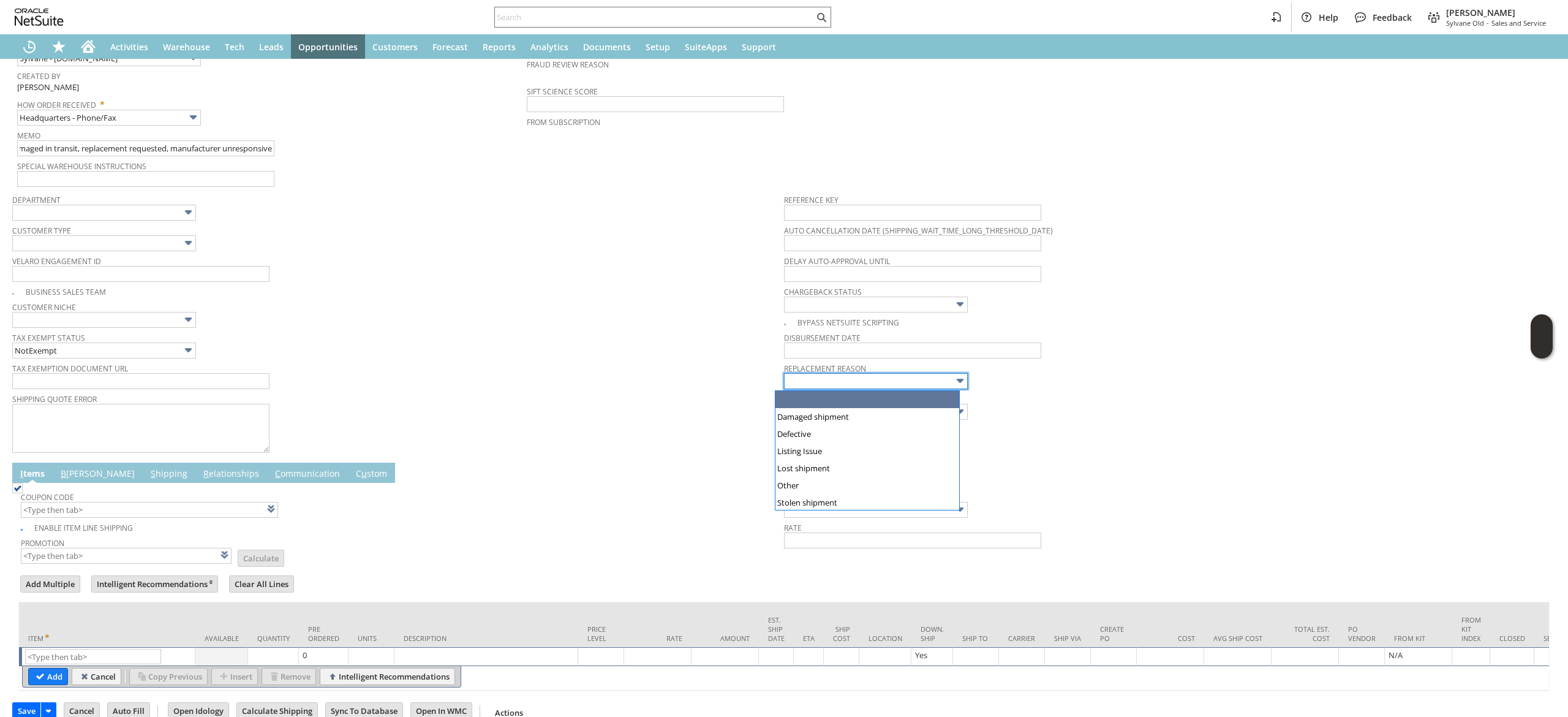
scroll to position [0, 0]
type input "Damaged shipment"
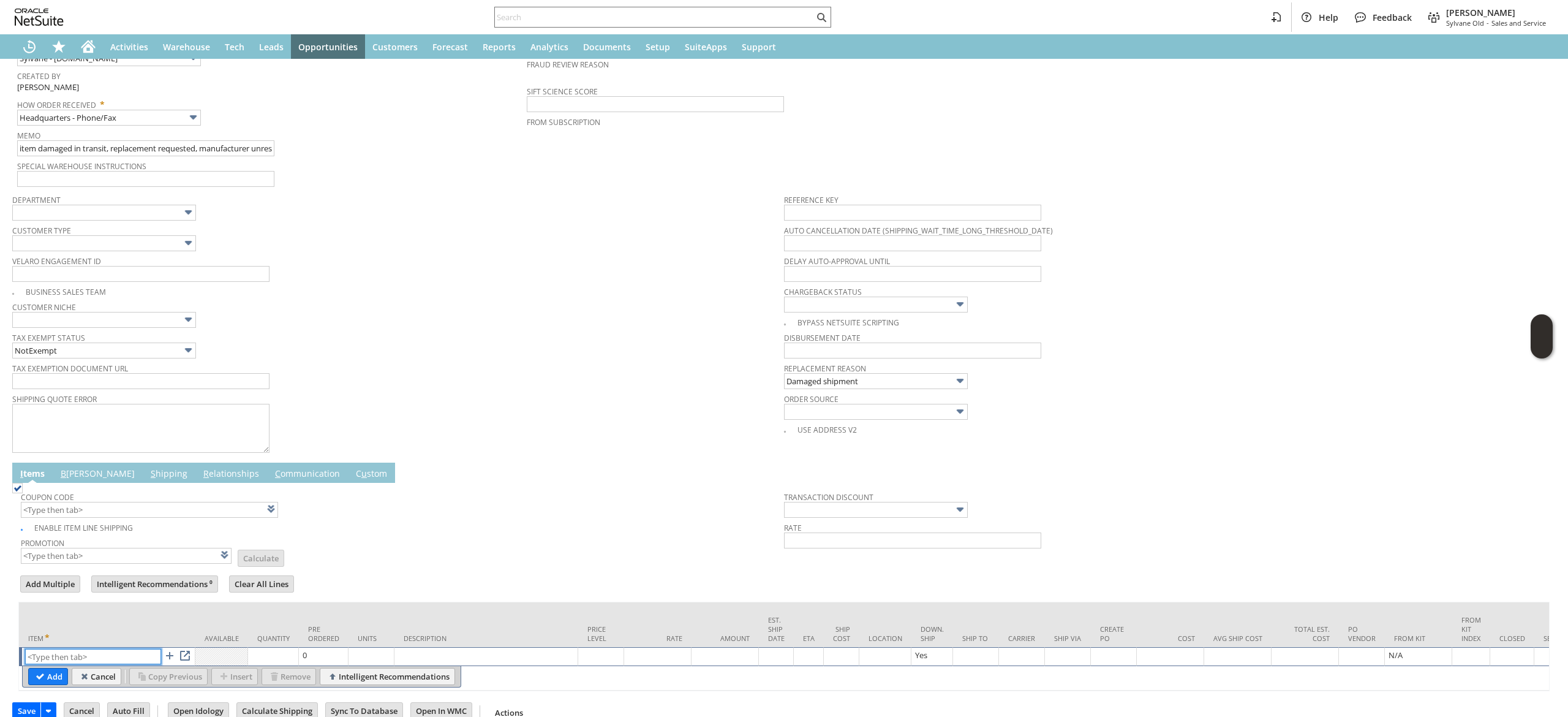
click at [61, 659] on input "text" at bounding box center [93, 657] width 136 height 16
paste input "pi17141"
type input "pi17141"
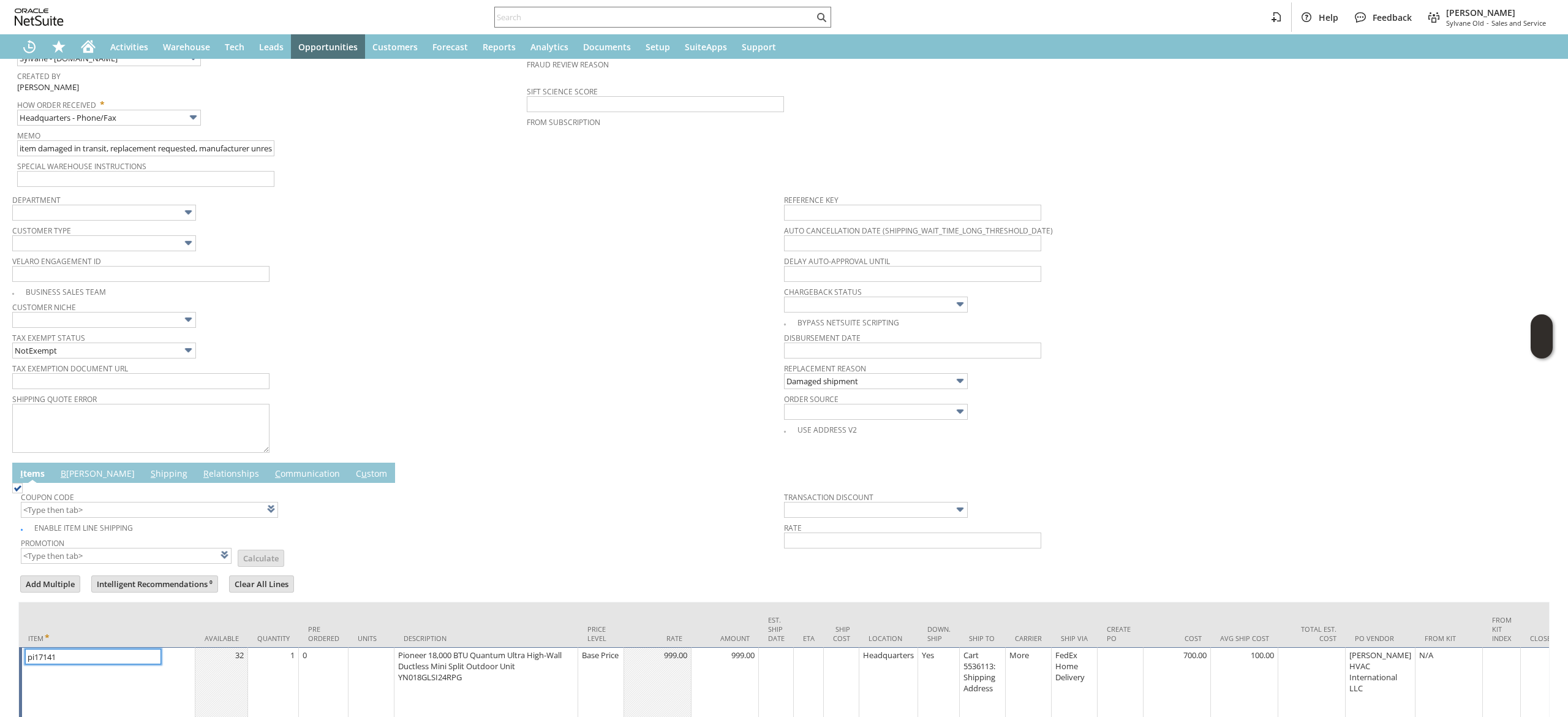
type input "Base Price"
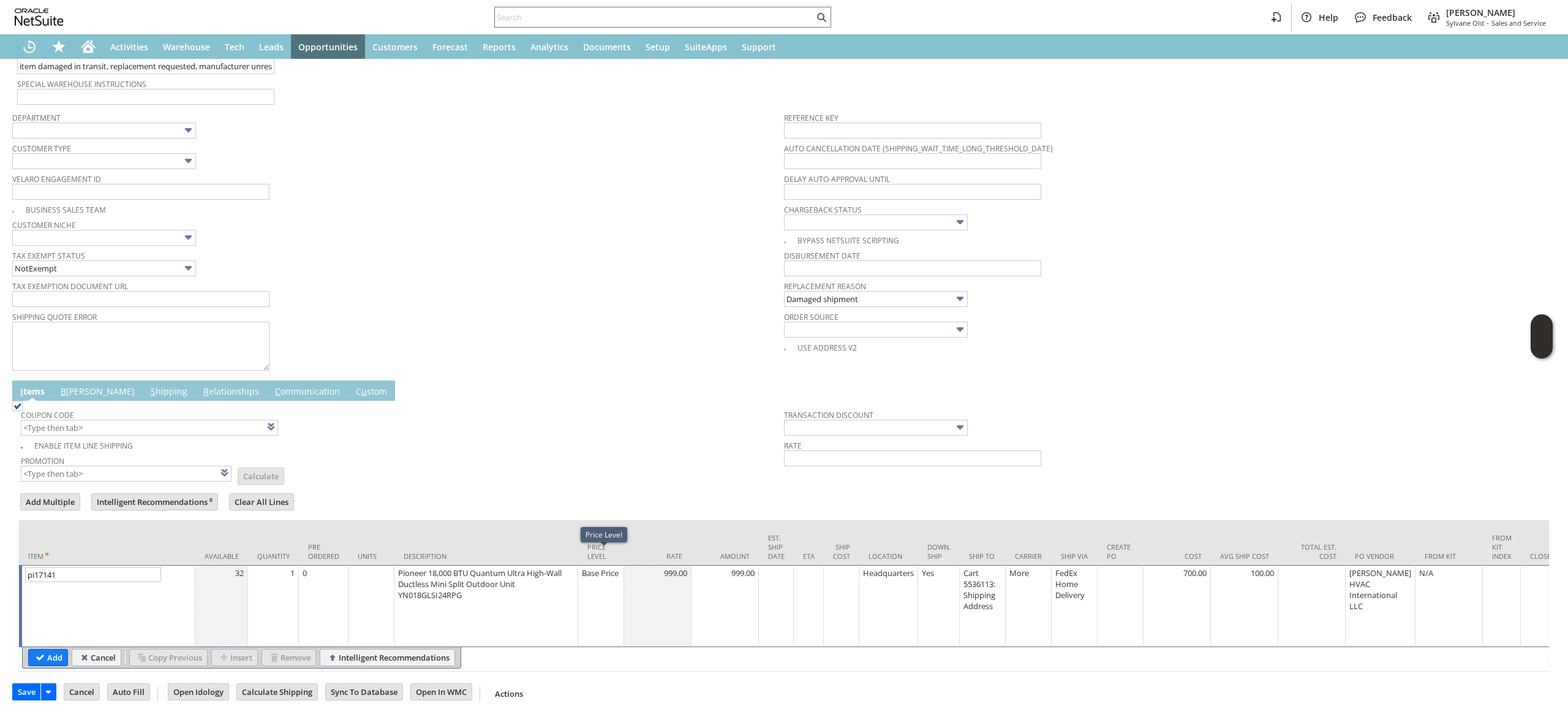
click at [597, 580] on td "Base Price" at bounding box center [601, 606] width 46 height 82
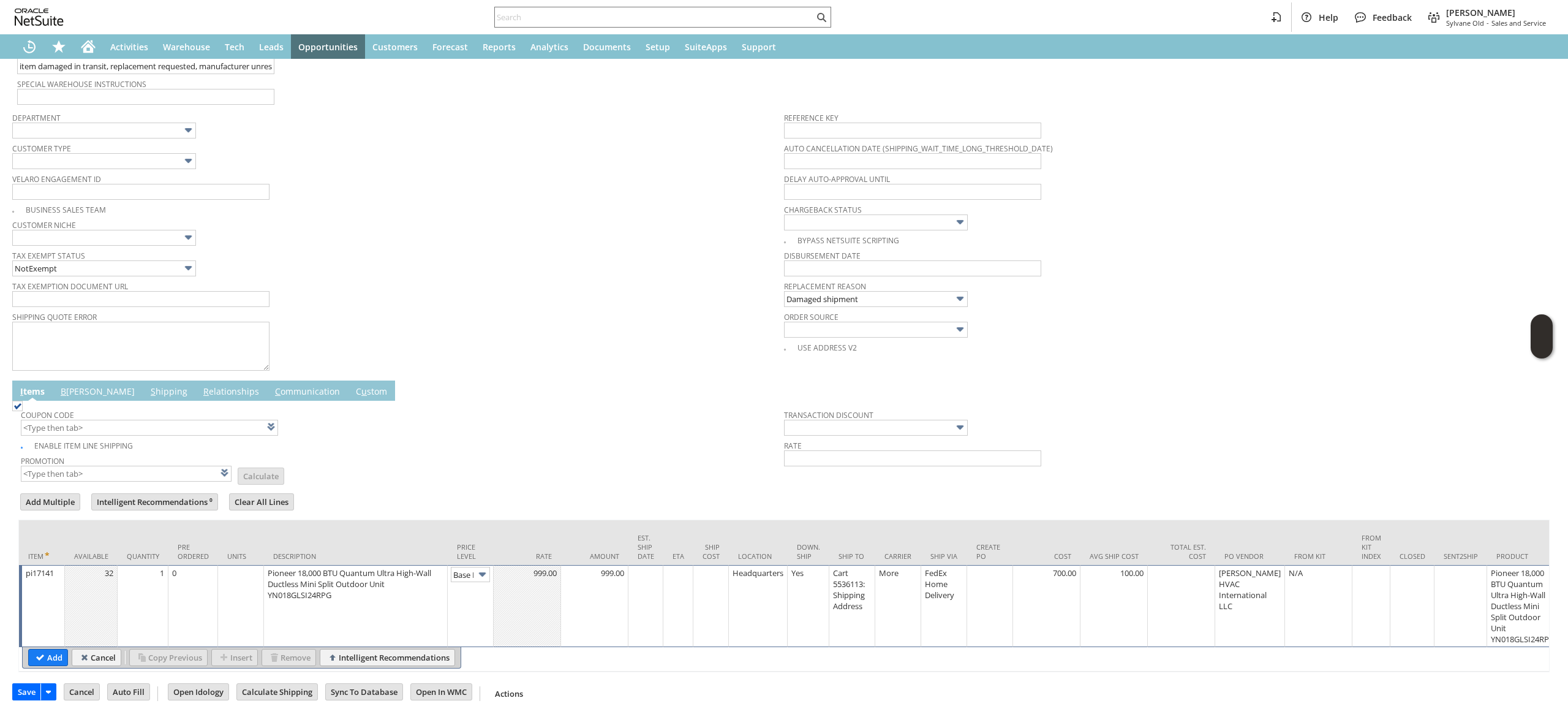
scroll to position [0, 19]
drag, startPoint x: 480, startPoint y: 557, endPoint x: 476, endPoint y: 608, distance: 51.2
click at [479, 568] on img at bounding box center [482, 575] width 14 height 14
click at [468, 567] on input "Base Price" at bounding box center [470, 575] width 39 height 16
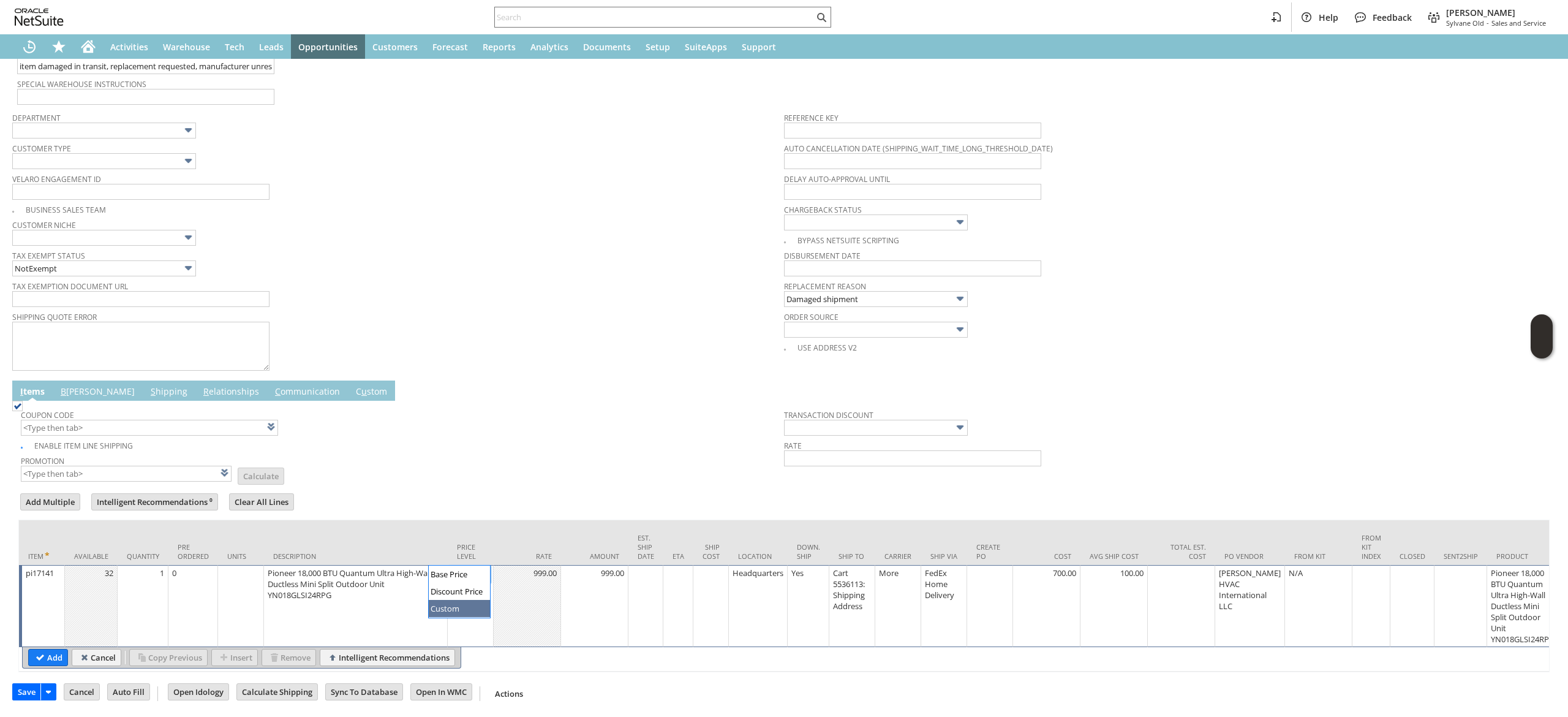
type input "Custom"
click at [507, 597] on td at bounding box center [528, 606] width 68 height 82
type input "0"
drag, startPoint x: 50, startPoint y: 638, endPoint x: 334, endPoint y: 371, distance: 389.8
click at [49, 649] on input "Add" at bounding box center [48, 657] width 39 height 16
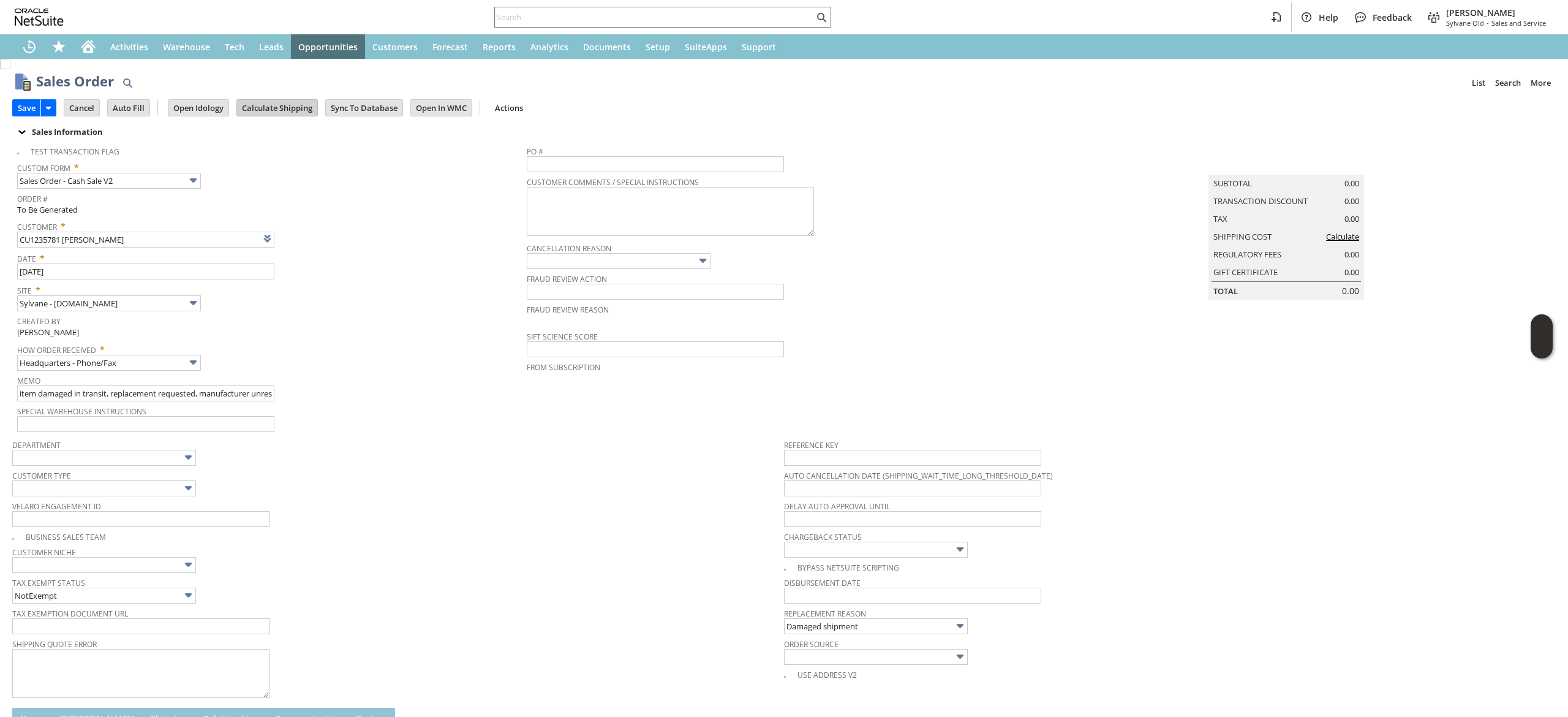
click at [280, 105] on input "Calculate Shipping" at bounding box center [277, 107] width 80 height 16
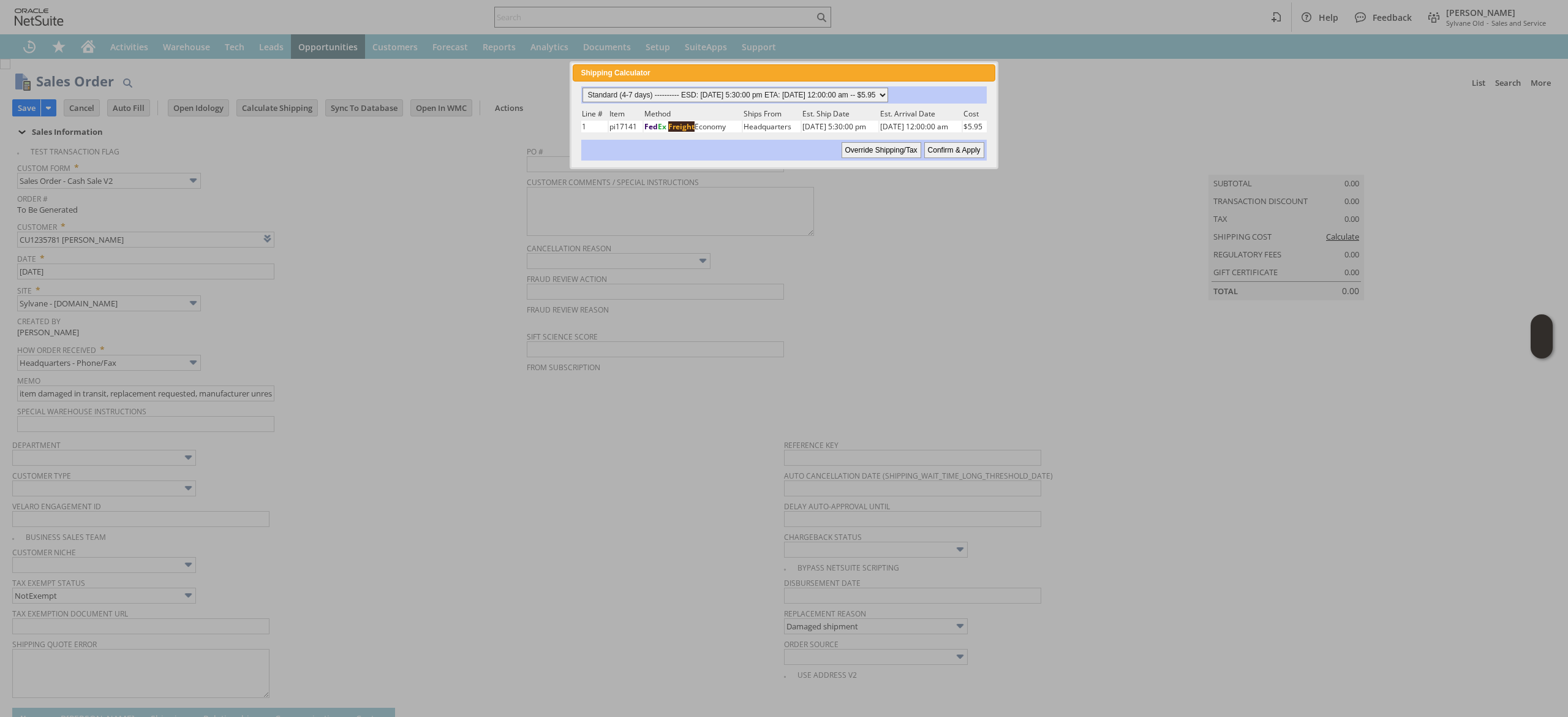
click at [826, 88] on select "Standard (4-7 days) ---------- ESD: 09/19/2025 5:30:00 pm ETA: 09/26/2025 12:00…" at bounding box center [735, 95] width 306 height 15
click at [583, 88] on select "Standard (4-7 days) ---------- ESD: 09/19/2025 5:30:00 pm ETA: 09/26/2025 12:00…" at bounding box center [735, 95] width 306 height 15
drag, startPoint x: 954, startPoint y: 146, endPoint x: 837, endPoint y: 327, distance: 215.5
click at [954, 146] on input "Confirm & Apply" at bounding box center [954, 150] width 60 height 16
type input "Add"
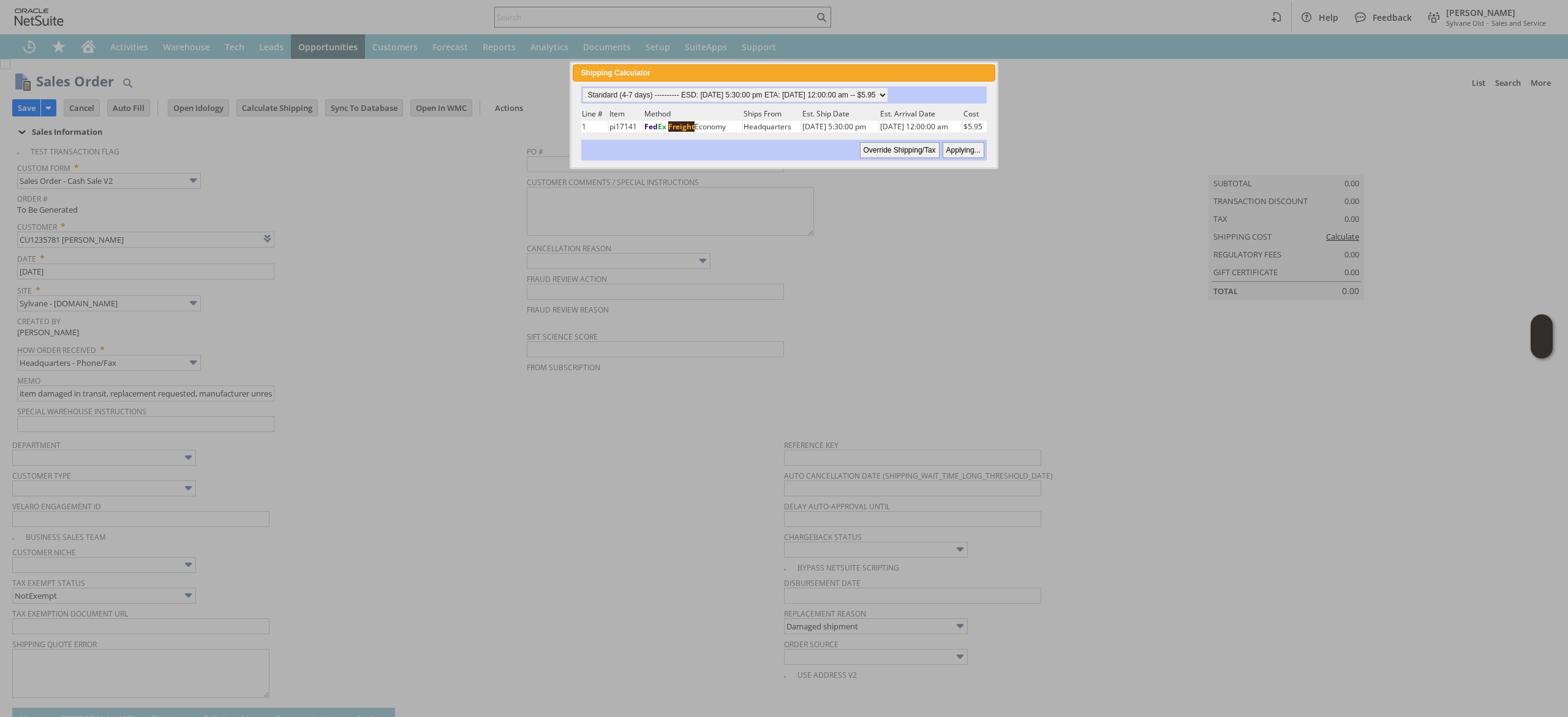
type input "Copy Previous"
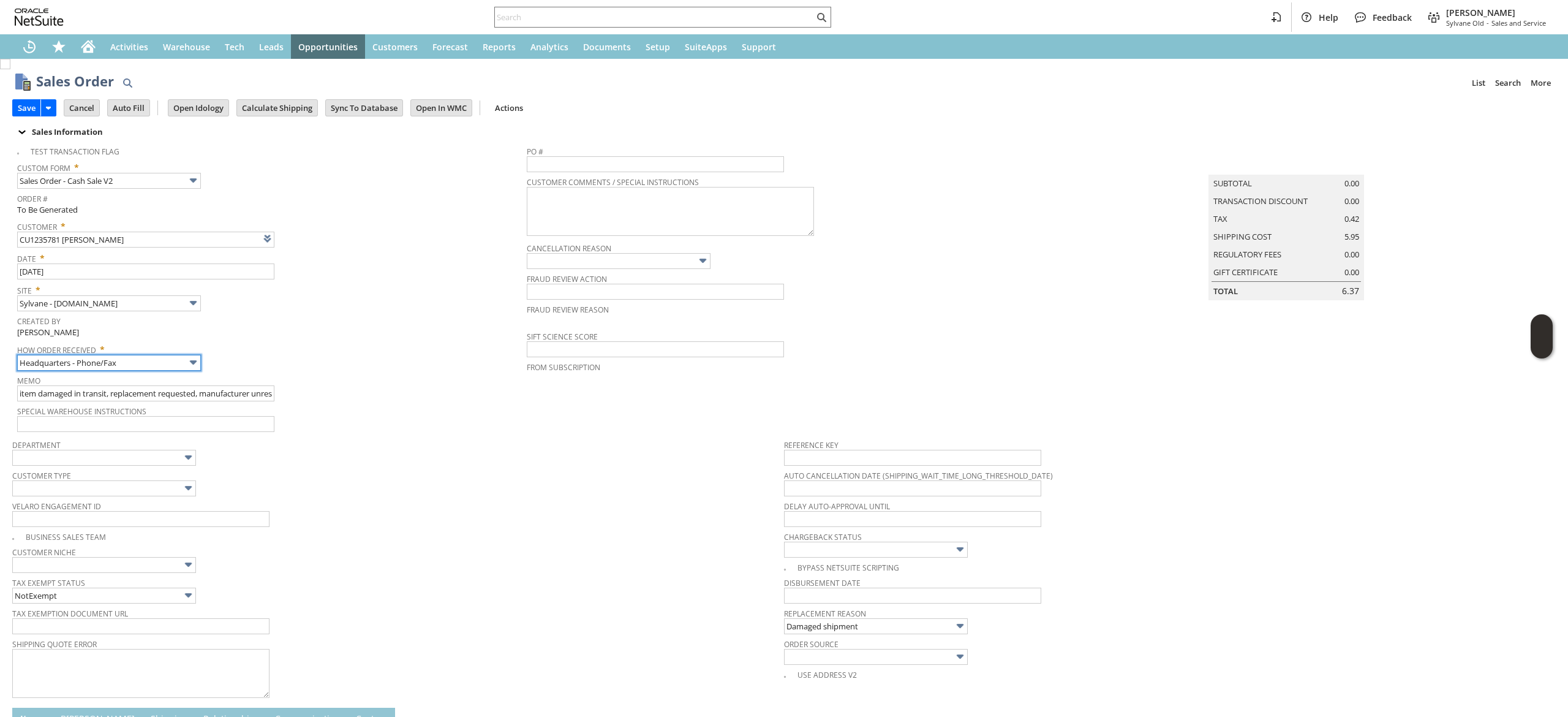
click at [138, 361] on input "Headquarters - Phone/Fax" at bounding box center [109, 363] width 184 height 16
type input "Admin / Replacement Unit"
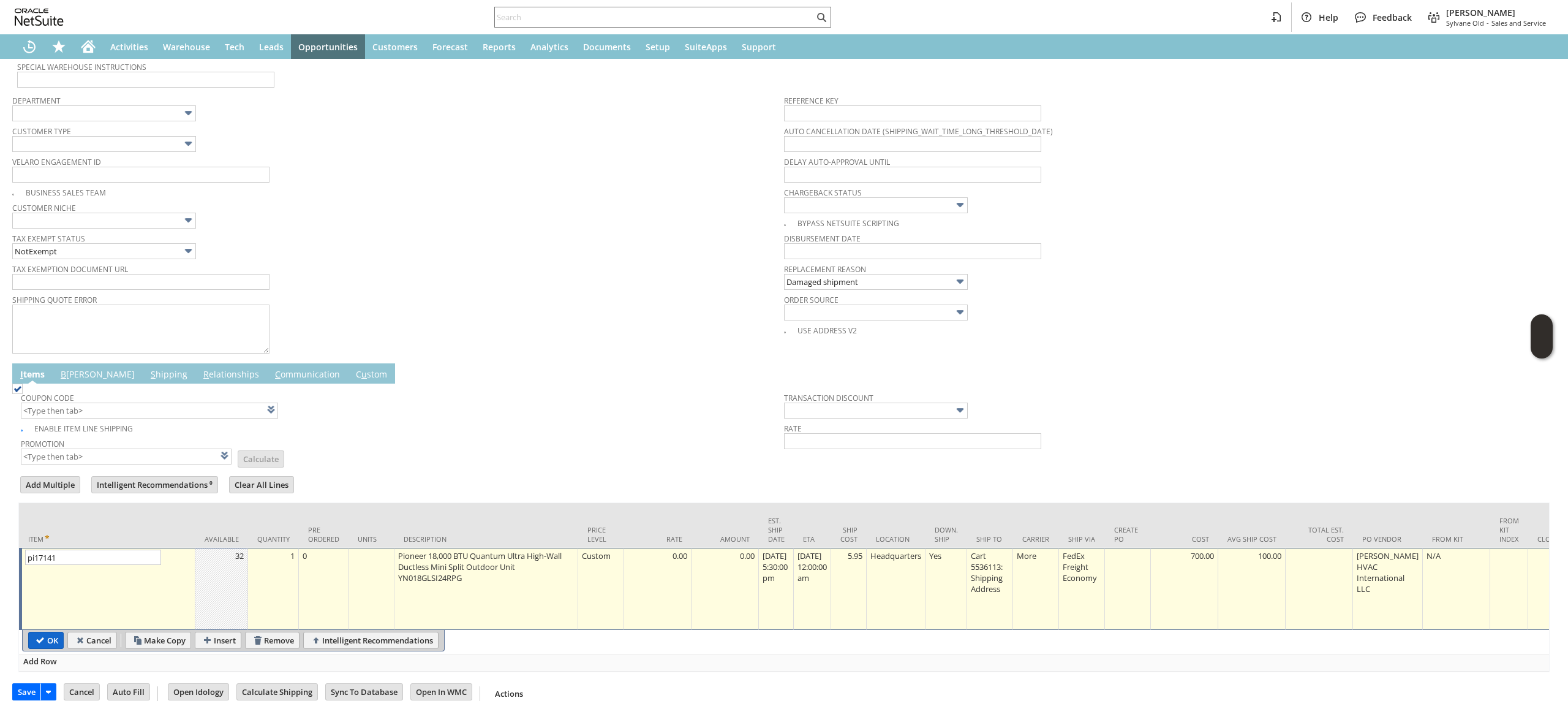
click at [54, 632] on input "OK" at bounding box center [46, 640] width 34 height 16
type input "Add"
type input "Copy Previous"
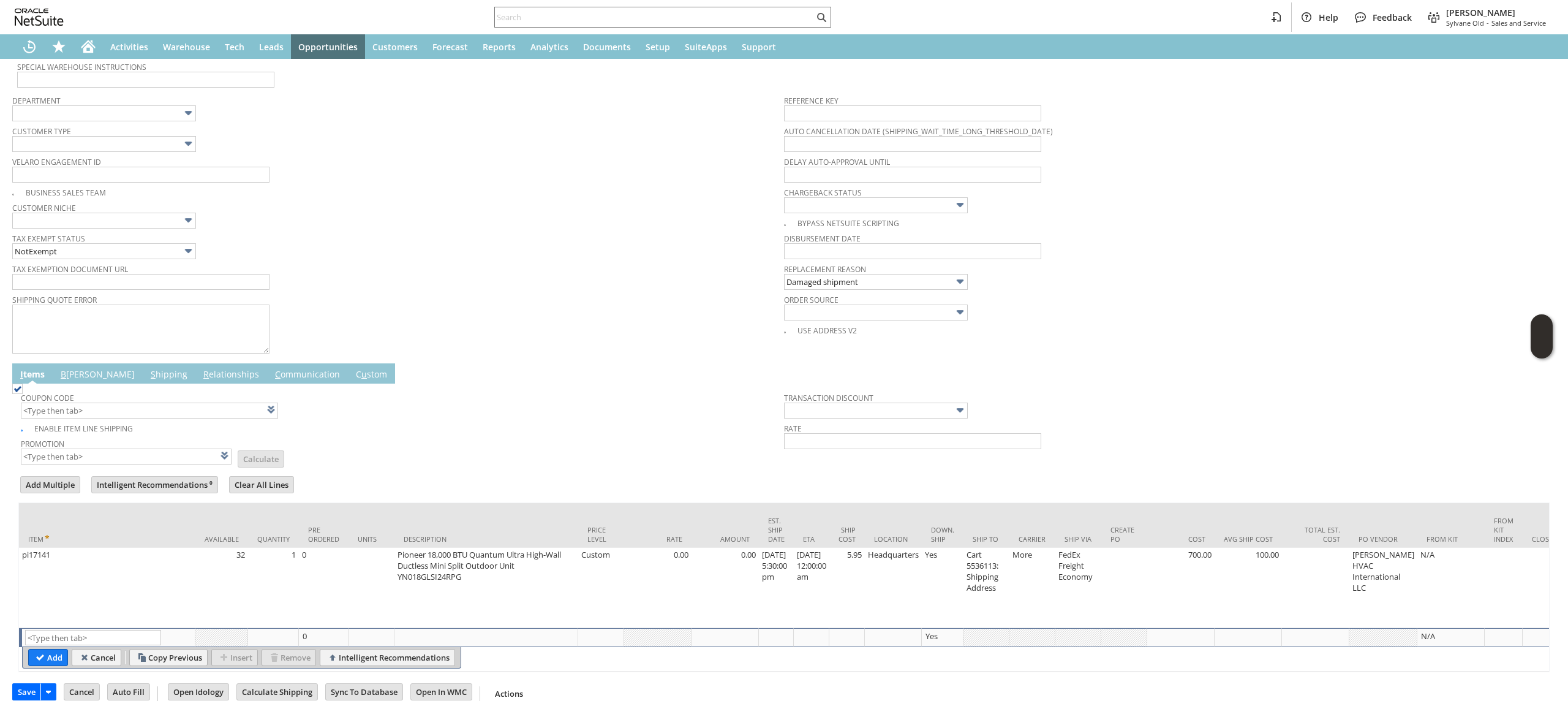
scroll to position [0, 0]
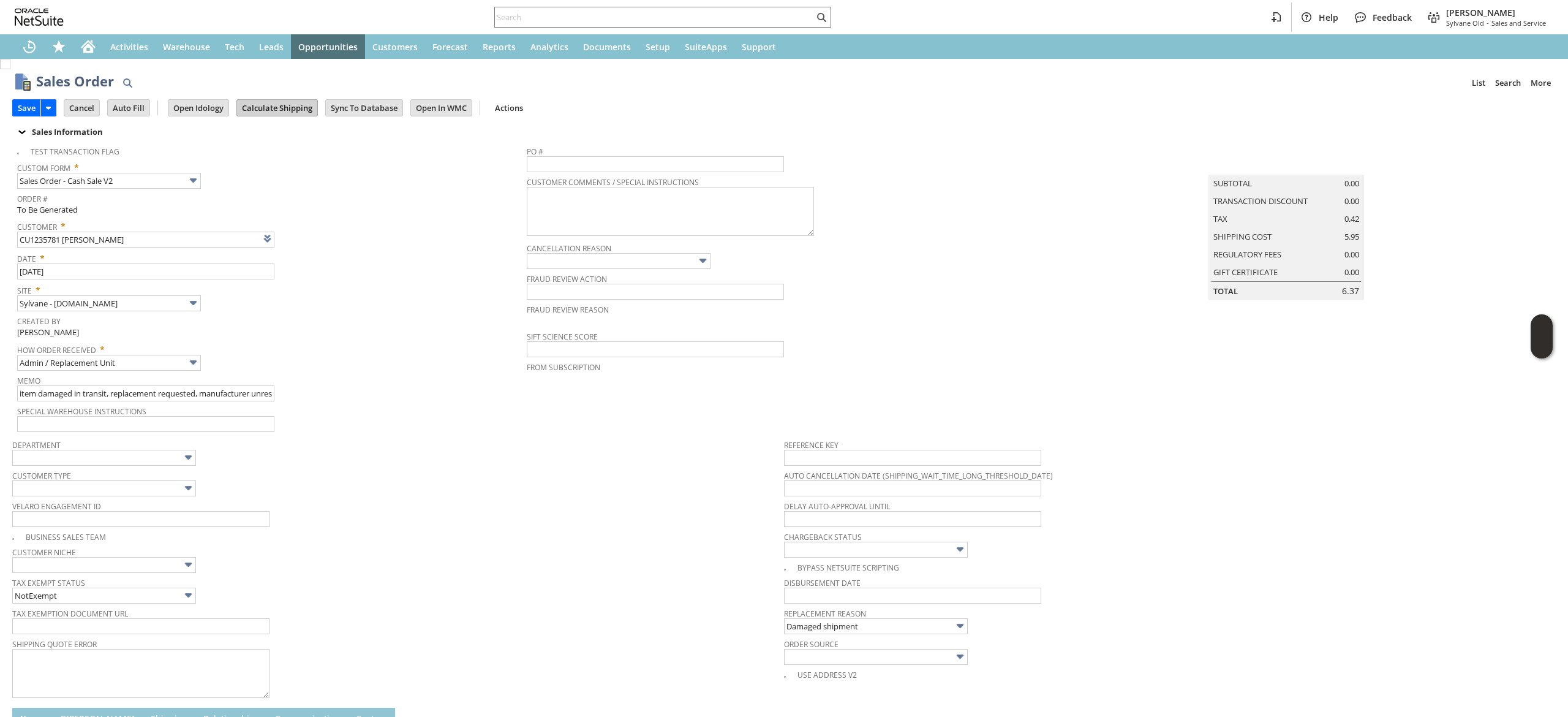
click at [272, 114] on input "Calculate Shipping" at bounding box center [277, 107] width 80 height 16
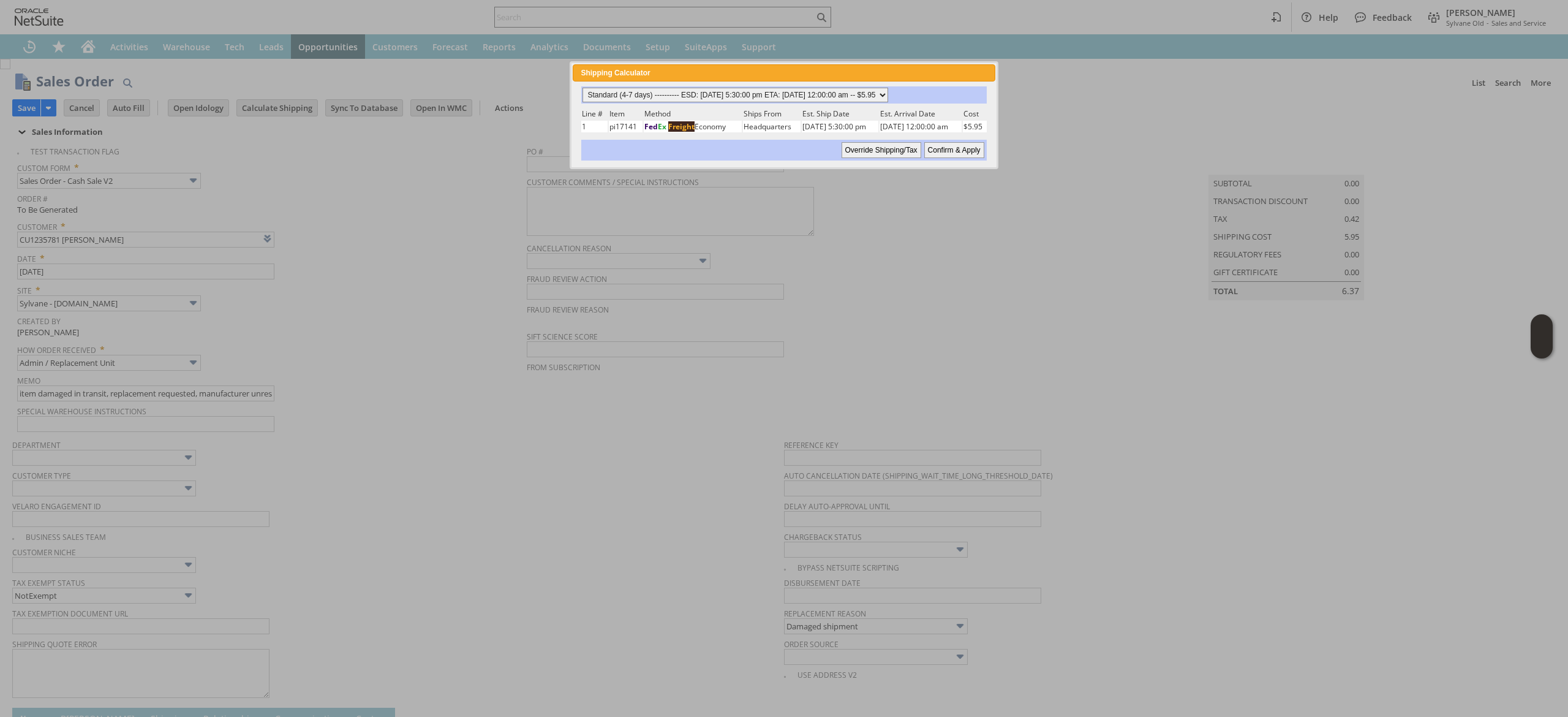
click at [842, 97] on select "Standard (4-7 days) ---------- ESD: 09/19/2025 5:30:00 pm ETA: 09/26/2025 12:00…" at bounding box center [735, 95] width 306 height 15
click at [583, 88] on select "Standard (4-7 days) ---------- ESD: 09/19/2025 5:30:00 pm ETA: 09/26/2025 12:00…" at bounding box center [735, 95] width 306 height 15
click at [959, 152] on input "Confirm & Apply" at bounding box center [954, 150] width 60 height 16
type input "Add"
type input "Copy Previous"
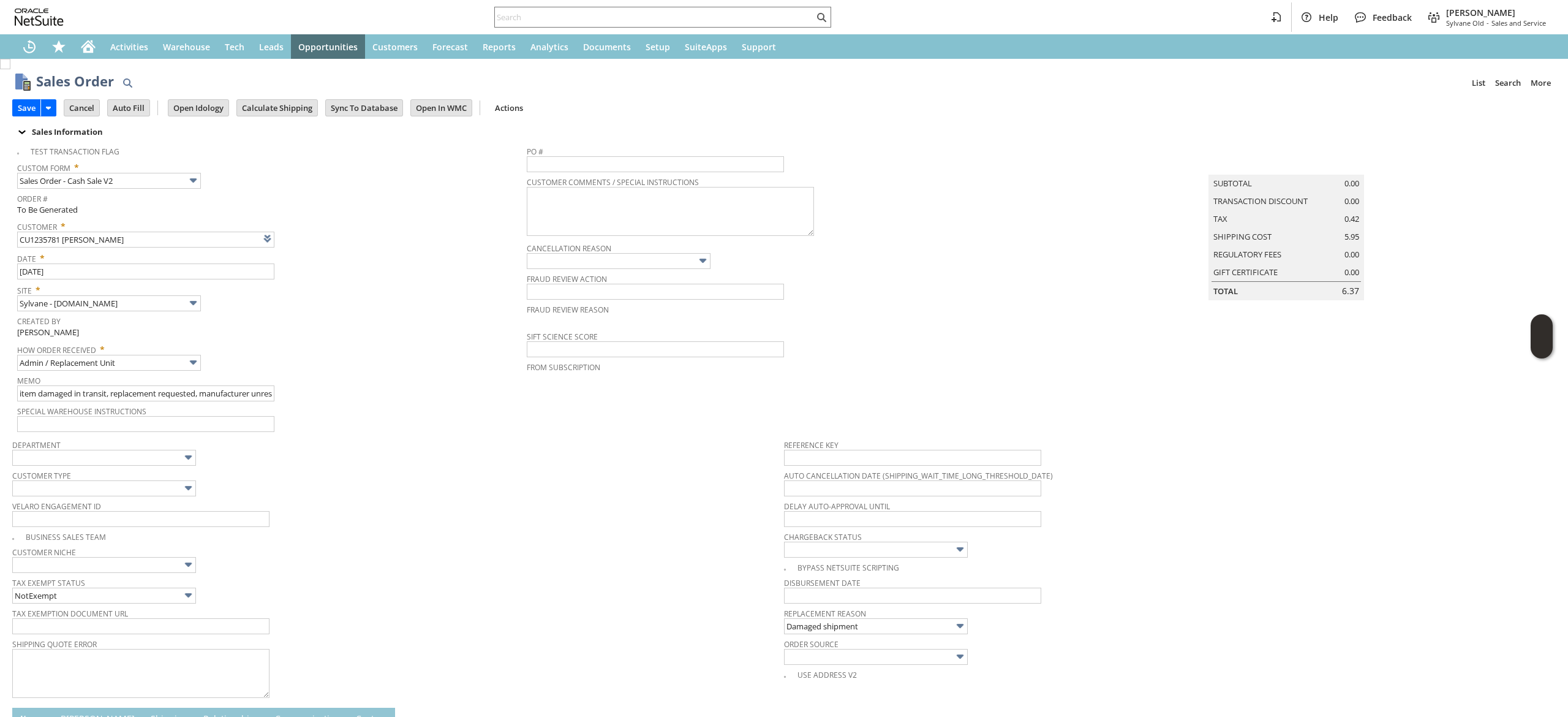
scroll to position [364, 0]
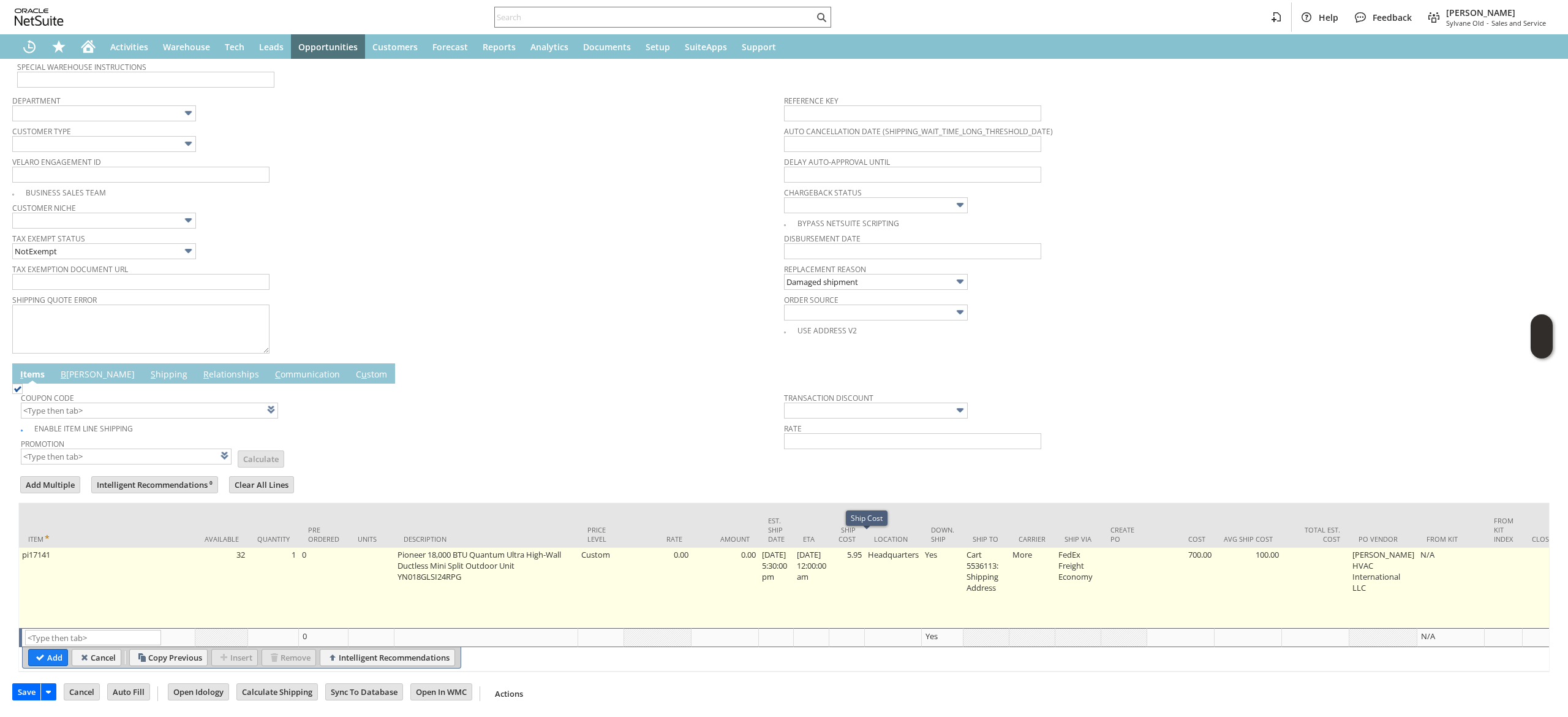
click at [861, 572] on td "5.95" at bounding box center [847, 588] width 36 height 80
type input "5.95"
type input "OK"
type input "Make Copy"
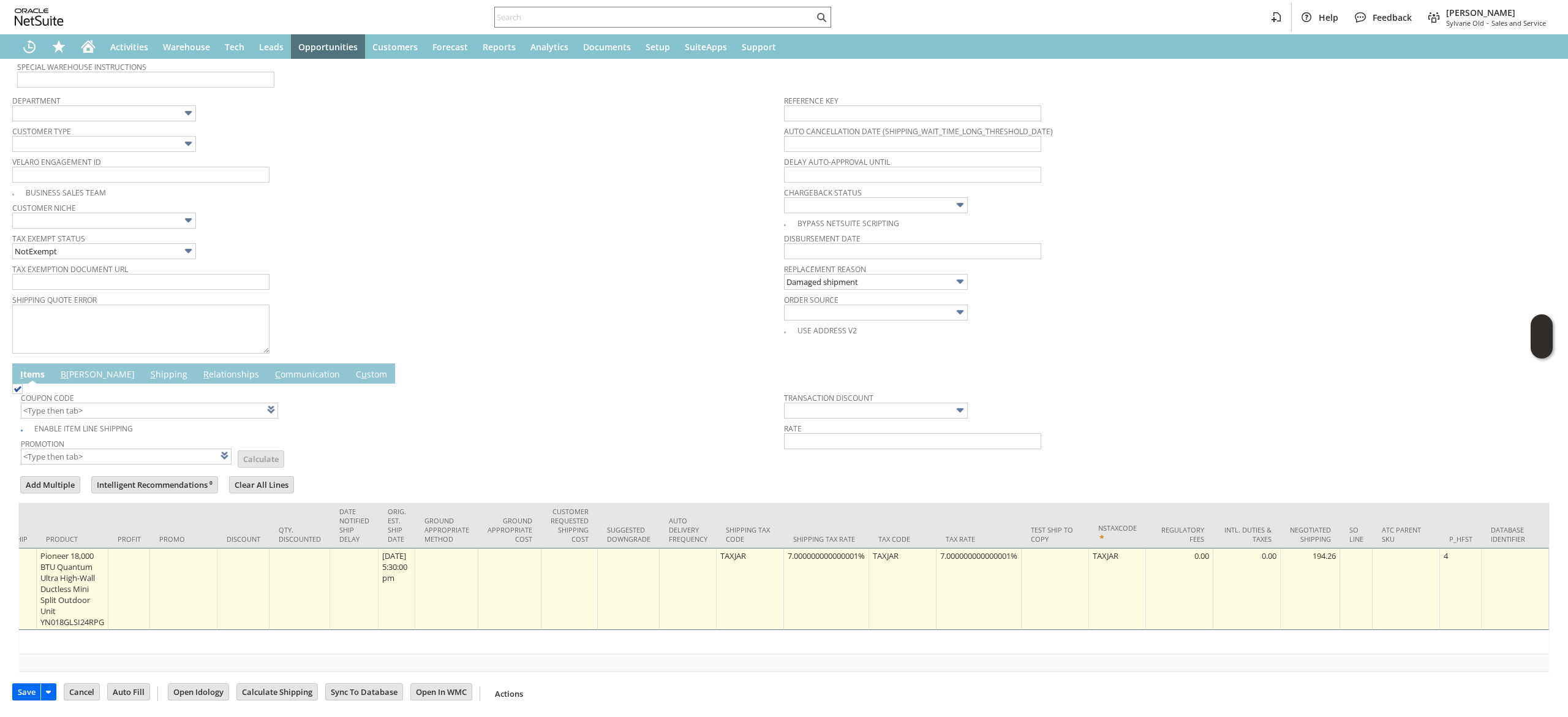
type input "0"
click at [799, 589] on td "7.000000000000001%" at bounding box center [826, 589] width 85 height 82
type input "0.0%"
click at [958, 550] on div "7.000000000000001%" at bounding box center [979, 556] width 79 height 12
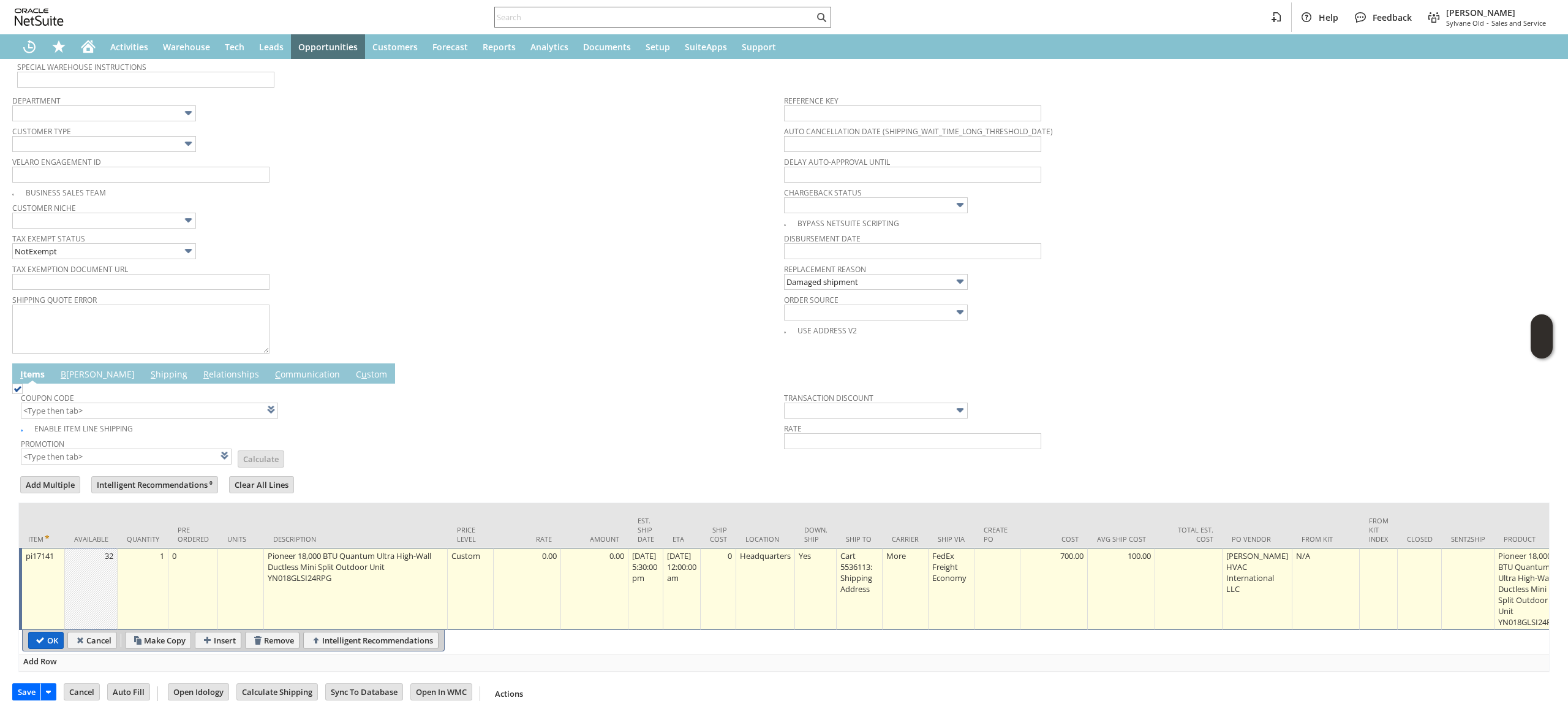
type input "0.0%"
click at [52, 632] on input "OK" at bounding box center [46, 640] width 34 height 16
type input "Add"
type input "Copy Previous"
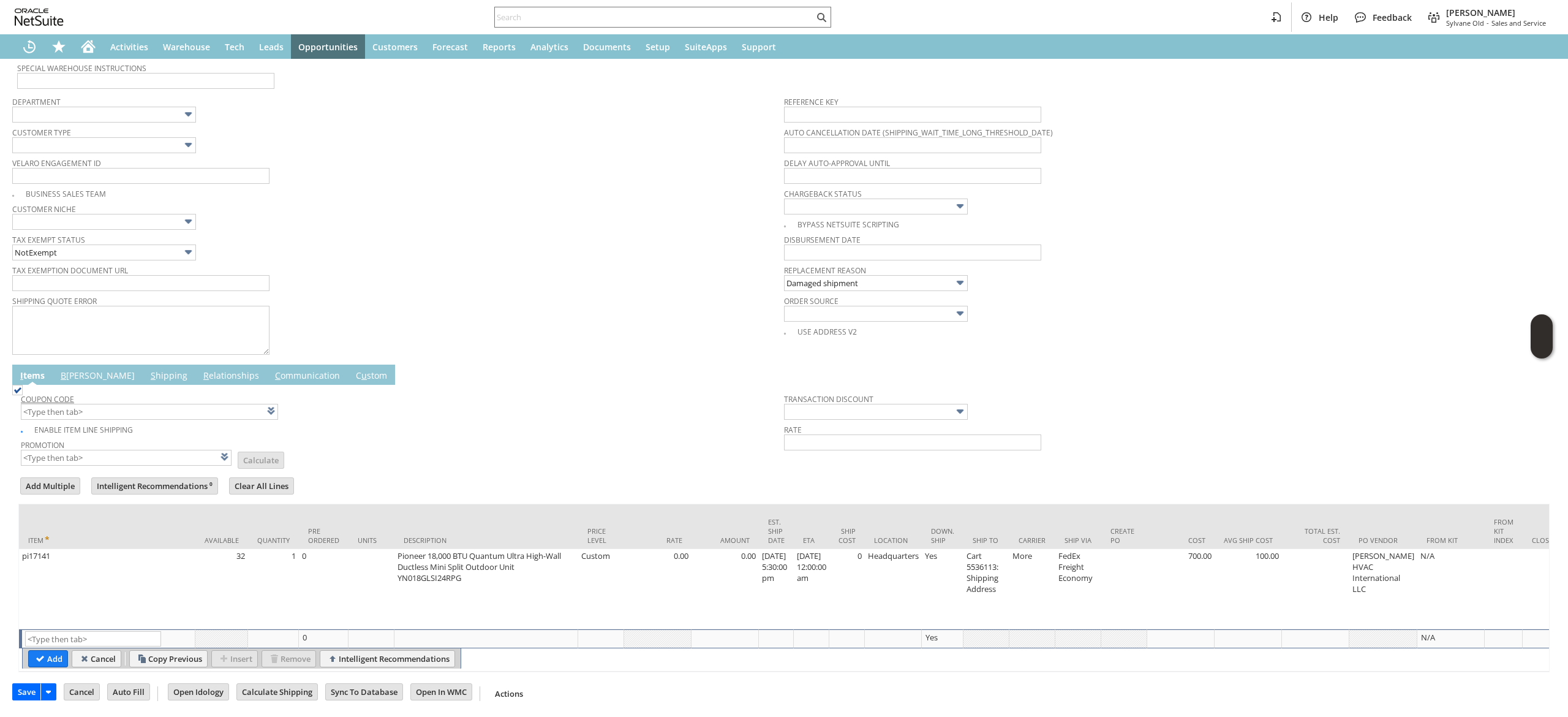
click at [70, 370] on link "B illing" at bounding box center [97, 376] width 80 height 13
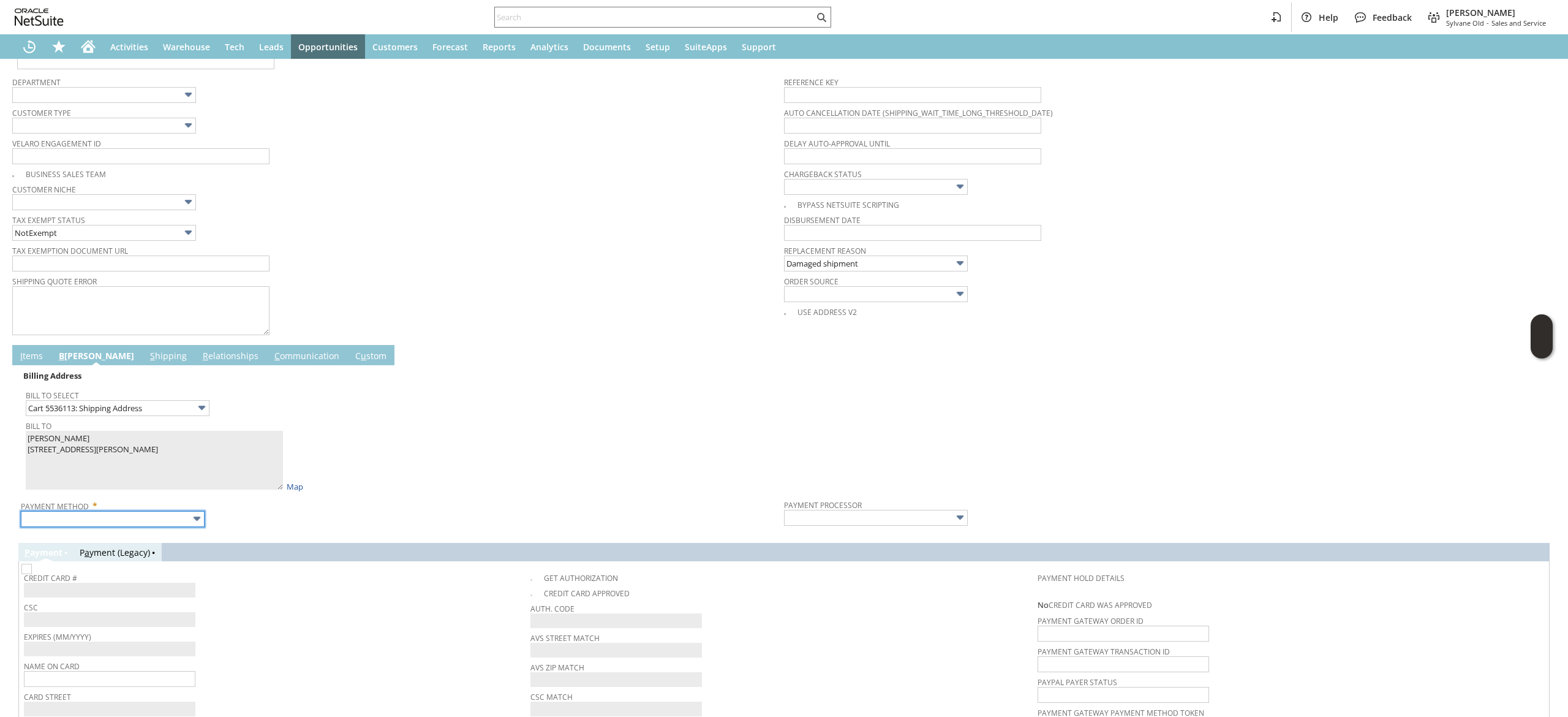
click at [108, 527] on input "text" at bounding box center [113, 519] width 184 height 16
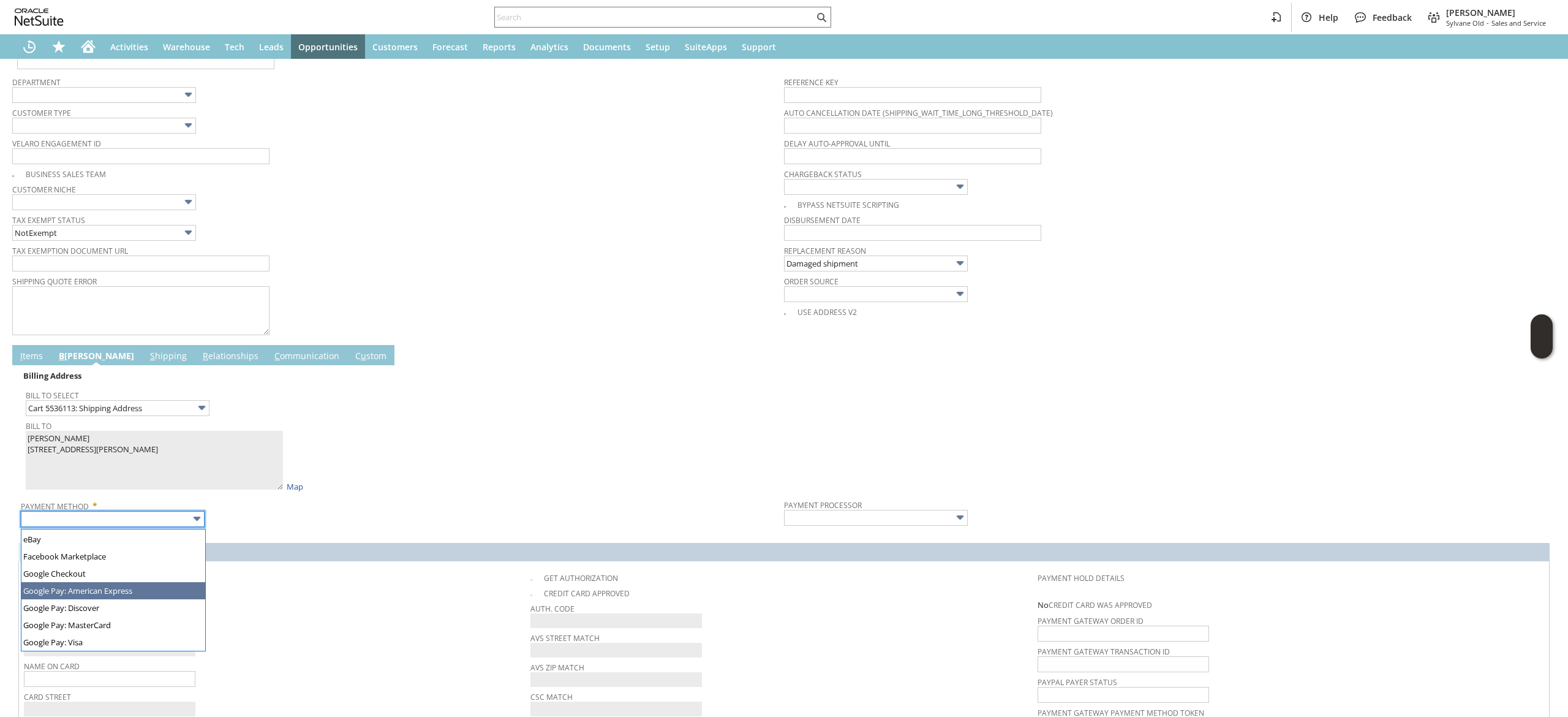
scroll to position [331, 0]
type input "Visa / Mastercard"
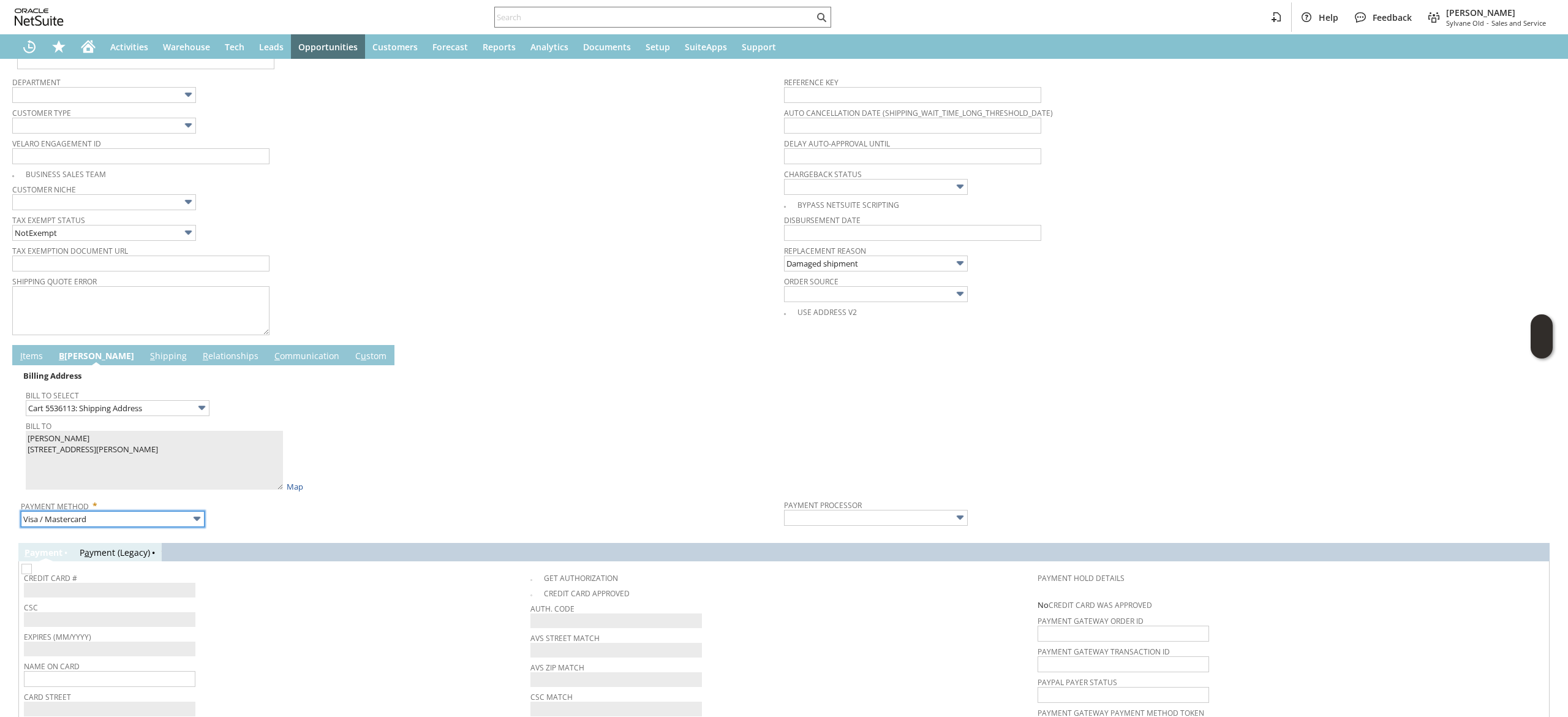
type input "Braintree"
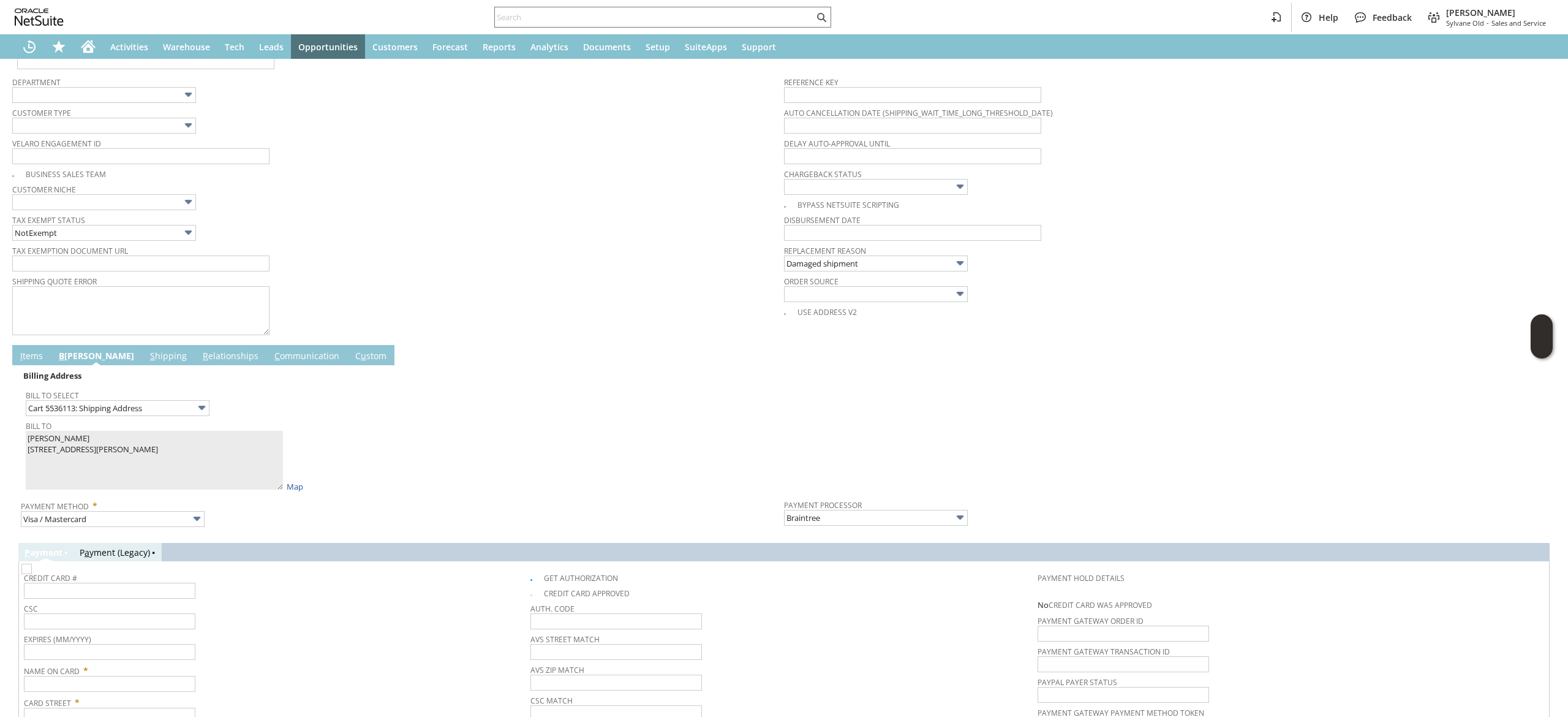
click at [533, 587] on div "Credit Card Approved" at bounding box center [784, 592] width 507 height 14
click at [32, 575] on img at bounding box center [26, 568] width 10 height 10
checkbox input "false"
click at [38, 431] on link "Bill To" at bounding box center [38, 426] width 26 height 10
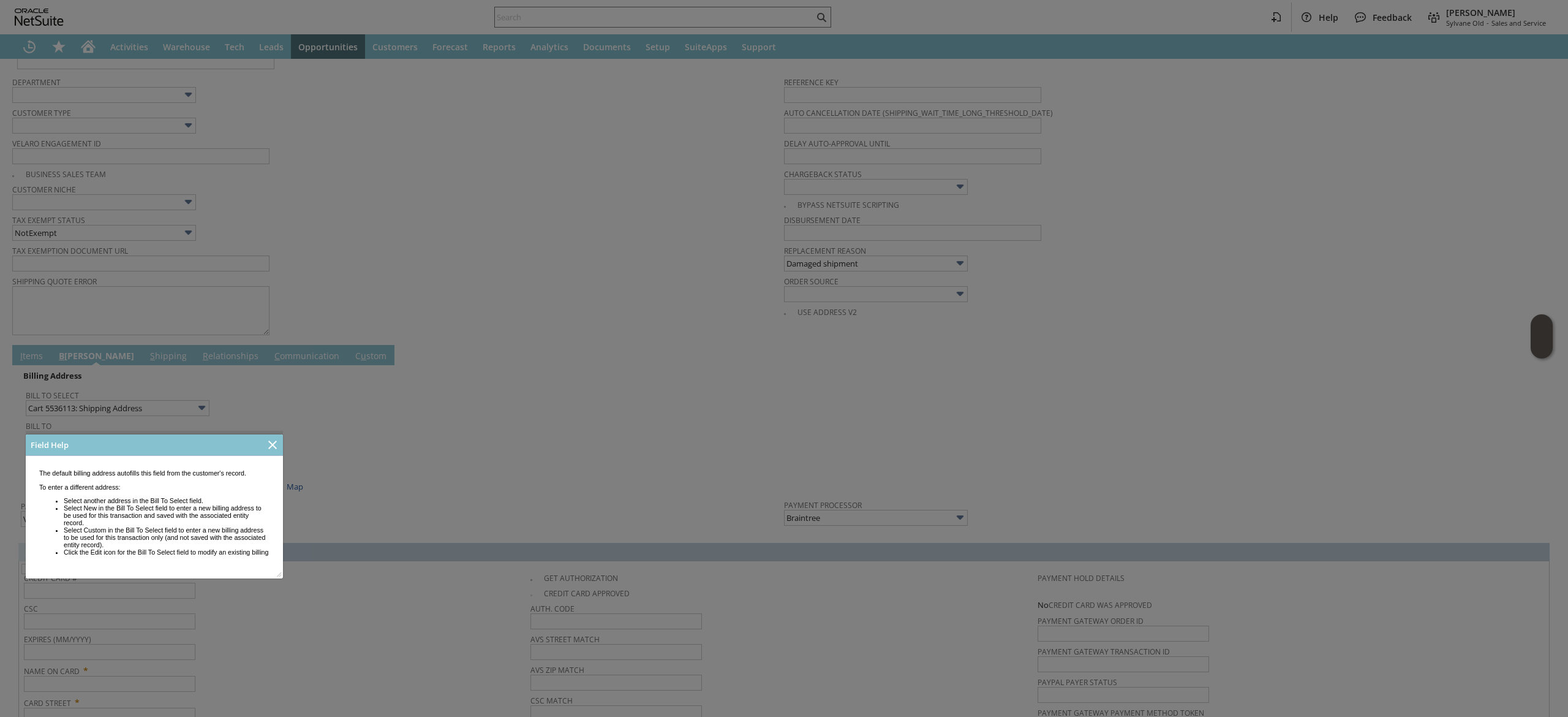
scroll to position [0, 0]
click at [275, 443] on icon "Close" at bounding box center [272, 445] width 15 height 15
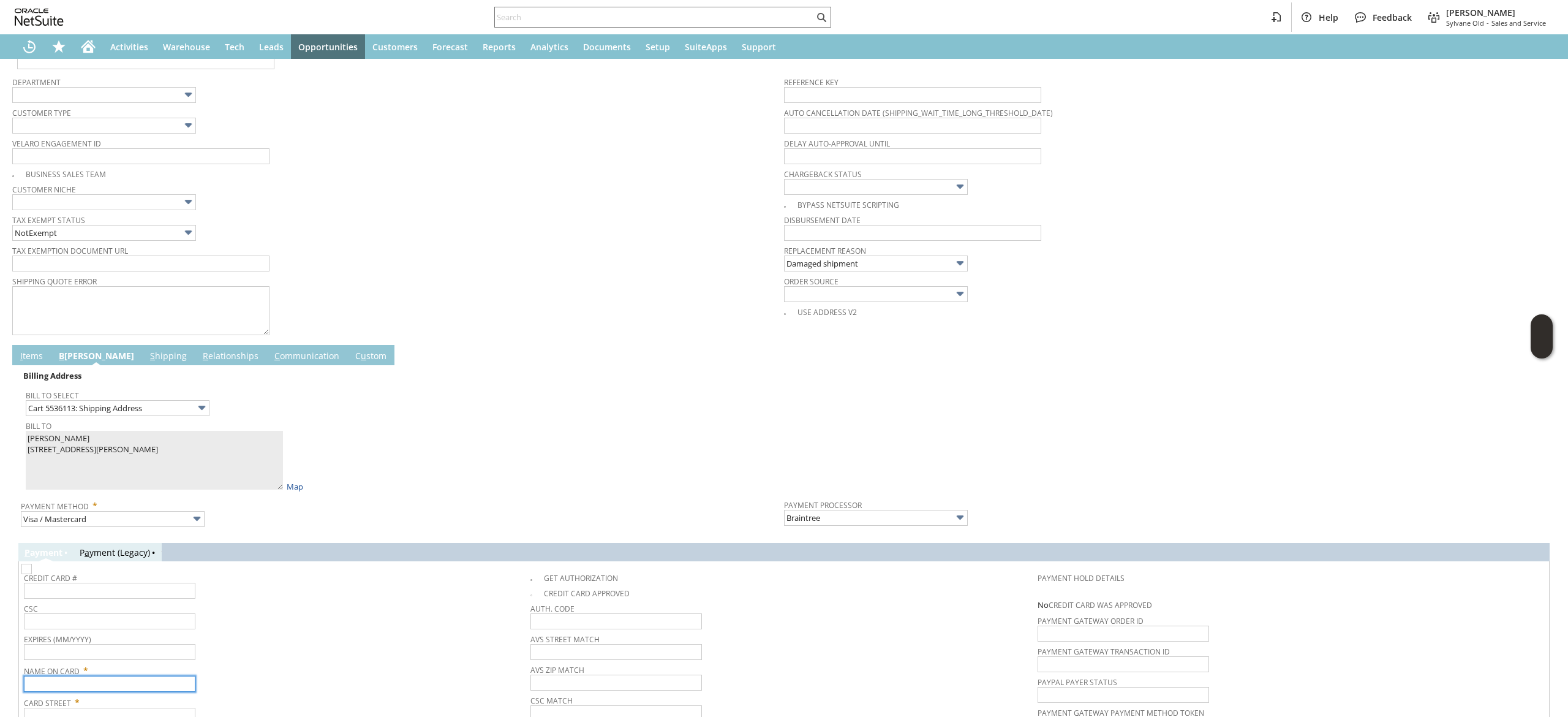
click at [114, 692] on input "text" at bounding box center [110, 684] width 171 height 16
paste input "[PERSON_NAME]"
type input "[PERSON_NAME]"
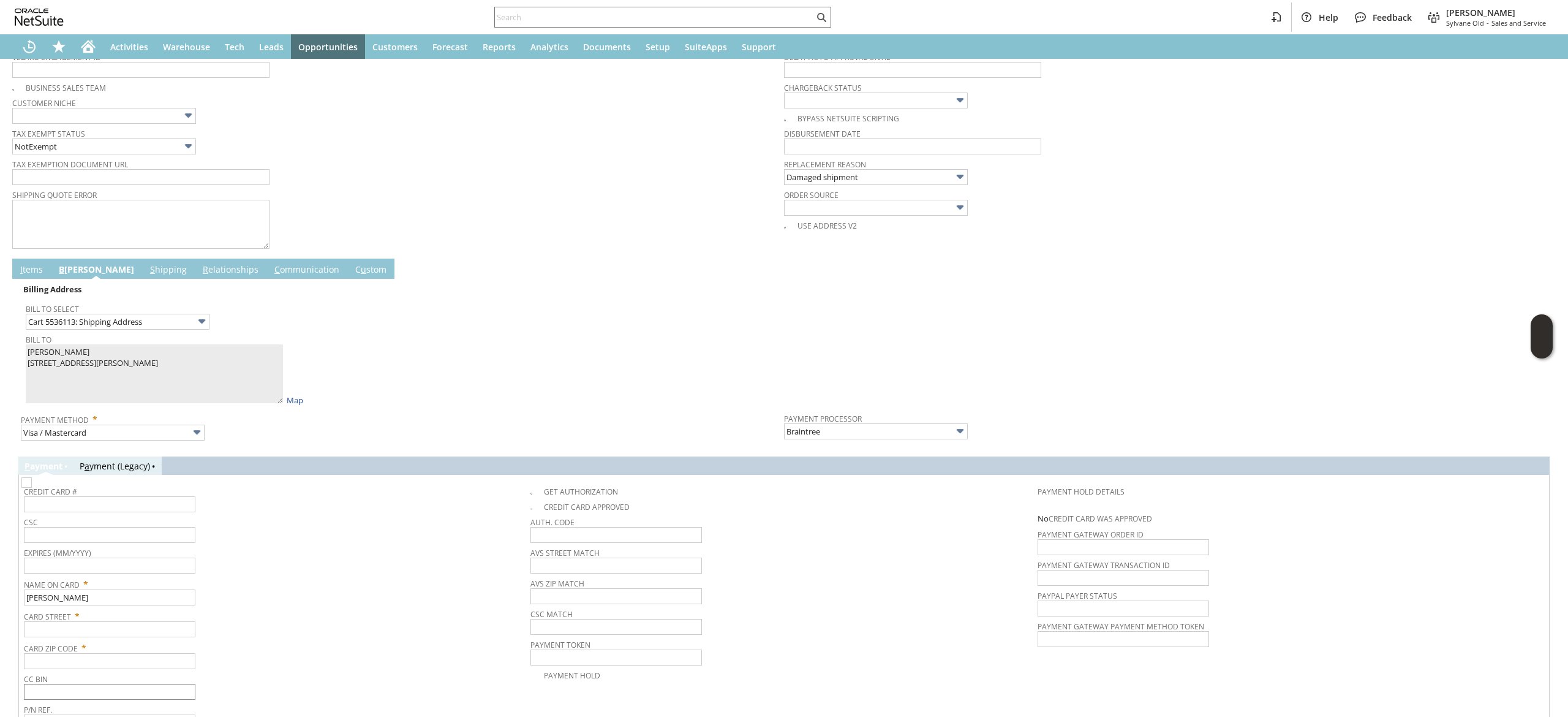
scroll to position [517, 0]
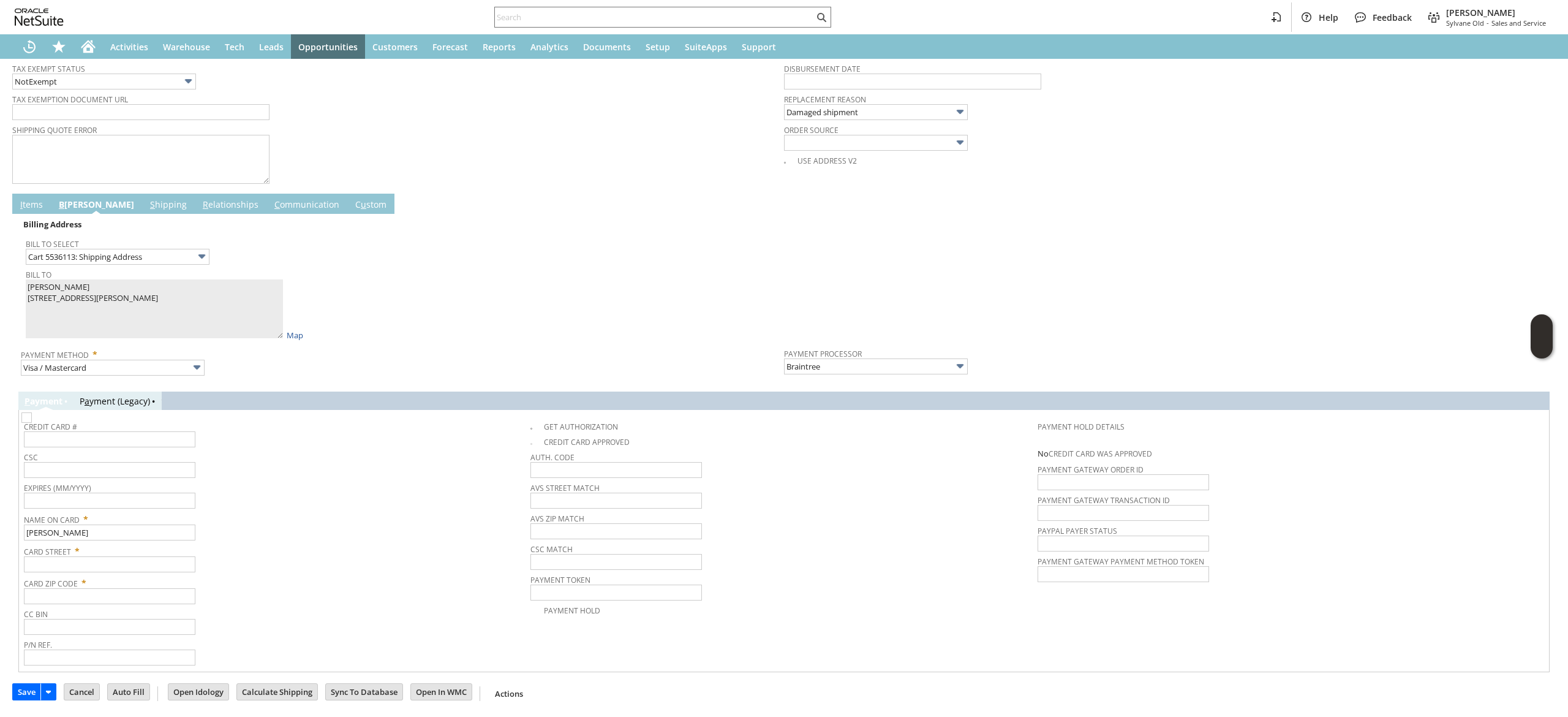
click at [125, 549] on span "Card Street *" at bounding box center [274, 549] width 500 height 15
click at [124, 561] on input "text" at bounding box center [110, 564] width 171 height 16
paste input "20 [PERSON_NAME]"
type input "20 [PERSON_NAME]"
click at [142, 583] on span "Card Zip Code *" at bounding box center [274, 581] width 500 height 15
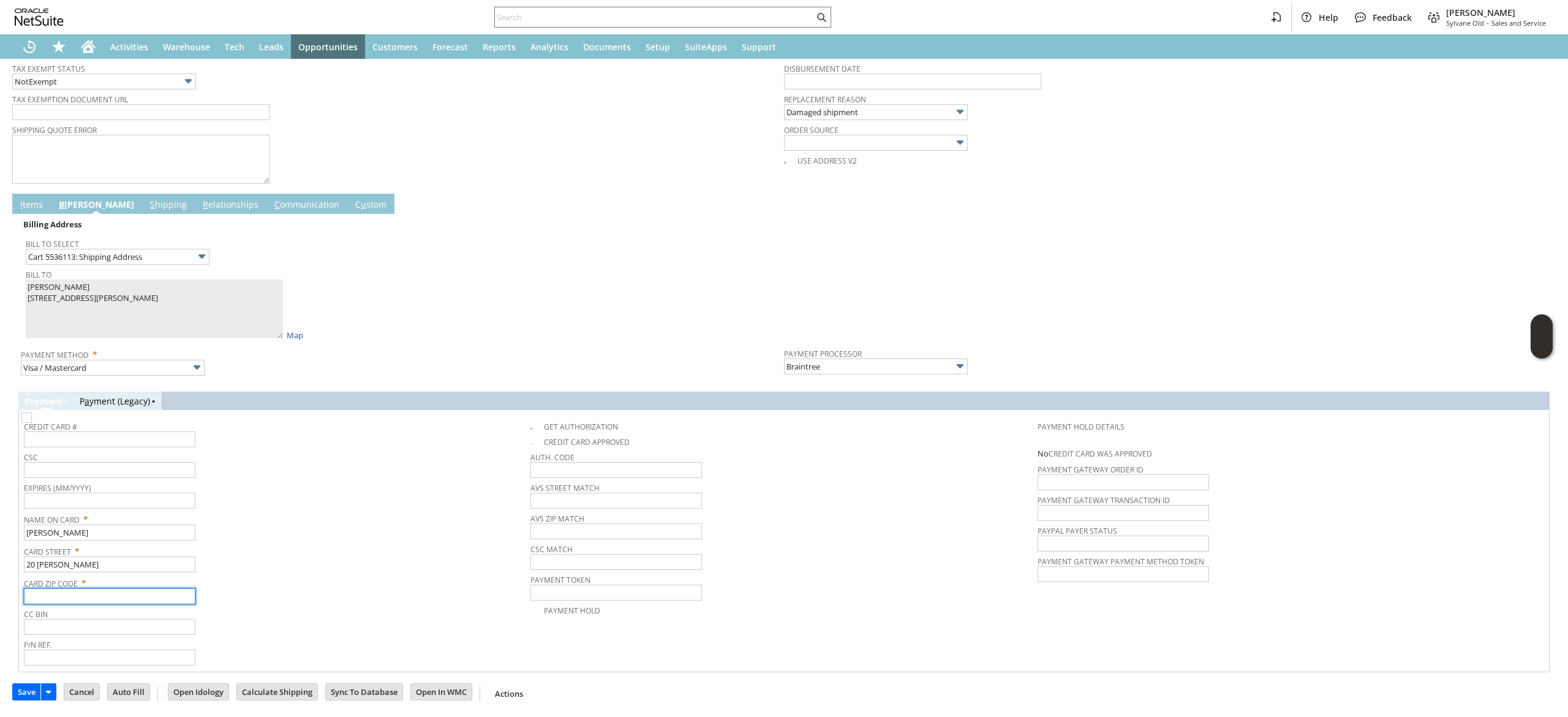
click at [142, 593] on input "text" at bounding box center [110, 596] width 171 height 16
paste input "02842"
type input "02842"
click at [278, 641] on span "P/N Ref." at bounding box center [274, 642] width 500 height 13
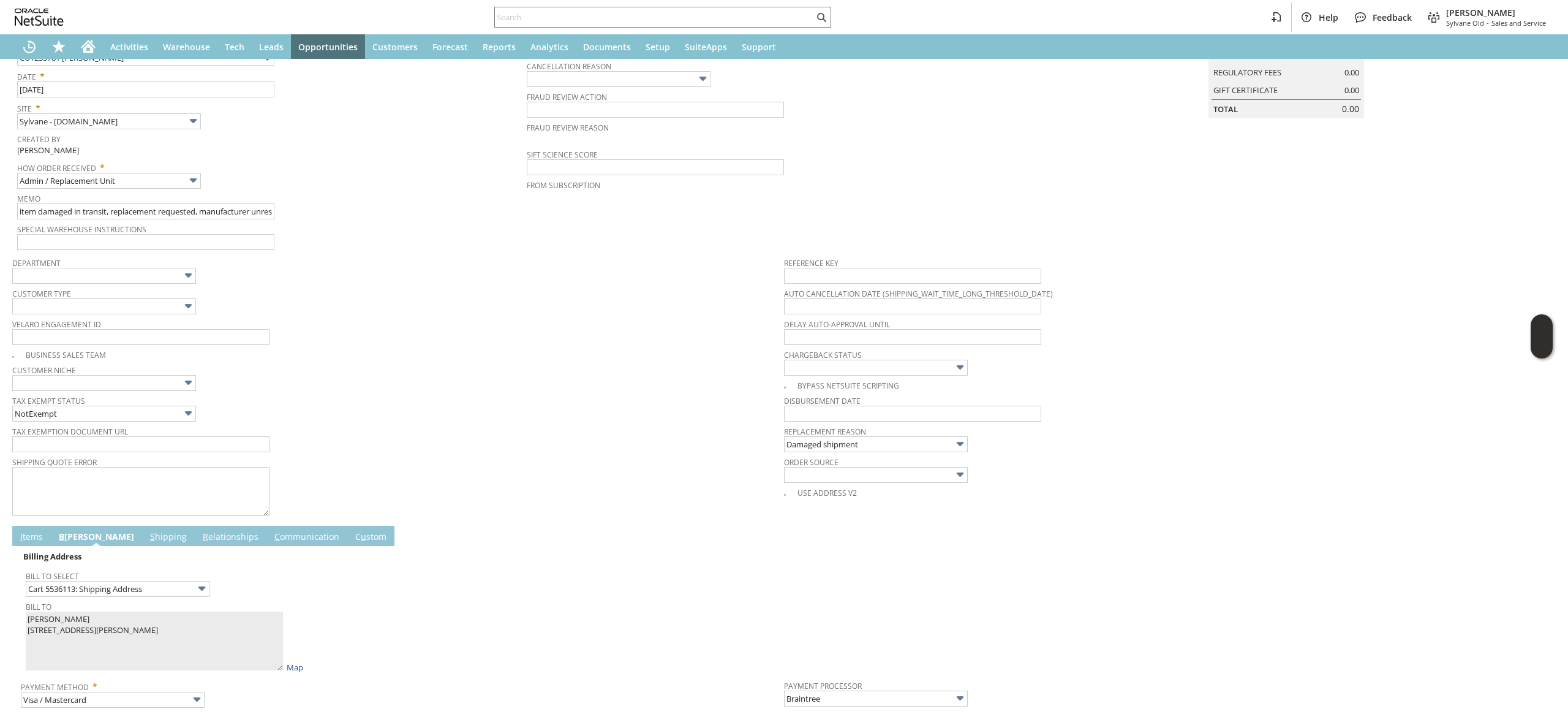
scroll to position [27, 0]
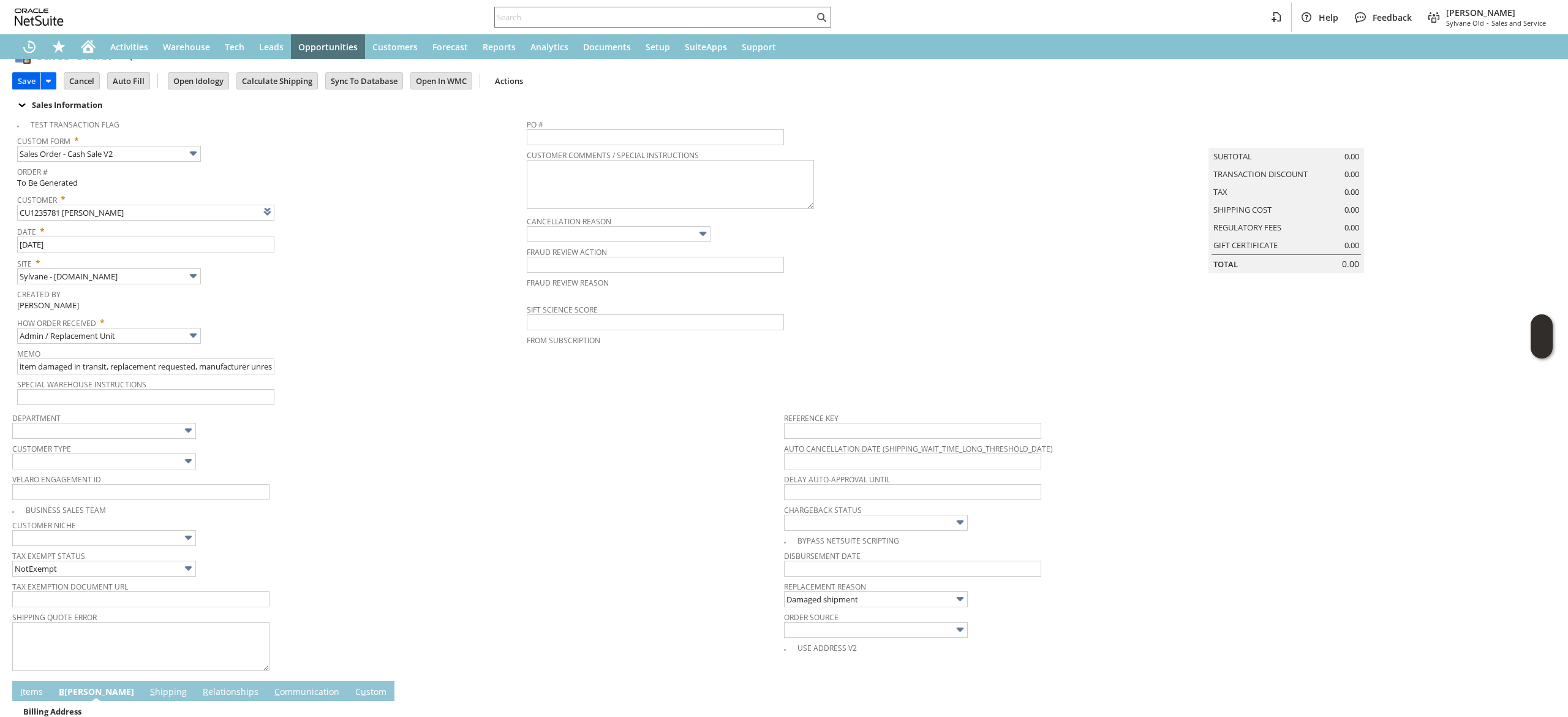
click at [23, 76] on input "Save" at bounding box center [26, 81] width 27 height 16
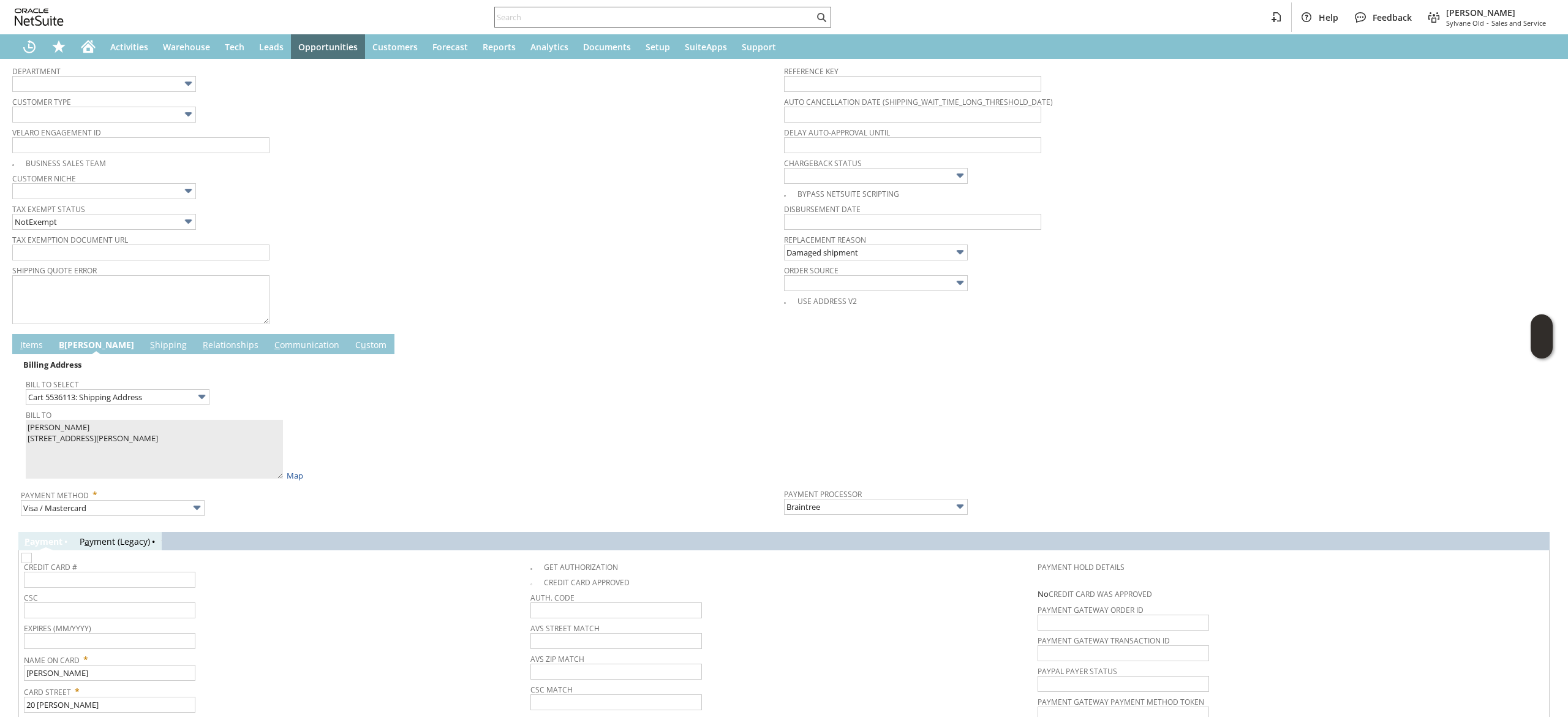
scroll to position [395, 0]
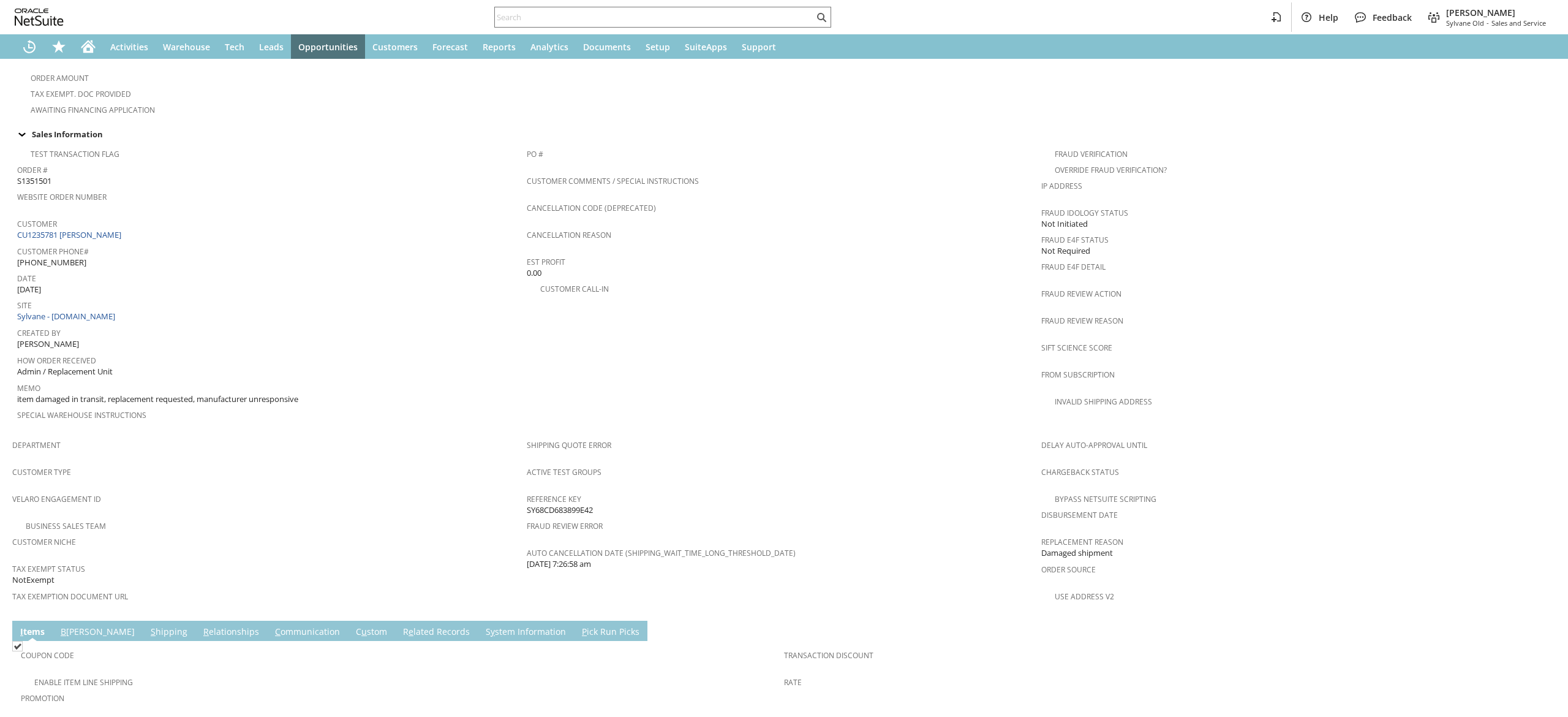
scroll to position [490, 0]
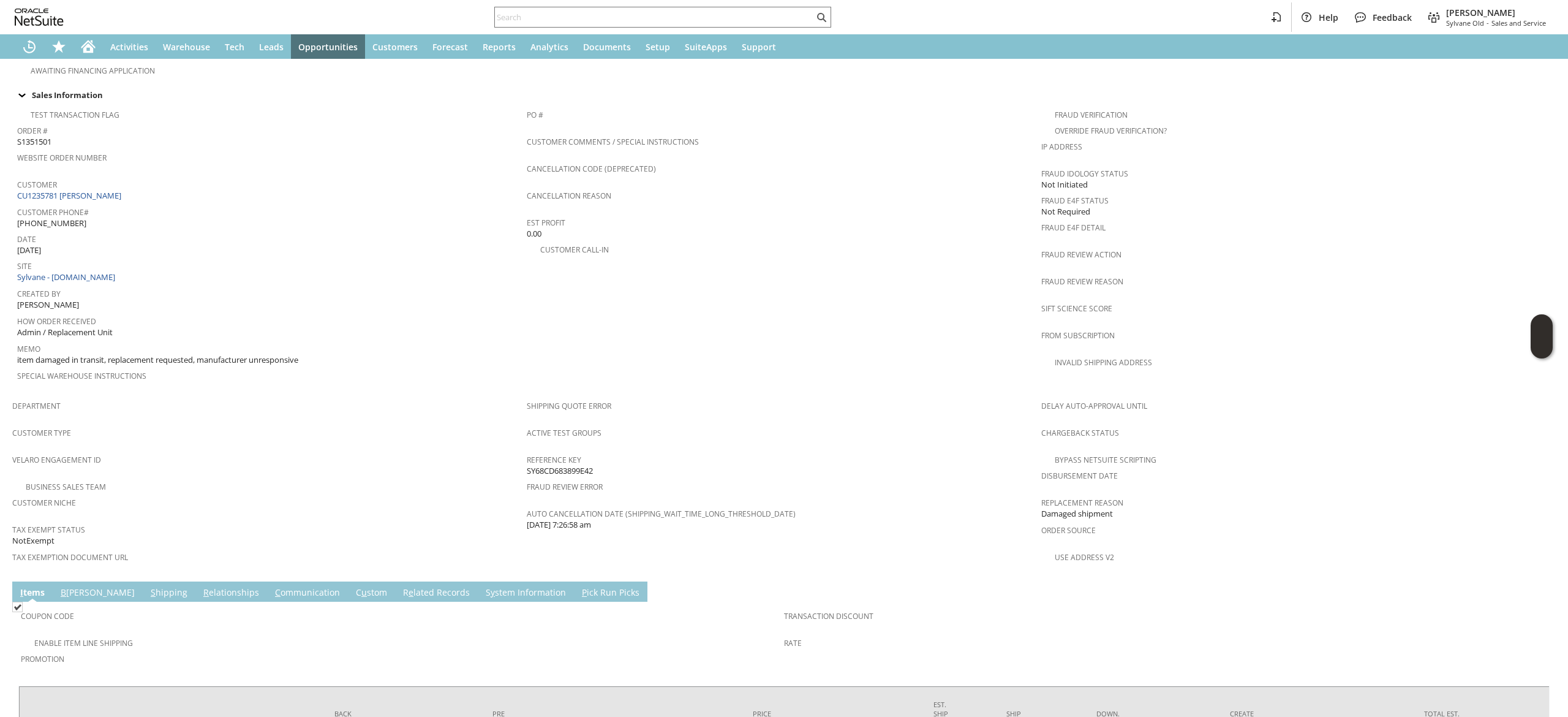
drag, startPoint x: 258, startPoint y: 565, endPoint x: 250, endPoint y: 568, distance: 8.5
click at [272, 586] on link "C ommunication" at bounding box center [307, 592] width 71 height 13
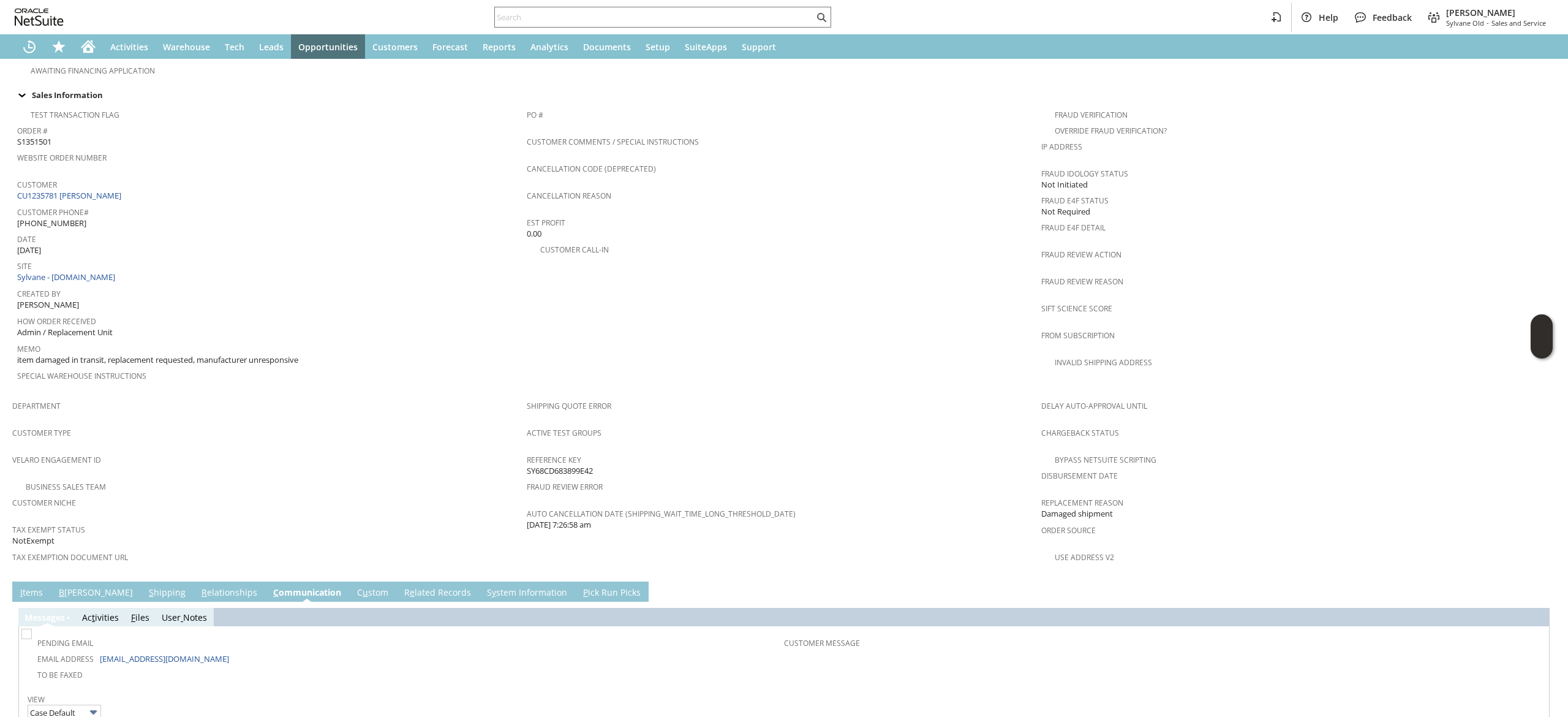
scroll to position [582, 0]
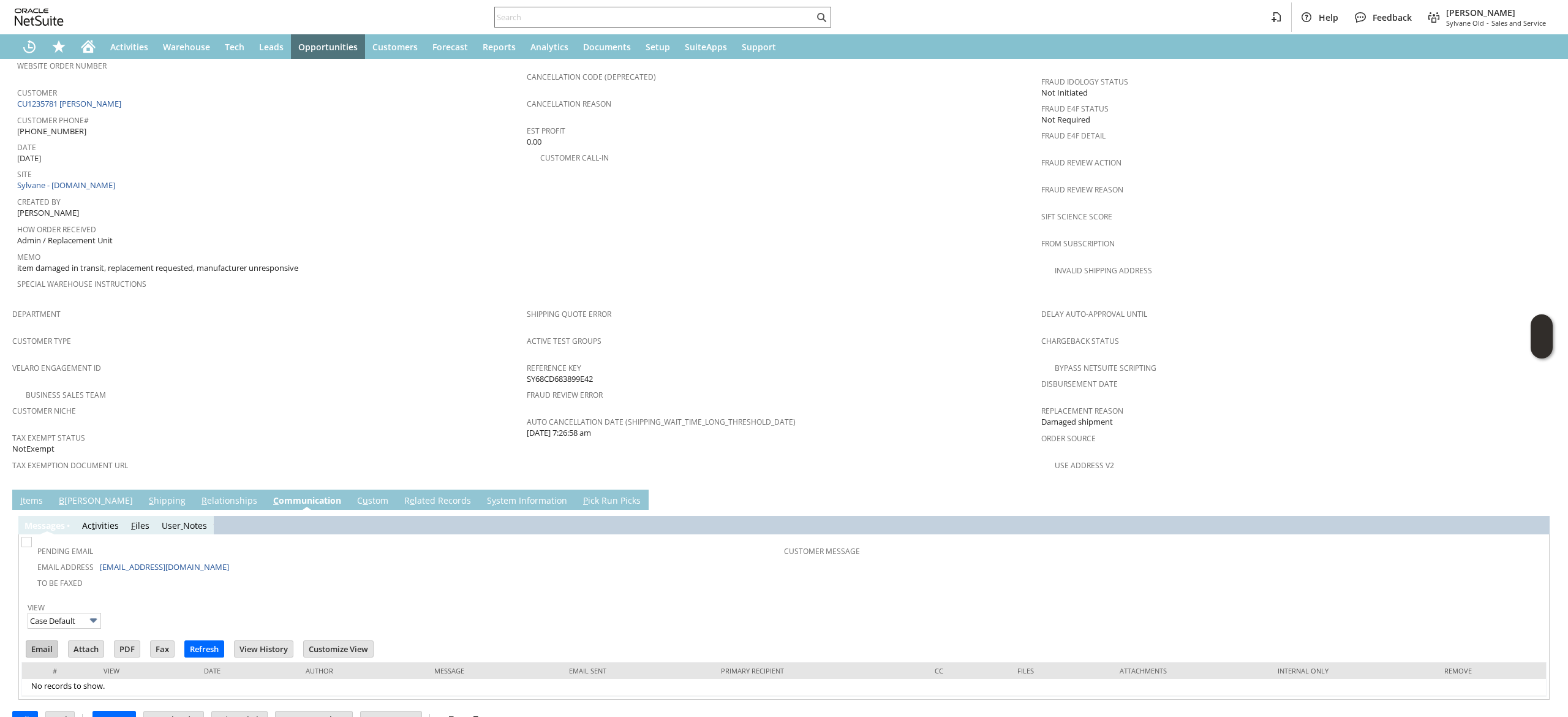
click at [39, 641] on input "Email" at bounding box center [42, 648] width 31 height 16
click at [1013, 209] on td "PO # Customer Comments / Special Instructions Cancellation Code (deprecated) Ca…" at bounding box center [784, 156] width 514 height 291
click at [589, 33] on div "Help Feedback [PERSON_NAME] Sylvane Old - Sales and Service" at bounding box center [784, 17] width 1568 height 34
click at [606, 24] on div at bounding box center [662, 17] width 337 height 21
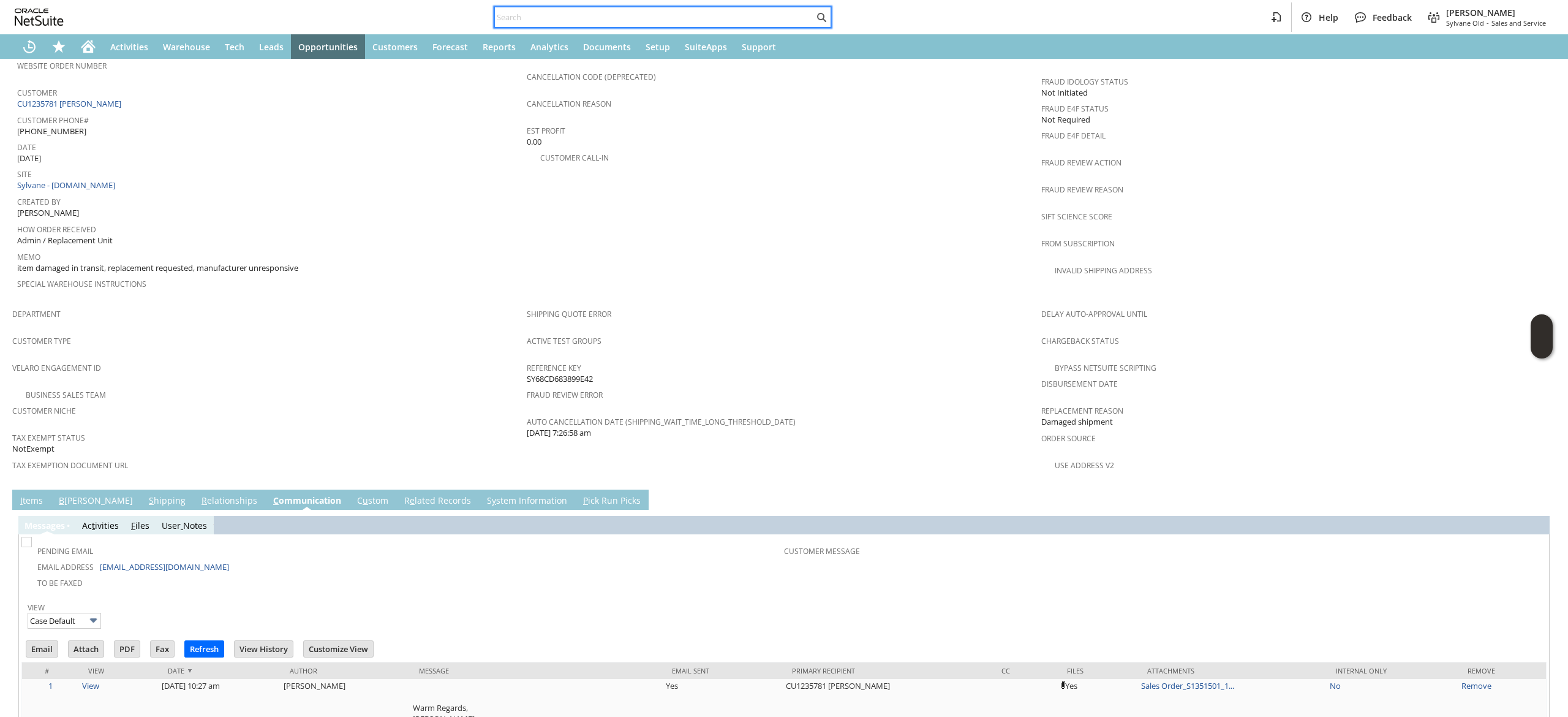
click at [595, 16] on input "text" at bounding box center [654, 17] width 319 height 15
paste input "4349894936"
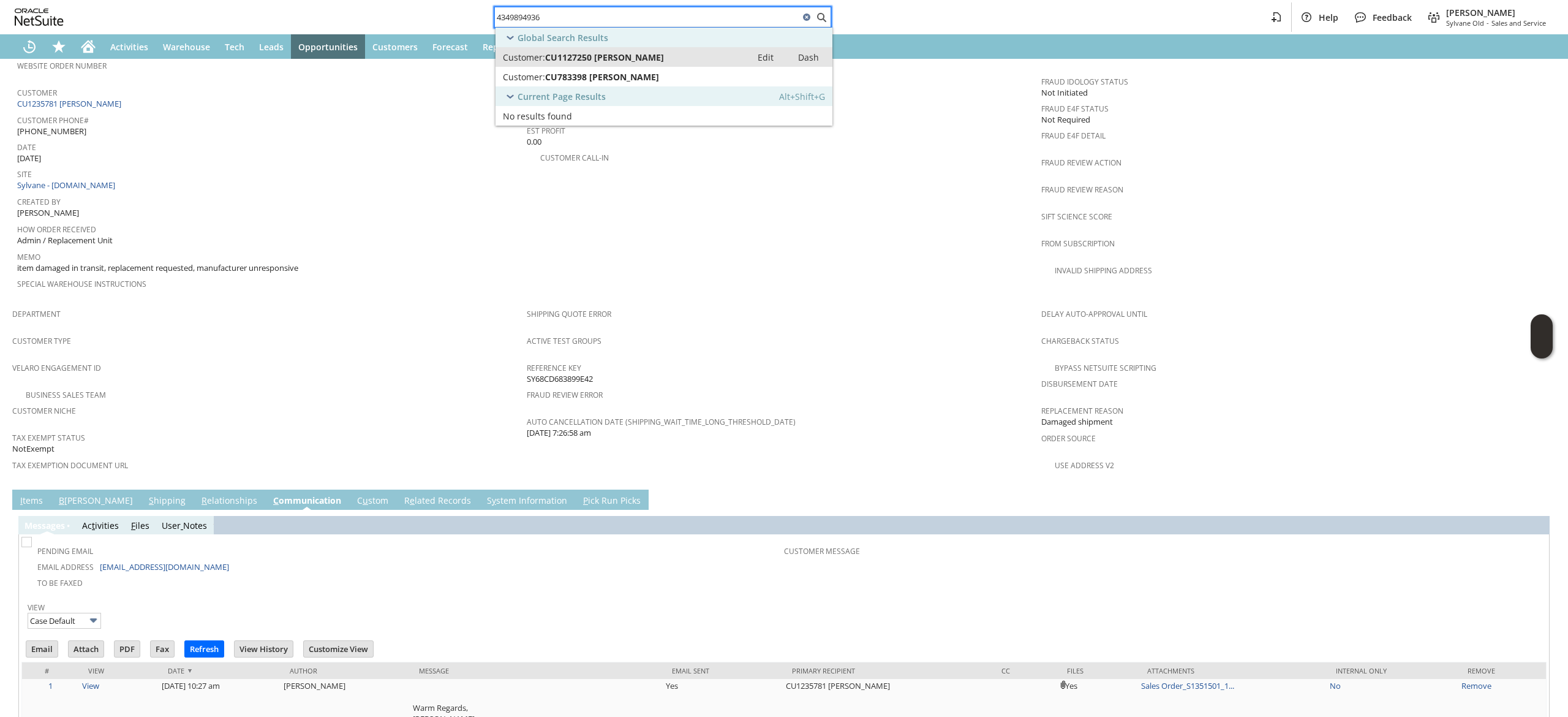
type input "4349894936"
click at [657, 65] on link "Customer: CU1127250 [PERSON_NAME] Edit Dash" at bounding box center [664, 57] width 337 height 19
